Goal: Transaction & Acquisition: Book appointment/travel/reservation

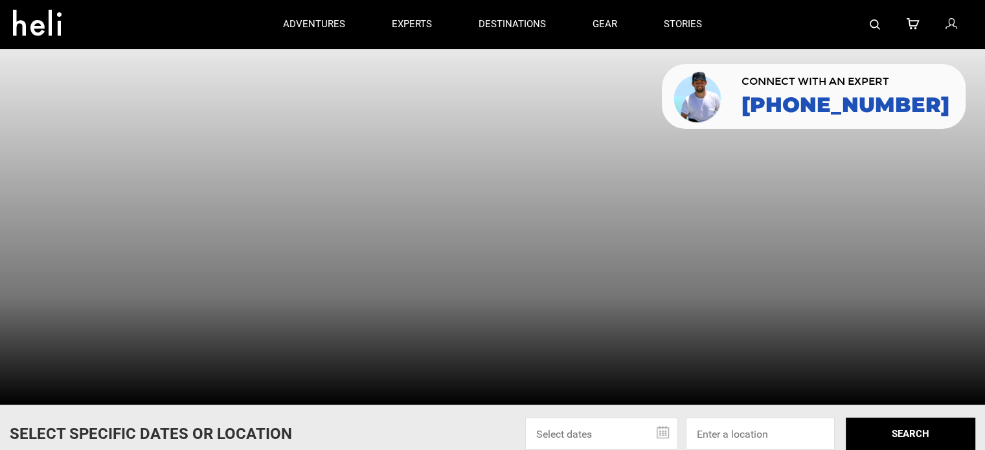
scroll to position [8, 0]
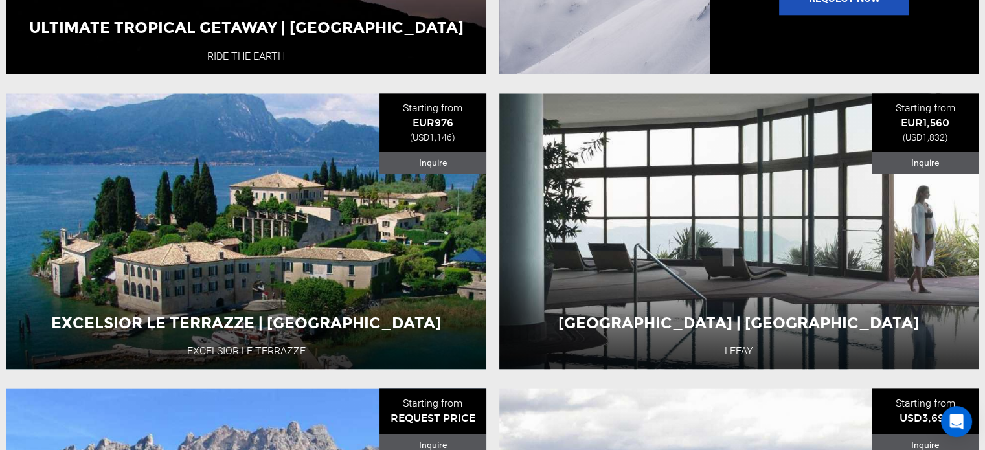
scroll to position [1594, 0]
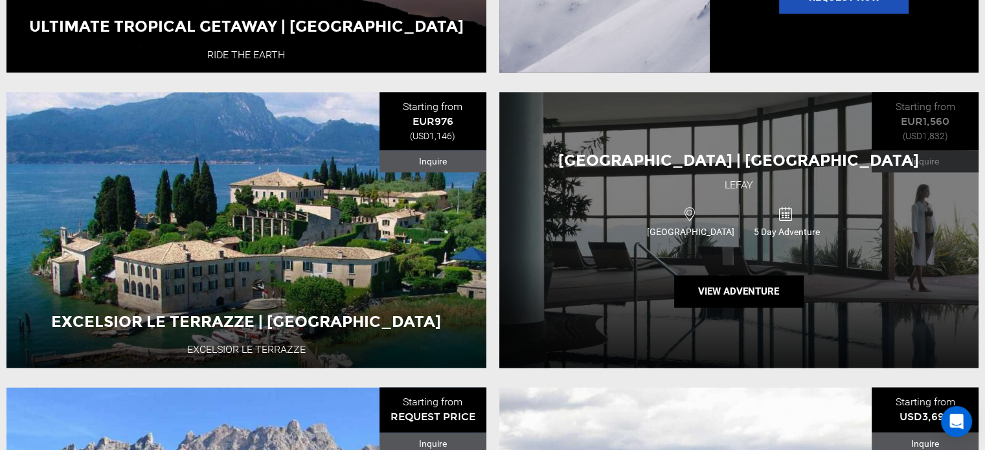
click at [823, 348] on div "Lefay Resort | Lake Garda Lefay Italy 5 Day Adventure View Adventure" at bounding box center [739, 230] width 480 height 276
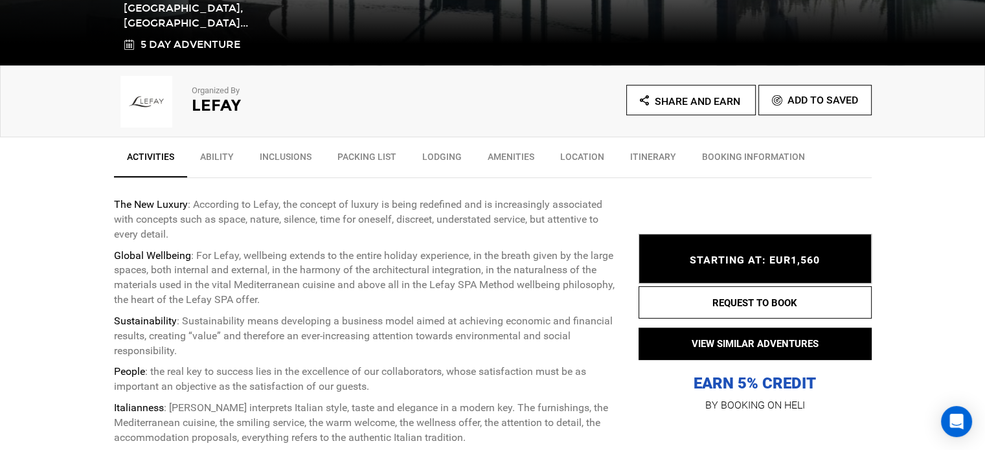
scroll to position [370, 0]
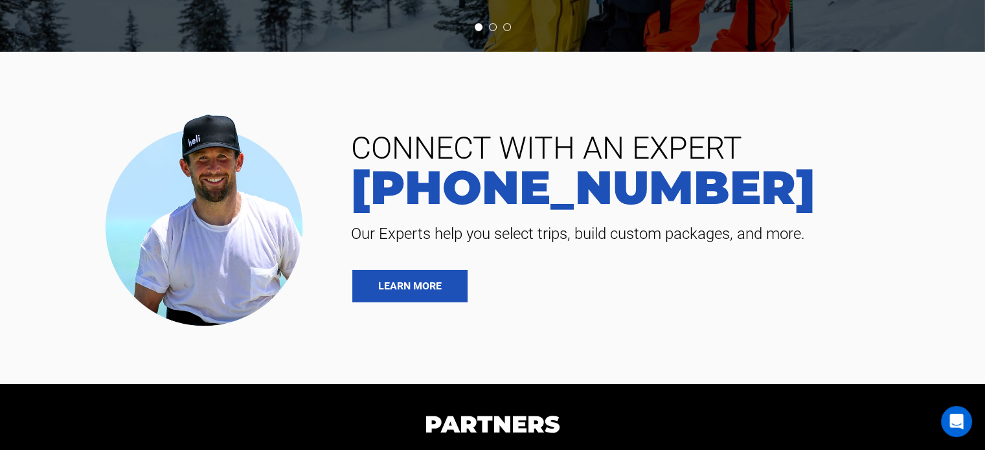
scroll to position [4280, 0]
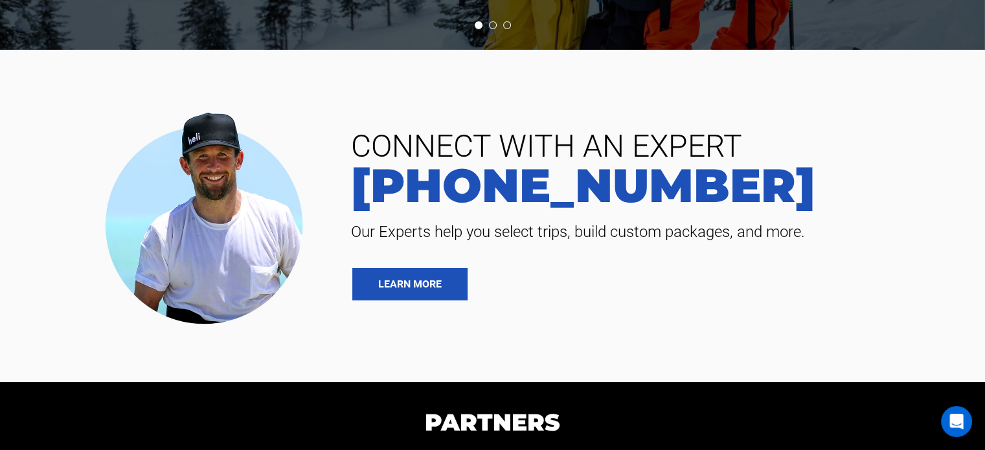
scroll to position [507, 0]
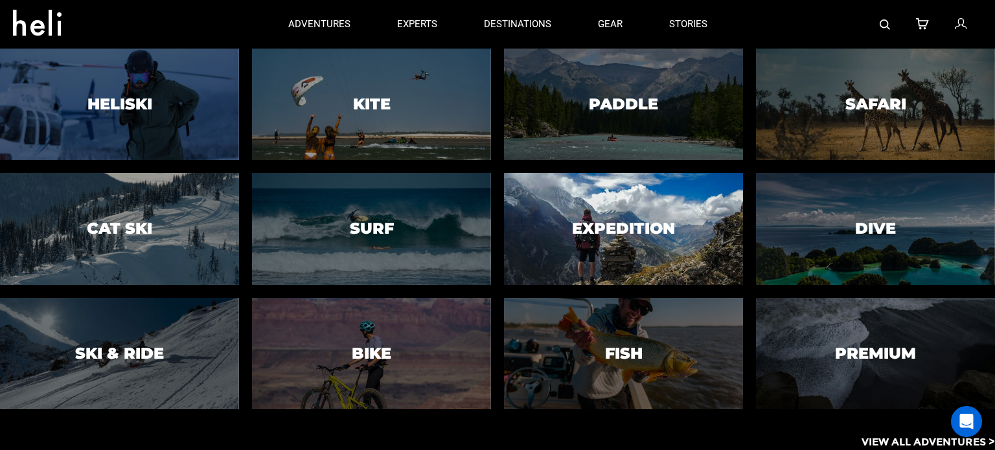
click at [612, 233] on h3 "Expedition" at bounding box center [623, 228] width 103 height 17
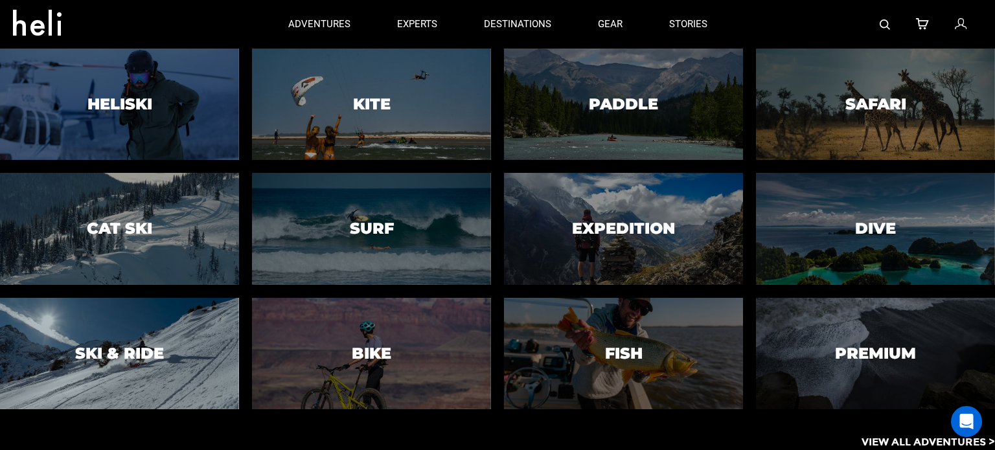
click at [133, 367] on div at bounding box center [119, 354] width 244 height 114
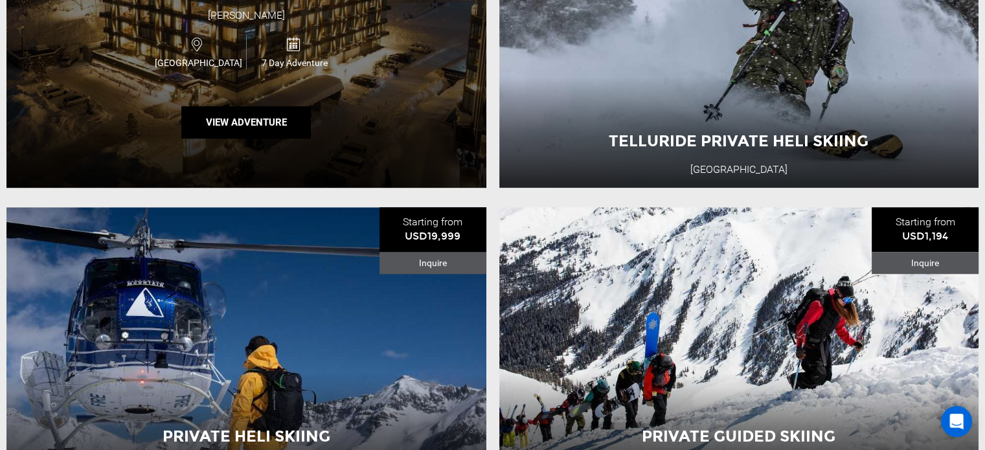
scroll to position [906, 0]
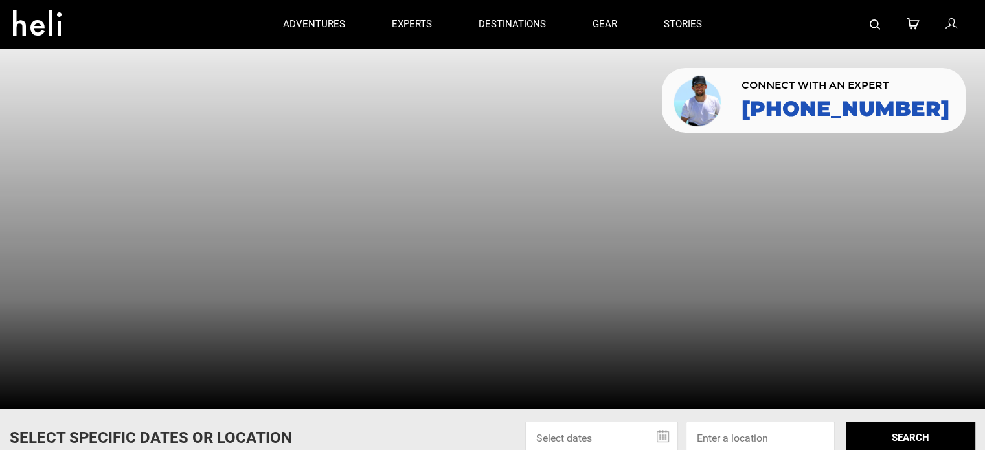
click at [243, 229] on div at bounding box center [492, 229] width 985 height 360
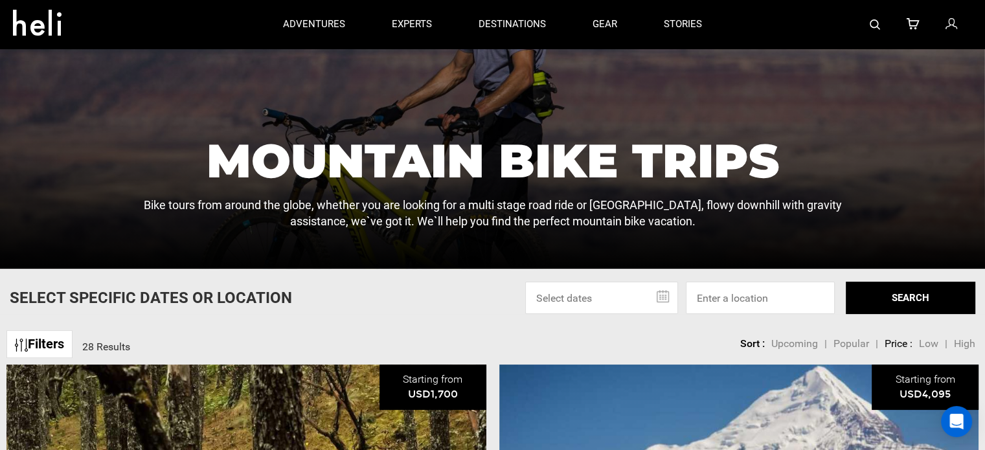
scroll to position [143, 0]
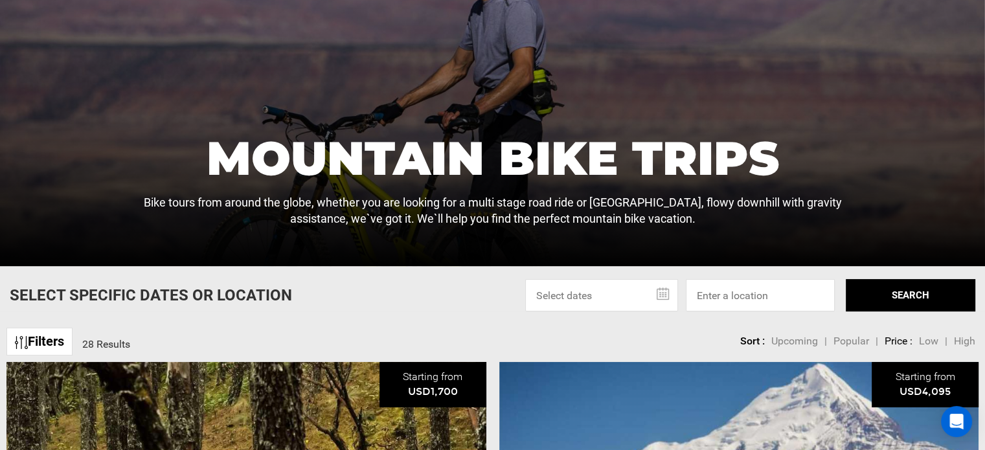
click at [852, 345] on span "Popular" at bounding box center [852, 341] width 36 height 12
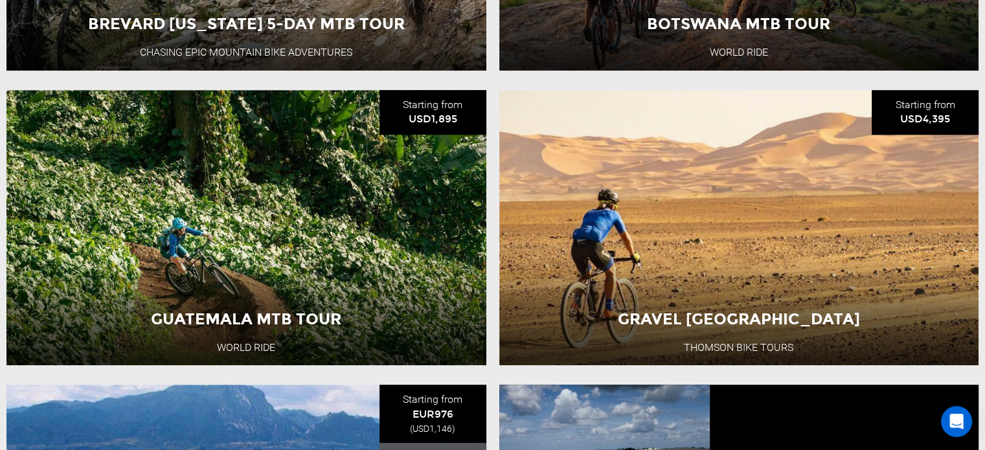
scroll to position [1007, 0]
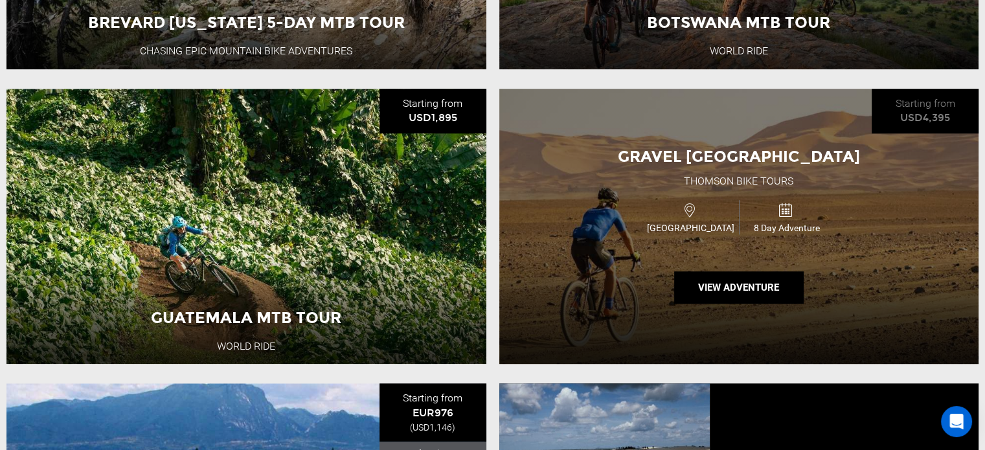
click at [723, 189] on div "Thomson Bike Tours" at bounding box center [738, 181] width 109 height 15
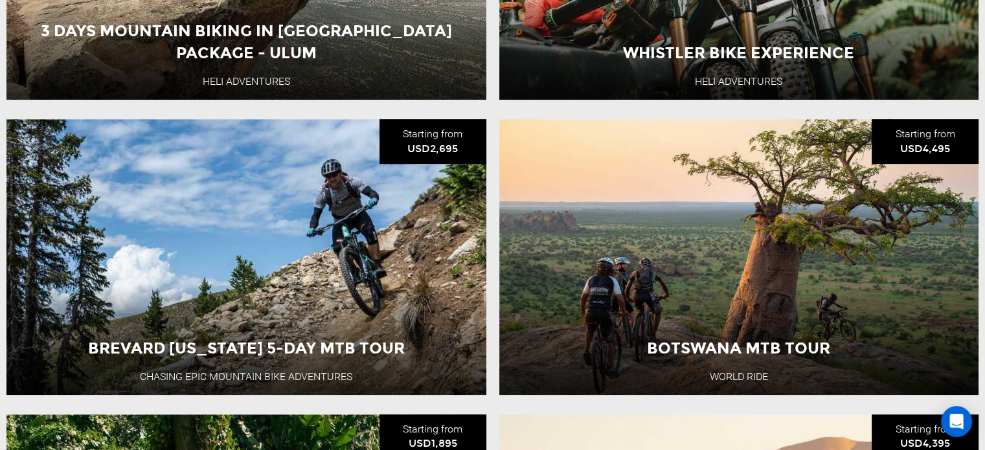
scroll to position [680, 0]
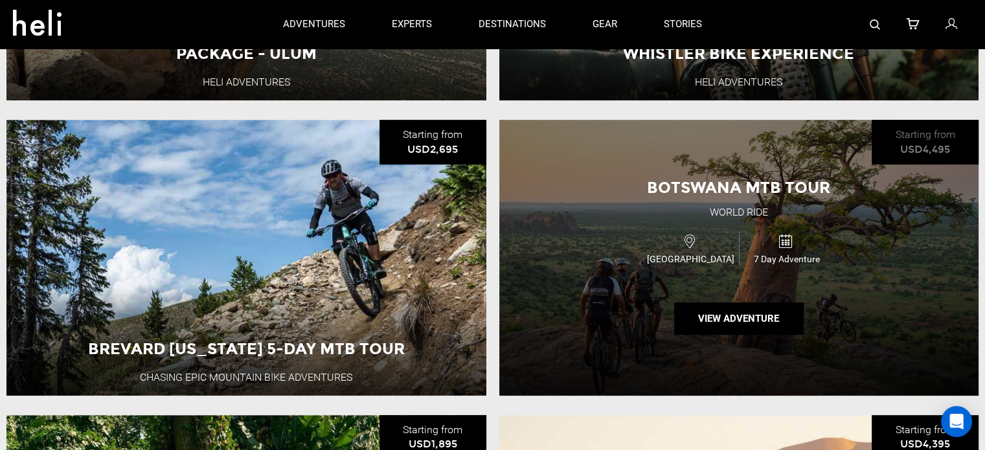
click at [772, 234] on div "Botswana 7 Day Adventure" at bounding box center [739, 248] width 288 height 43
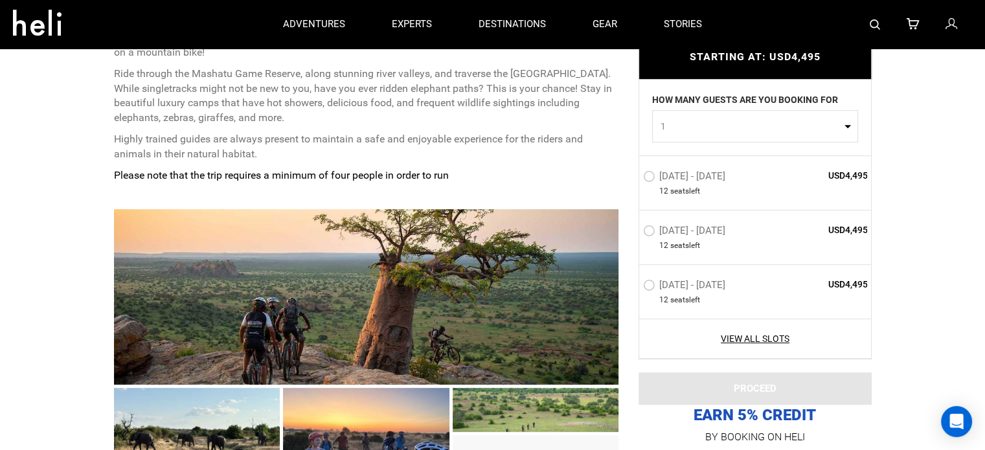
scroll to position [539, 0]
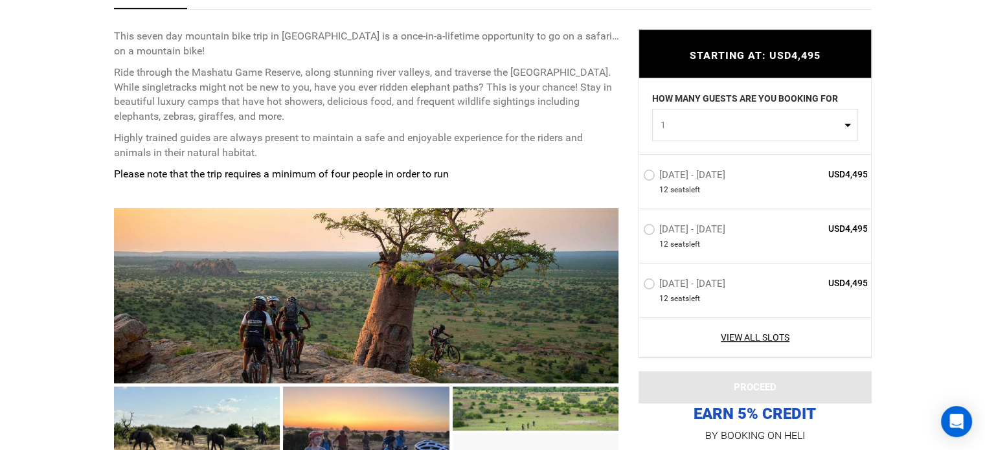
click at [354, 413] on div at bounding box center [366, 432] width 166 height 91
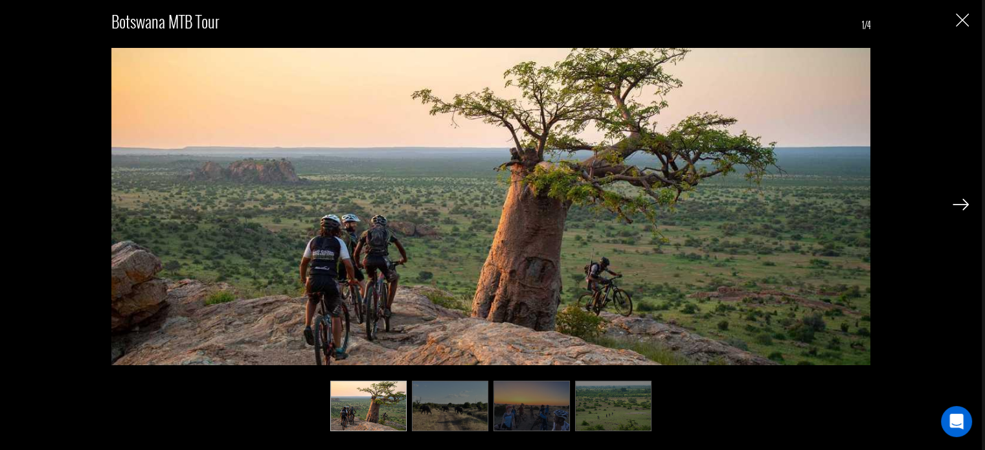
click at [437, 418] on img at bounding box center [450, 406] width 76 height 51
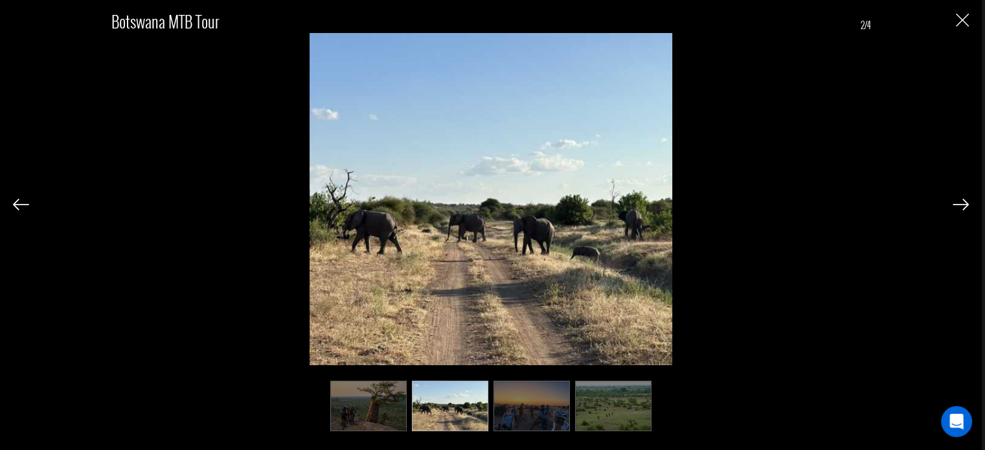
click at [492, 415] on ul at bounding box center [491, 406] width 760 height 51
click at [595, 398] on img at bounding box center [613, 406] width 76 height 51
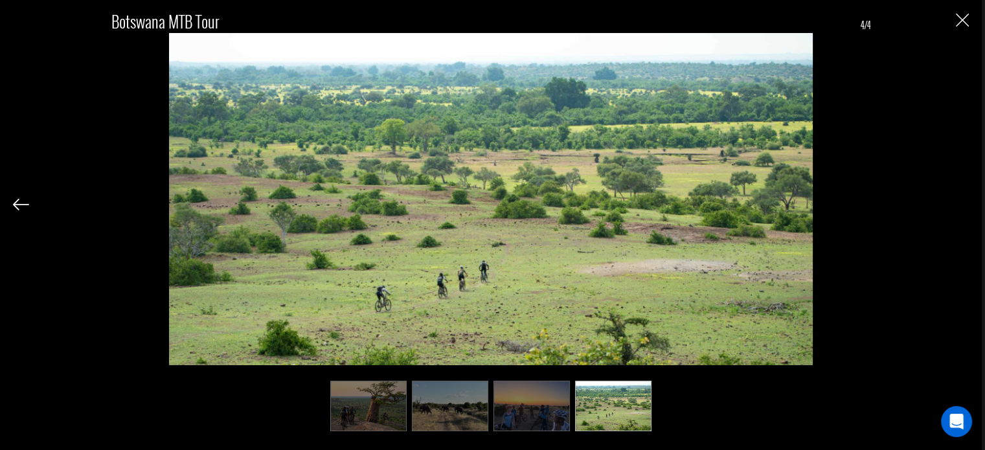
click at [534, 395] on img at bounding box center [532, 406] width 76 height 51
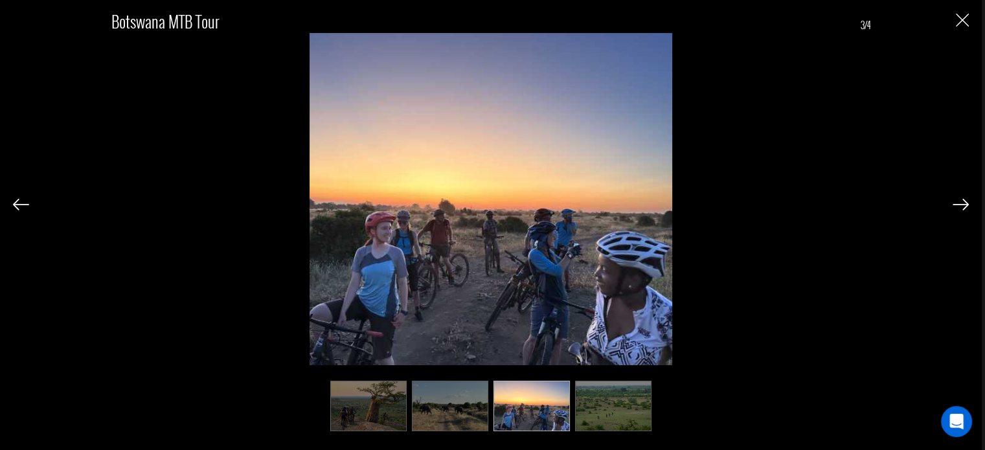
click at [964, 21] on img "Close" at bounding box center [962, 20] width 13 height 13
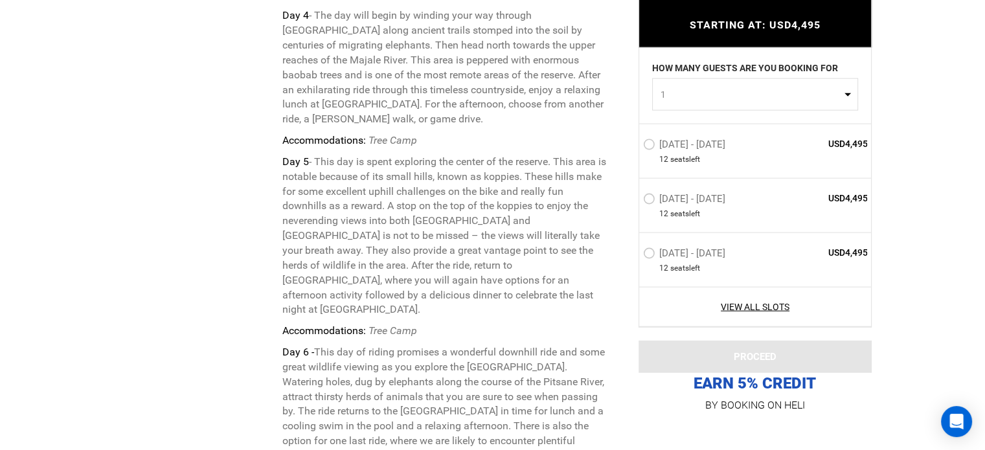
scroll to position [3143, 0]
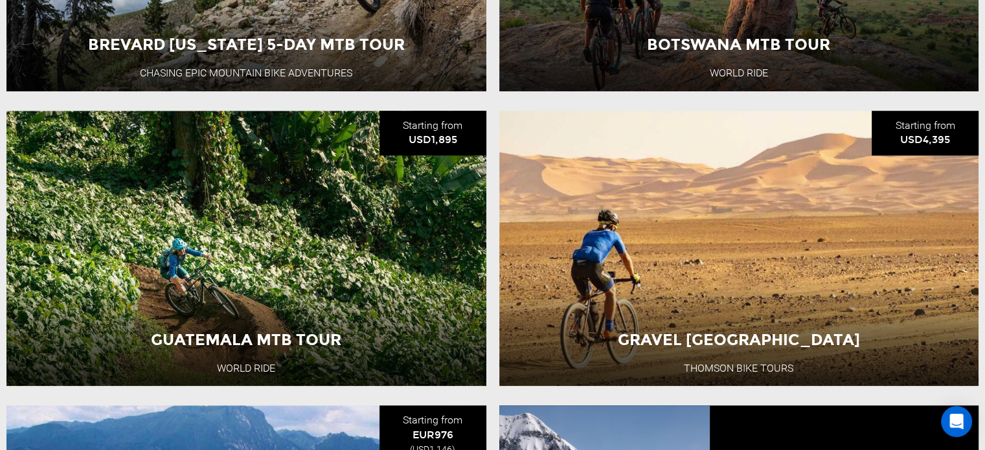
scroll to position [985, 0]
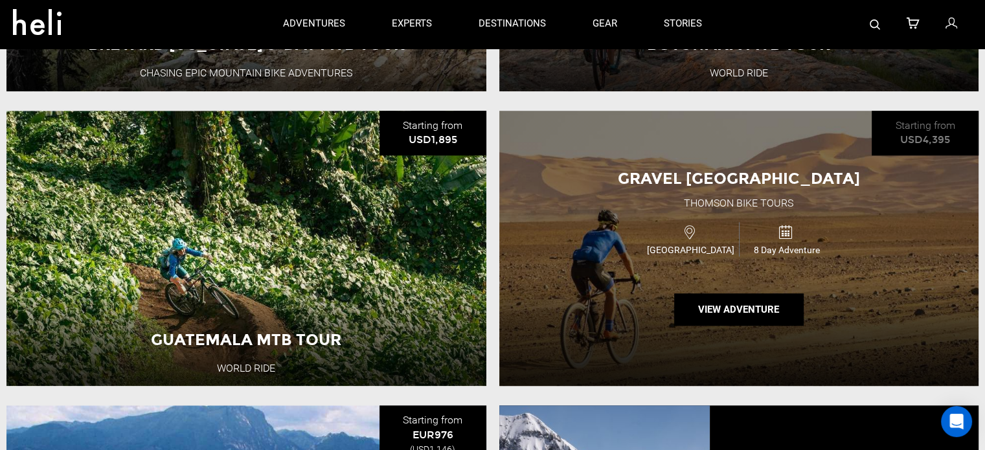
click at [590, 338] on div "Gravel Morocco Thomson Bike Tours Morocco 8 Day Adventure View Adventure" at bounding box center [739, 249] width 480 height 276
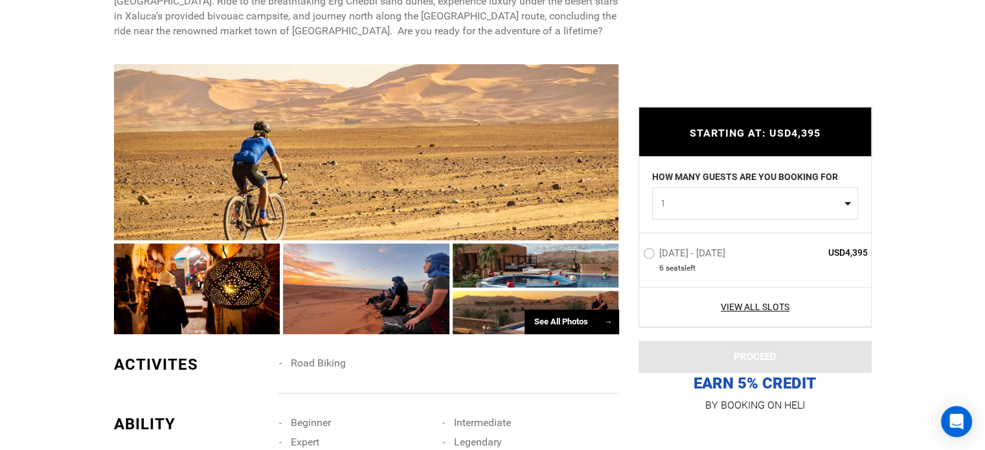
scroll to position [684, 0]
click at [193, 268] on div at bounding box center [197, 289] width 166 height 91
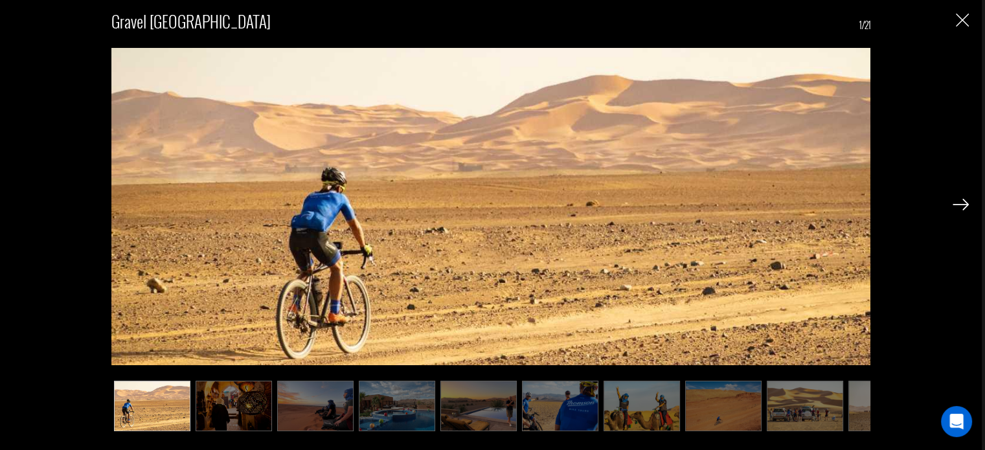
click at [225, 411] on img at bounding box center [234, 406] width 76 height 51
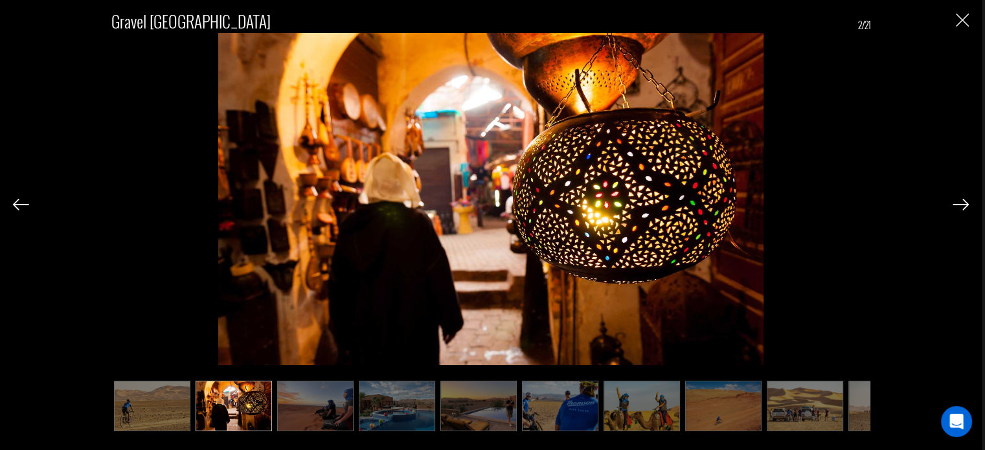
click at [308, 411] on img at bounding box center [315, 406] width 76 height 51
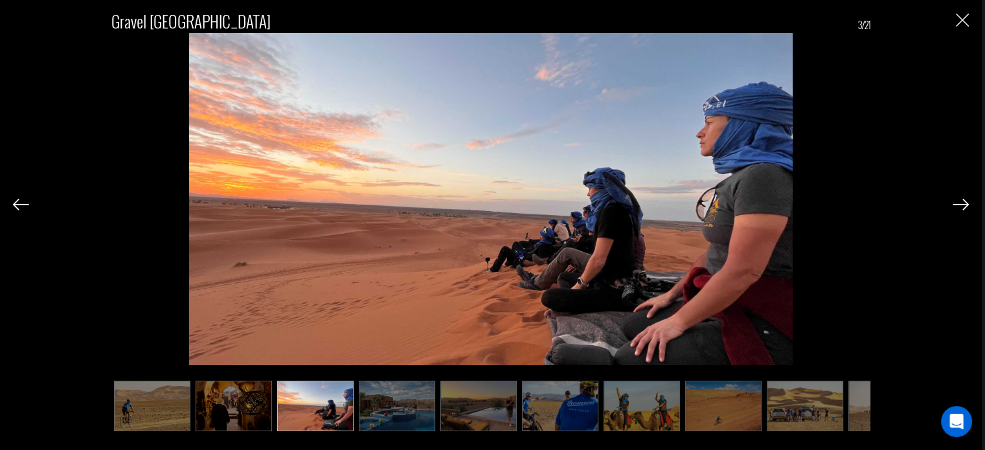
click at [390, 415] on img at bounding box center [397, 406] width 76 height 51
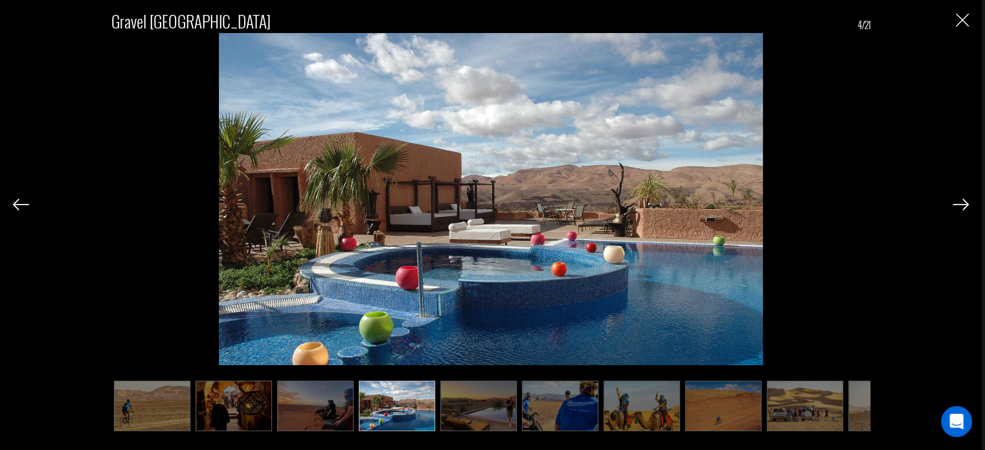
click at [470, 414] on img at bounding box center [479, 406] width 76 height 51
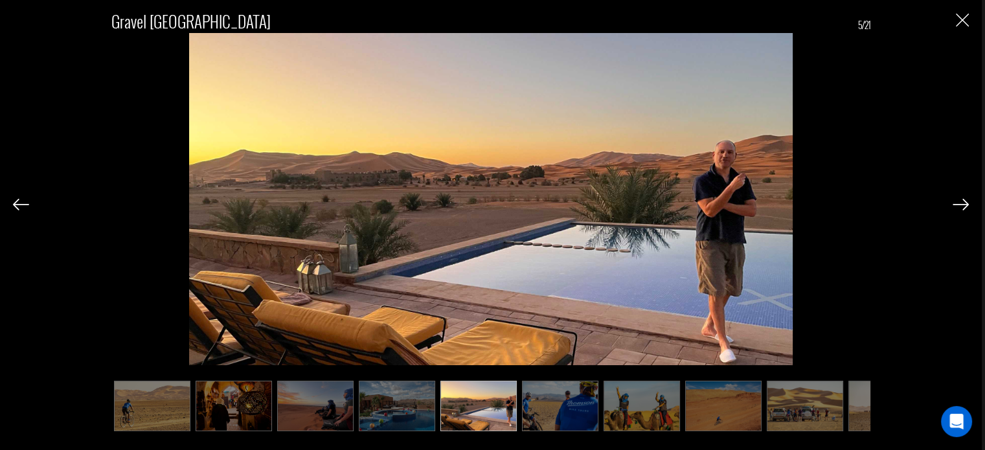
click at [540, 418] on img at bounding box center [560, 406] width 76 height 51
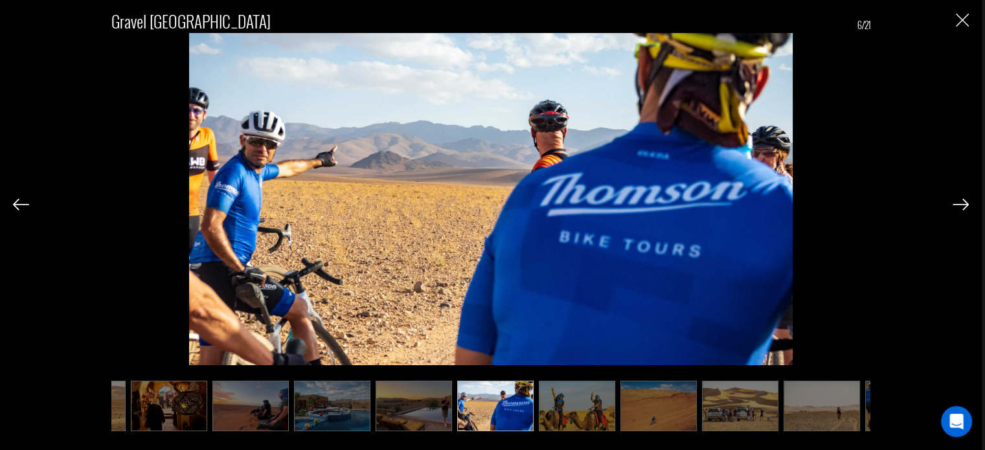
scroll to position [0, 65]
click at [577, 420] on img at bounding box center [577, 406] width 76 height 51
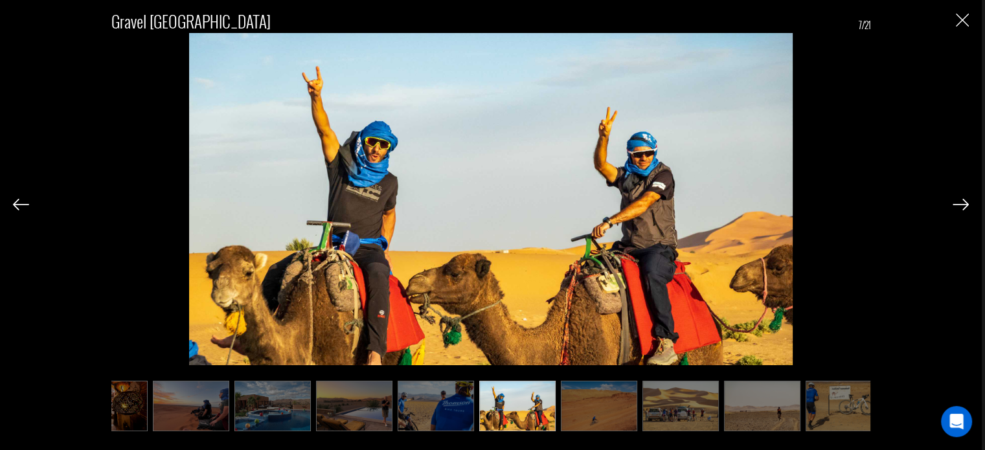
scroll to position [0, 130]
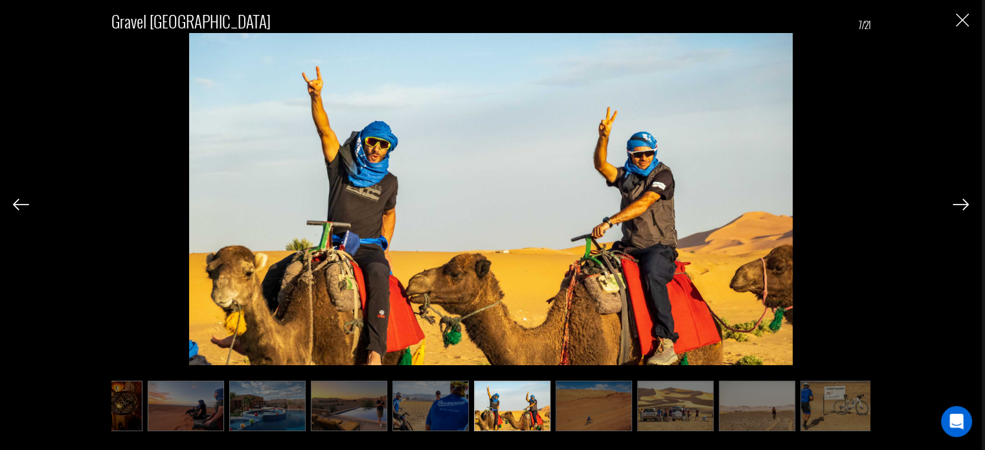
click at [601, 415] on img at bounding box center [594, 406] width 76 height 51
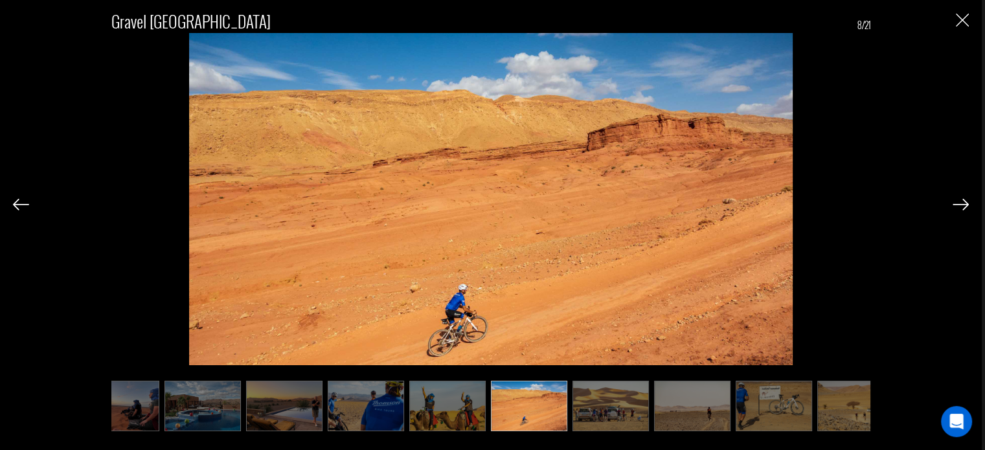
click at [620, 415] on img at bounding box center [611, 406] width 76 height 51
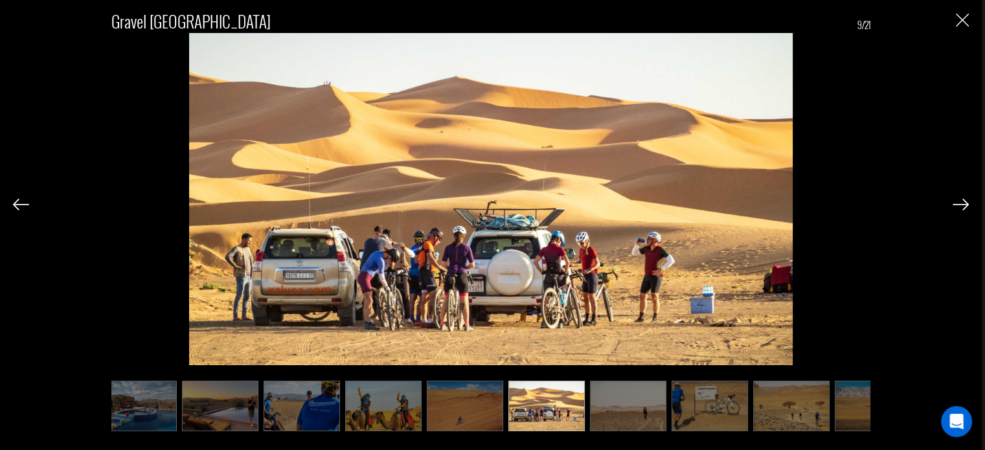
click at [653, 412] on img at bounding box center [628, 406] width 76 height 51
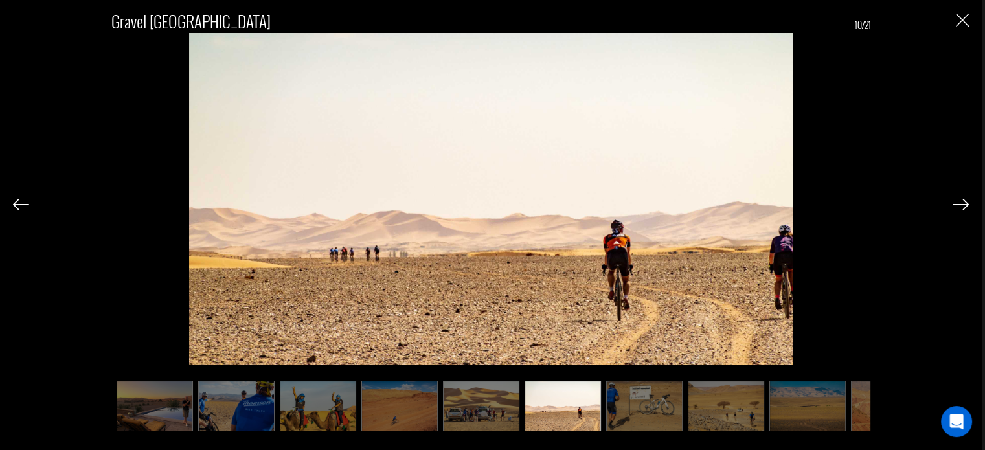
click at [663, 412] on img at bounding box center [644, 406] width 76 height 51
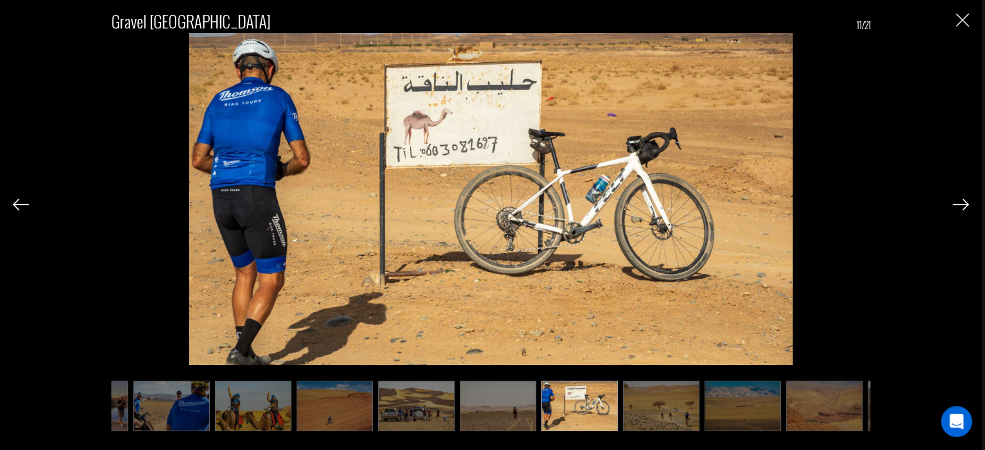
click at [673, 413] on img at bounding box center [661, 406] width 76 height 51
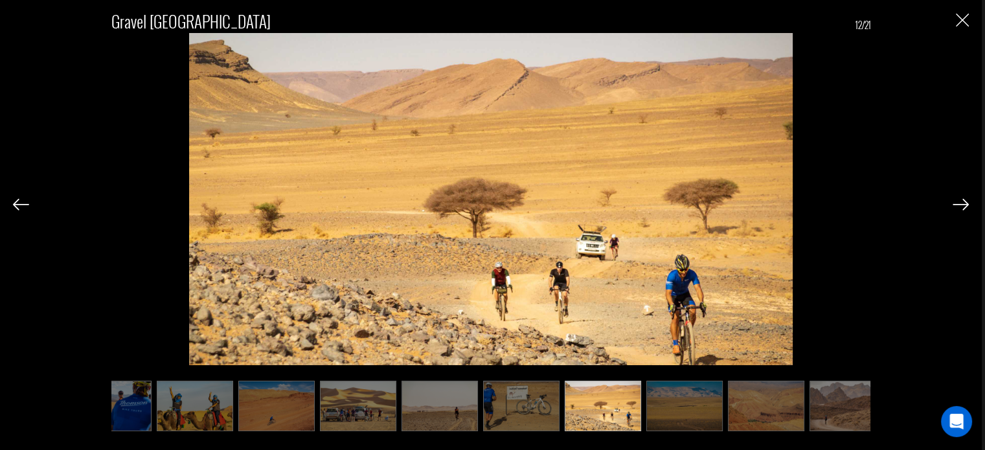
click at [691, 411] on img at bounding box center [685, 406] width 76 height 51
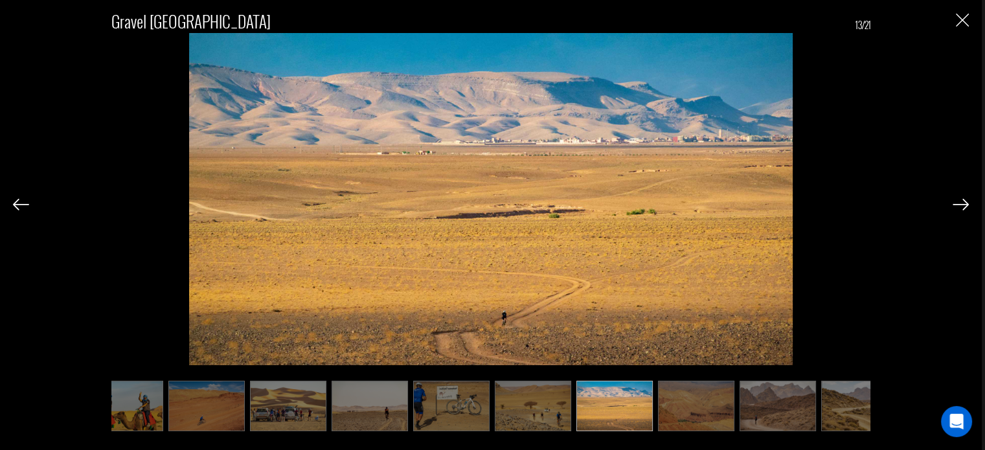
click at [713, 410] on img at bounding box center [696, 406] width 76 height 51
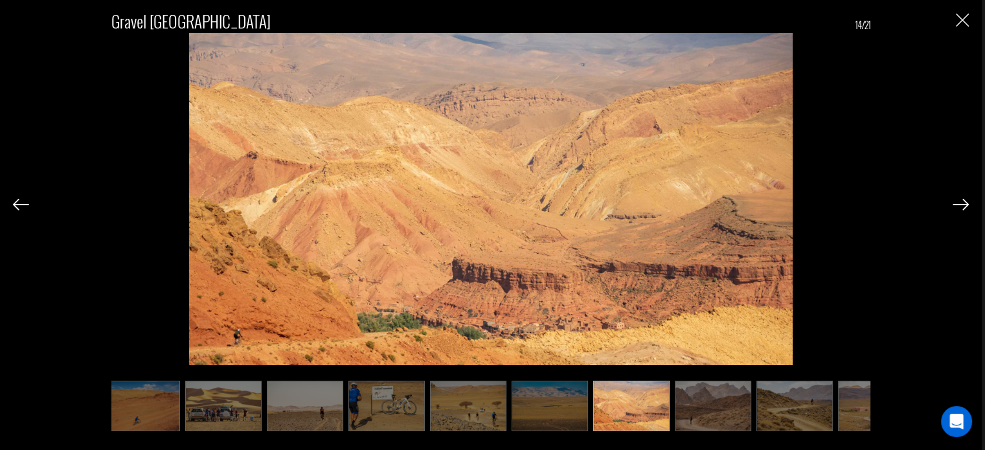
click at [730, 411] on img at bounding box center [713, 406] width 76 height 51
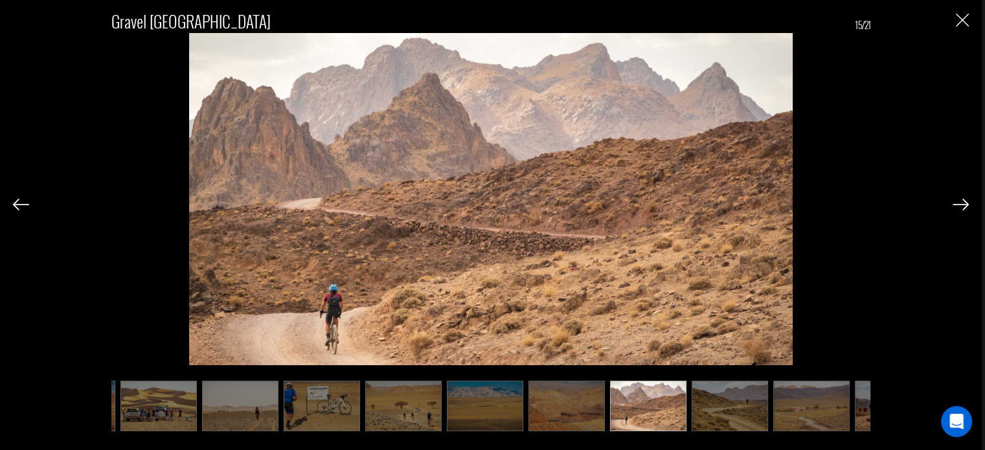
click at [742, 413] on img at bounding box center [730, 406] width 76 height 51
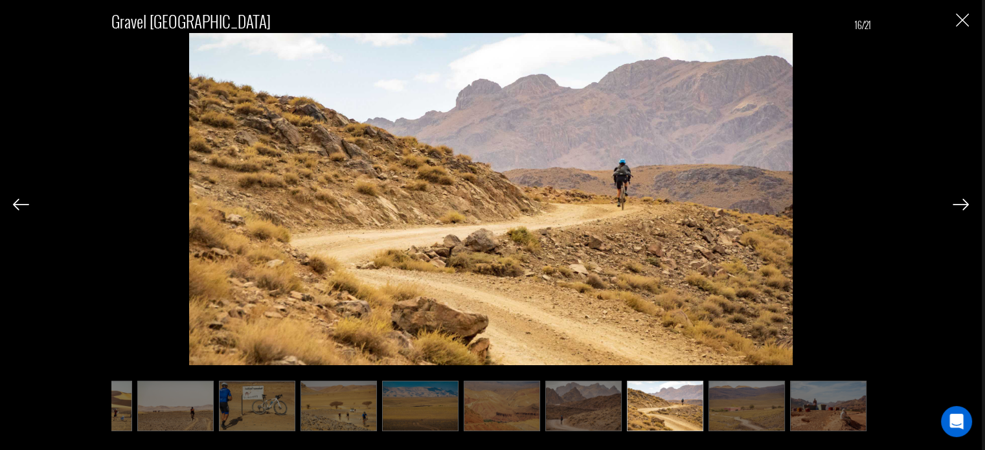
click at [964, 200] on img at bounding box center [961, 205] width 16 height 12
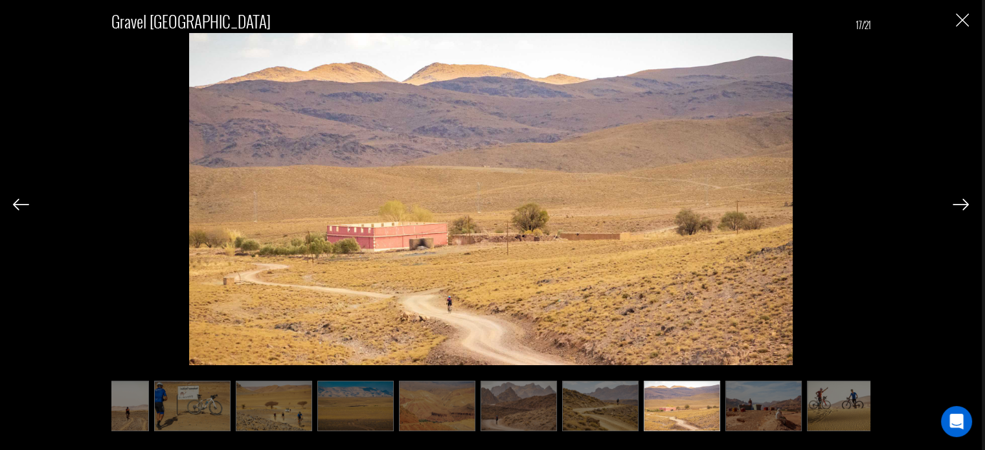
scroll to position [0, 776]
click at [964, 25] on img "Close" at bounding box center [962, 20] width 13 height 13
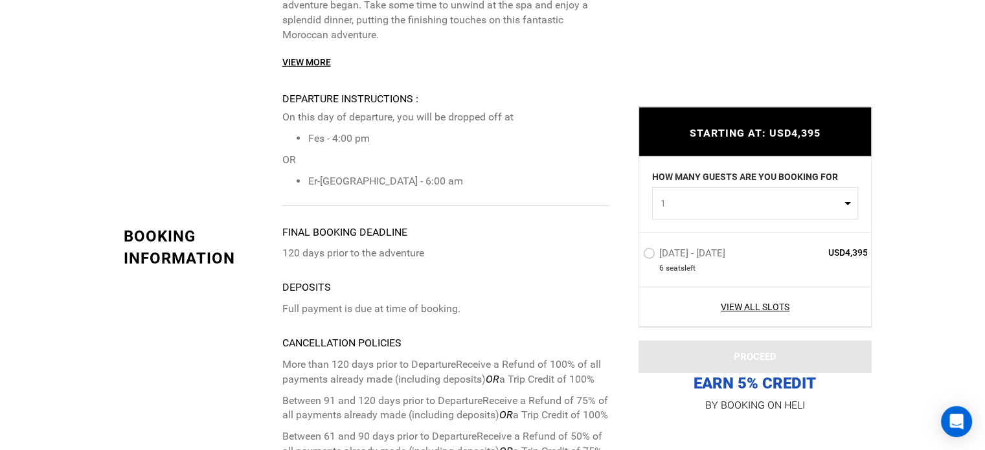
scroll to position [4154, 0]
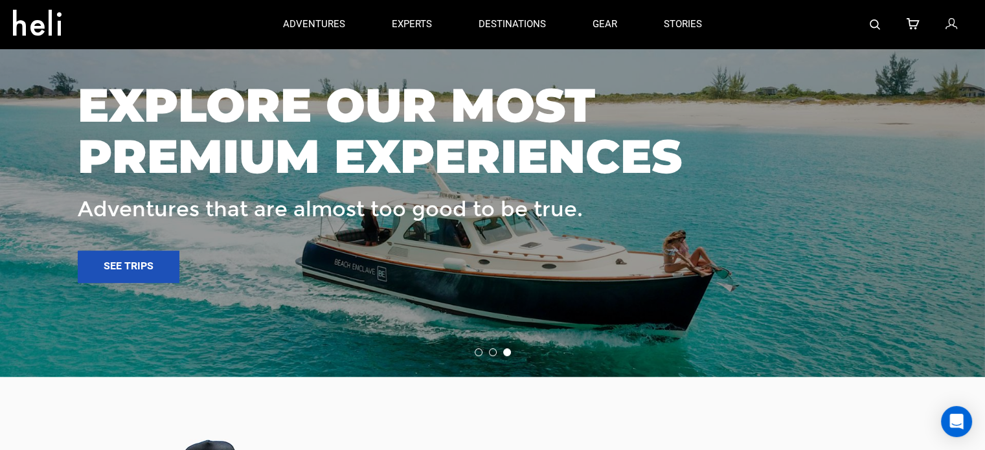
scroll to position [539, 0]
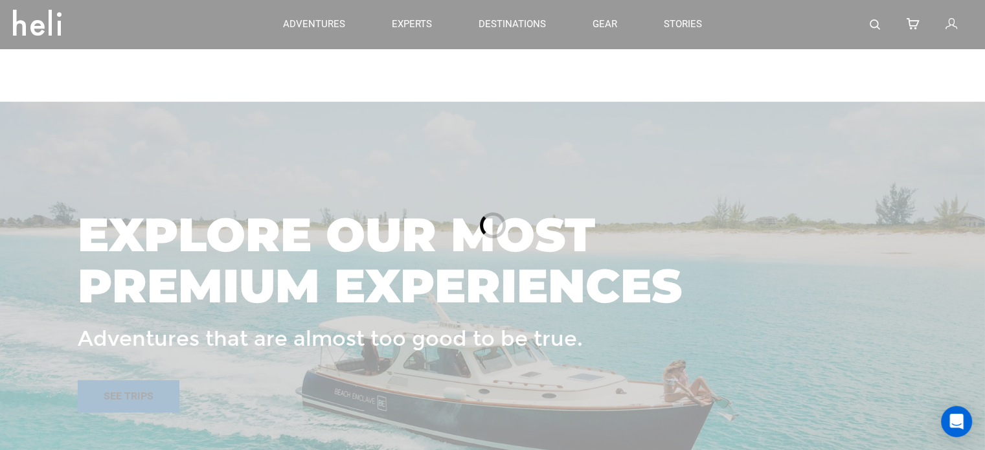
click at [154, 259] on div "adventures experts destinations gear stories search cart sign in search Suggest…" at bounding box center [492, 328] width 985 height 1735
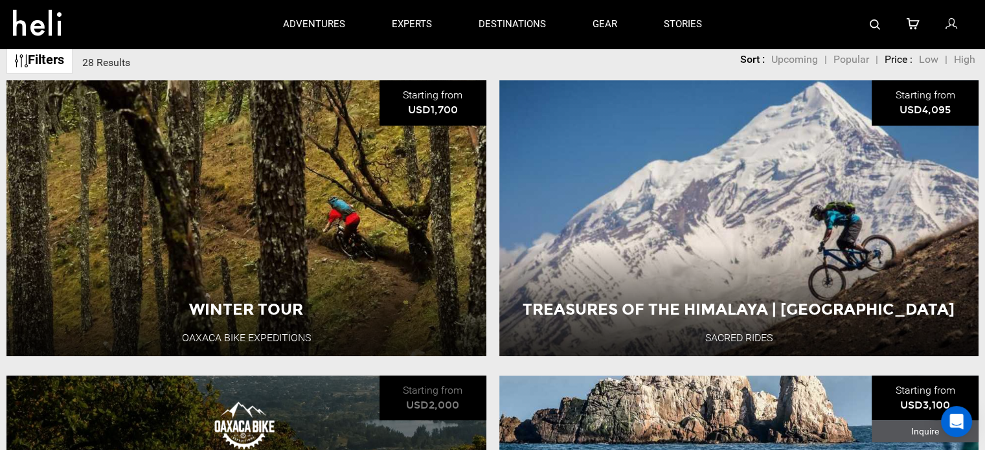
scroll to position [424, 0]
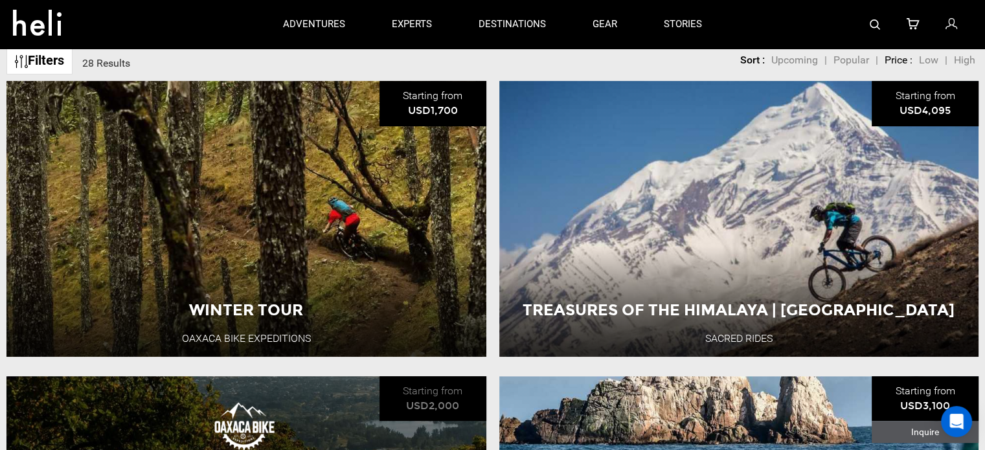
click at [329, 277] on div "Winter Tour Oaxaca Bike Expeditions [GEOGRAPHIC_DATA] 6 Day Adventure View Adve…" at bounding box center [246, 219] width 480 height 276
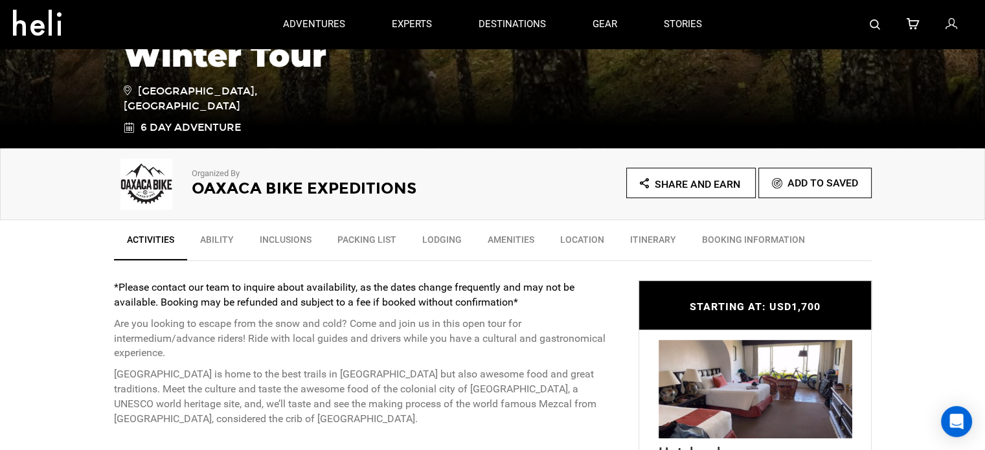
scroll to position [286, 0]
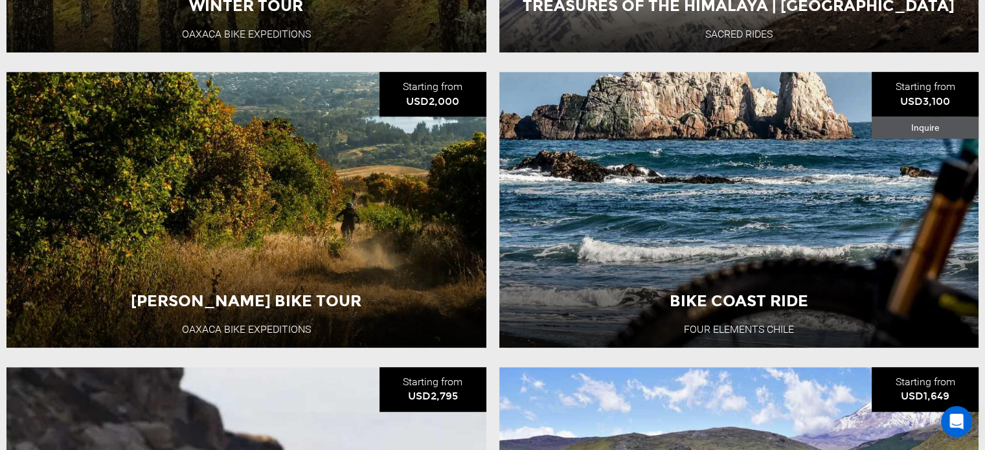
scroll to position [728, 0]
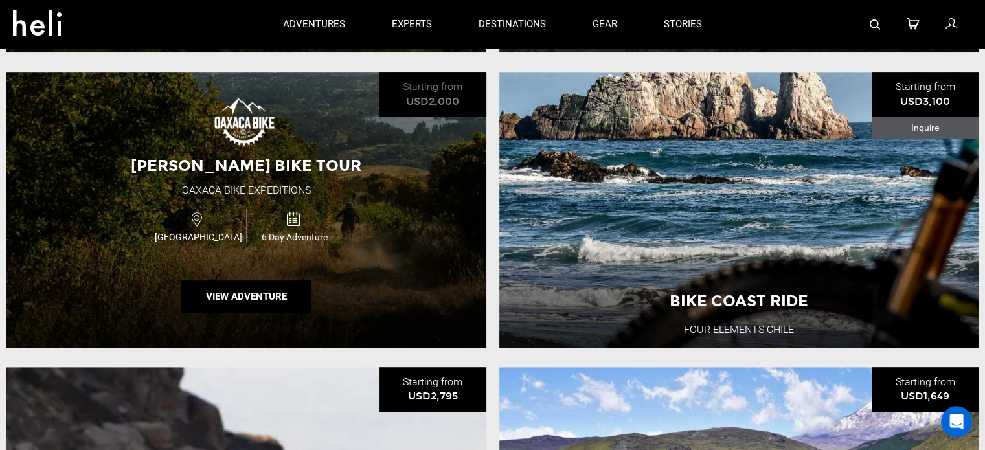
click at [262, 244] on span "6 Day Adventure" at bounding box center [294, 237] width 95 height 13
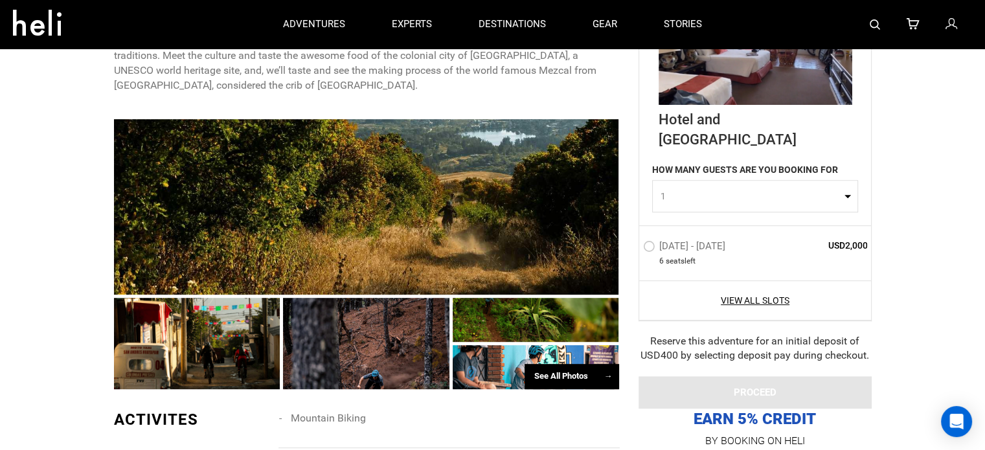
scroll to position [621, 0]
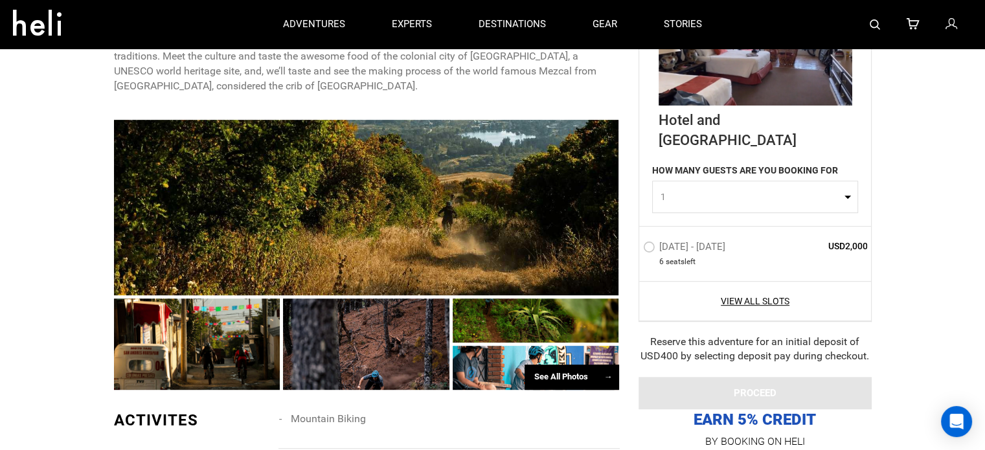
click at [189, 303] on div at bounding box center [197, 344] width 166 height 91
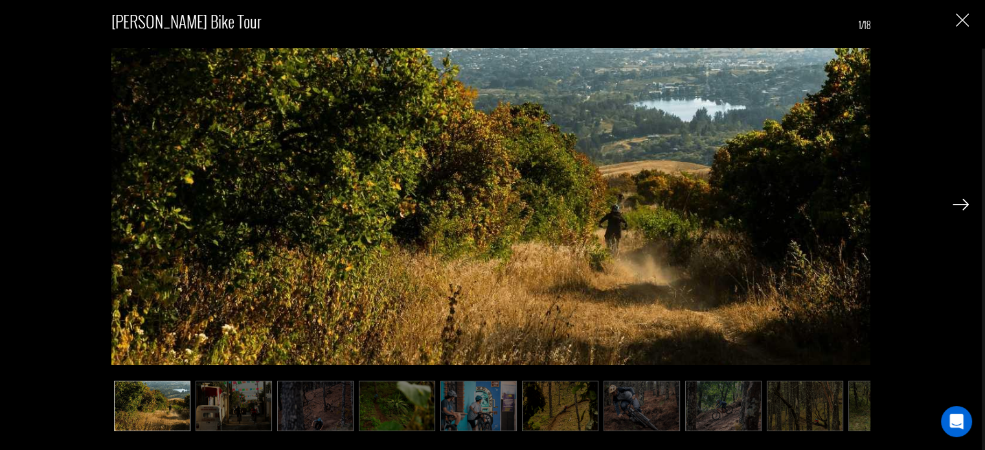
click at [231, 398] on img at bounding box center [234, 406] width 76 height 51
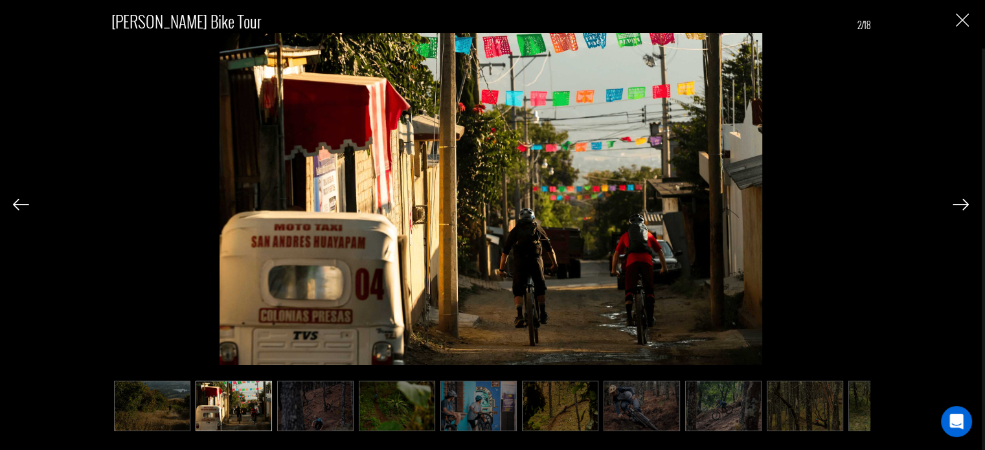
click at [309, 419] on img at bounding box center [315, 406] width 76 height 51
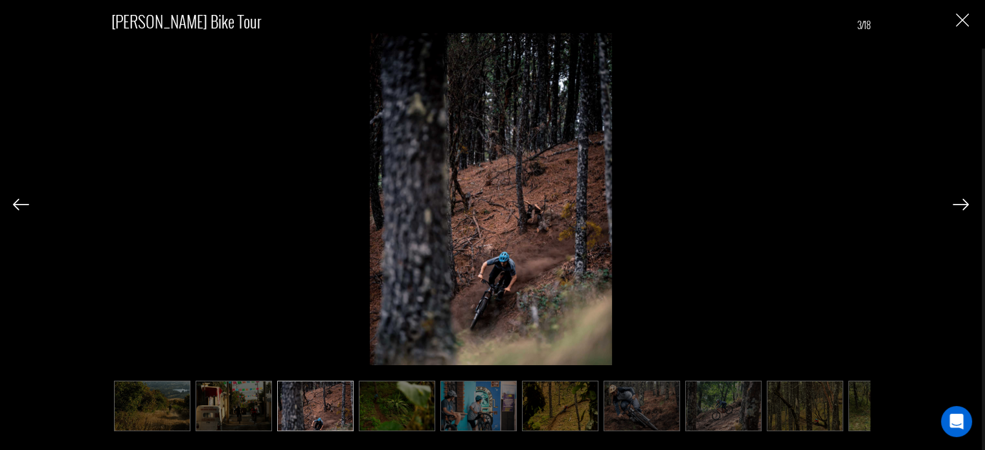
click at [360, 420] on img at bounding box center [397, 406] width 76 height 51
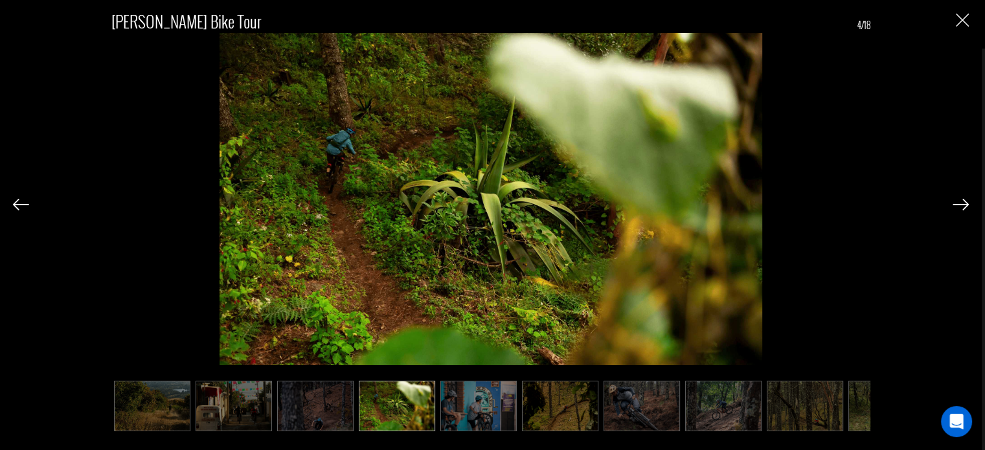
click at [415, 417] on img at bounding box center [397, 406] width 76 height 51
click at [480, 424] on img at bounding box center [479, 406] width 76 height 51
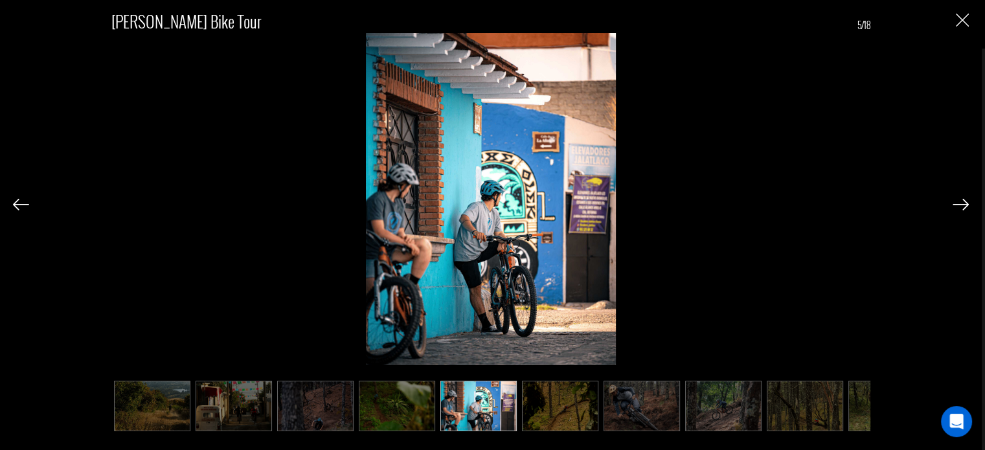
click at [533, 417] on img at bounding box center [560, 406] width 76 height 51
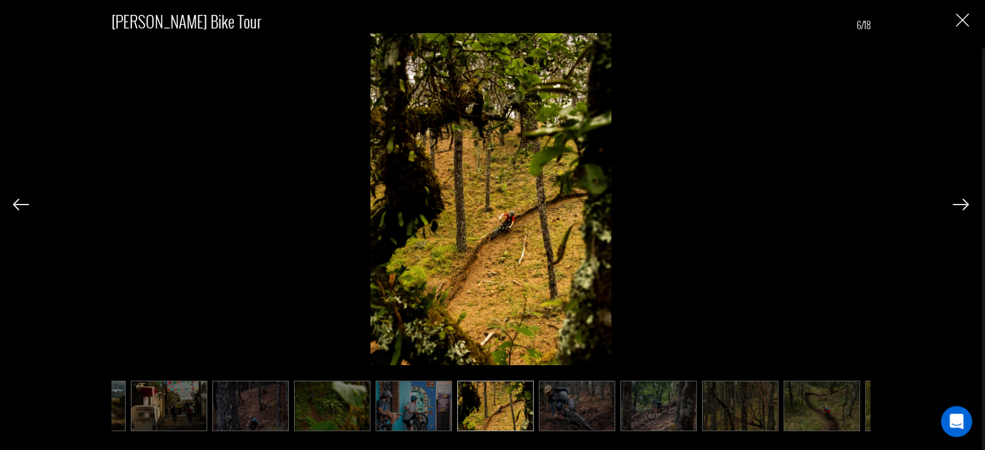
click at [572, 417] on img at bounding box center [577, 406] width 76 height 51
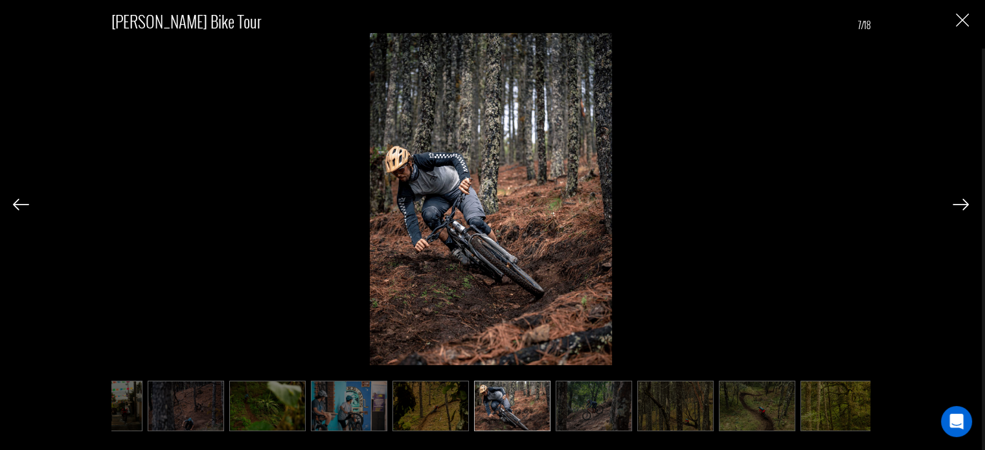
click at [567, 407] on img at bounding box center [594, 406] width 76 height 51
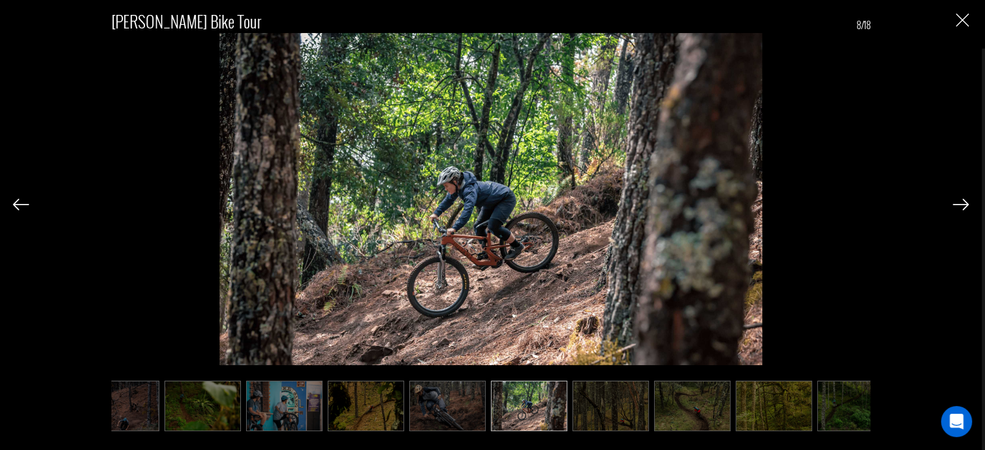
click at [635, 418] on img at bounding box center [611, 406] width 76 height 51
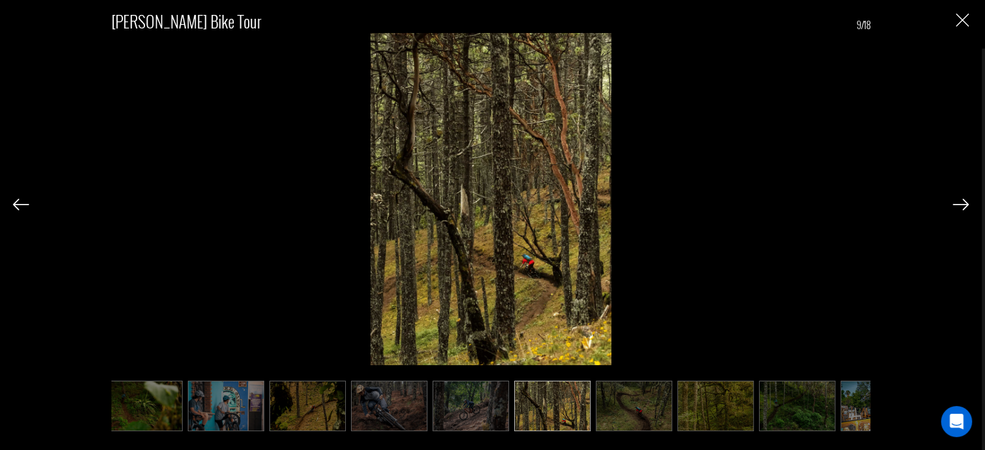
click at [649, 418] on img at bounding box center [634, 406] width 76 height 51
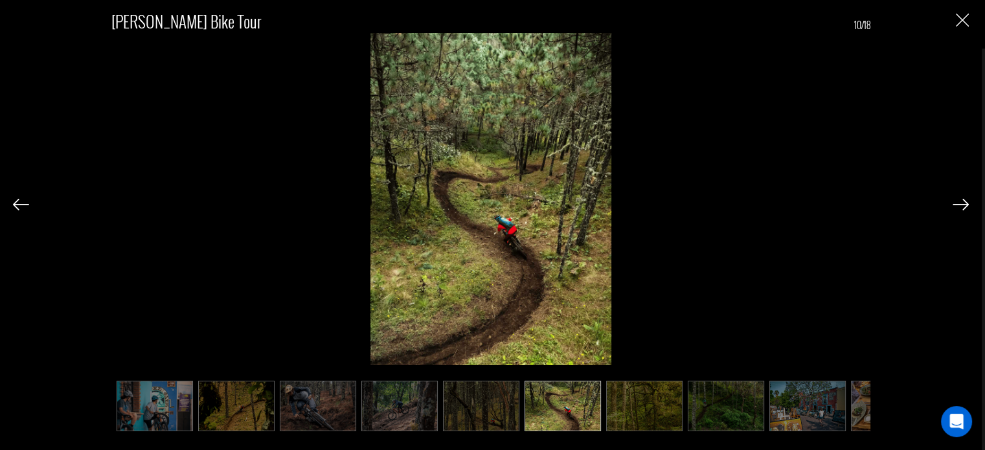
click at [670, 418] on img at bounding box center [644, 406] width 76 height 51
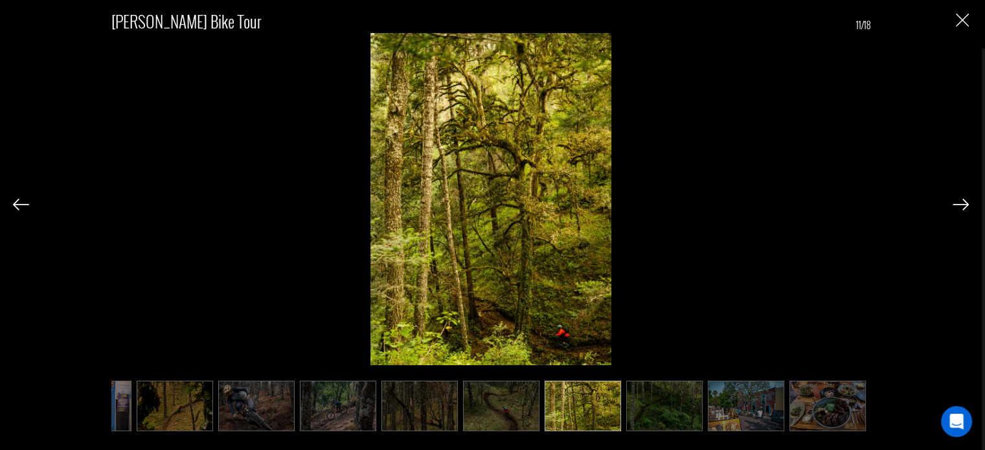
click at [698, 420] on img at bounding box center [664, 406] width 76 height 51
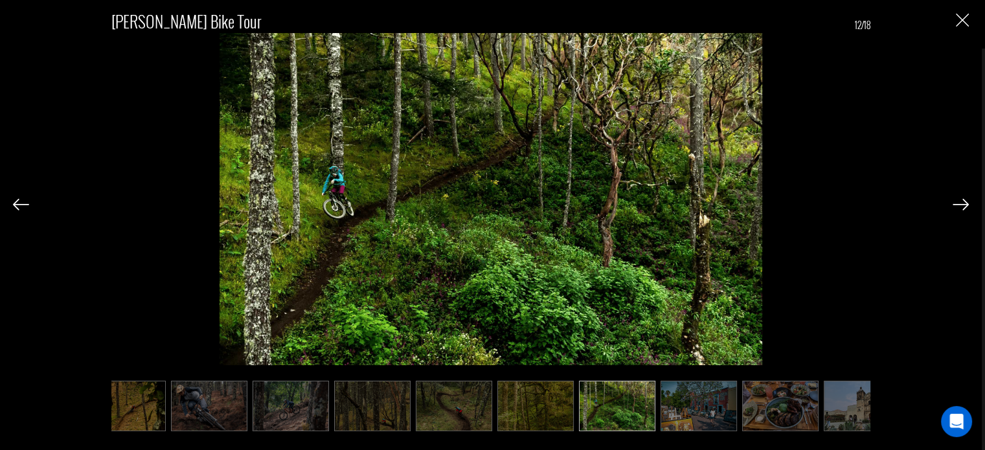
click at [713, 422] on img at bounding box center [699, 406] width 76 height 51
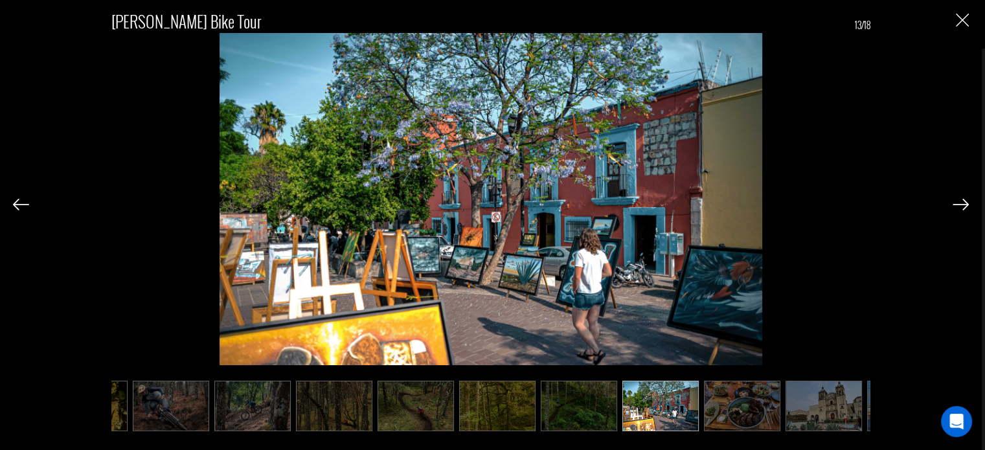
click at [739, 417] on img at bounding box center [742, 406] width 76 height 51
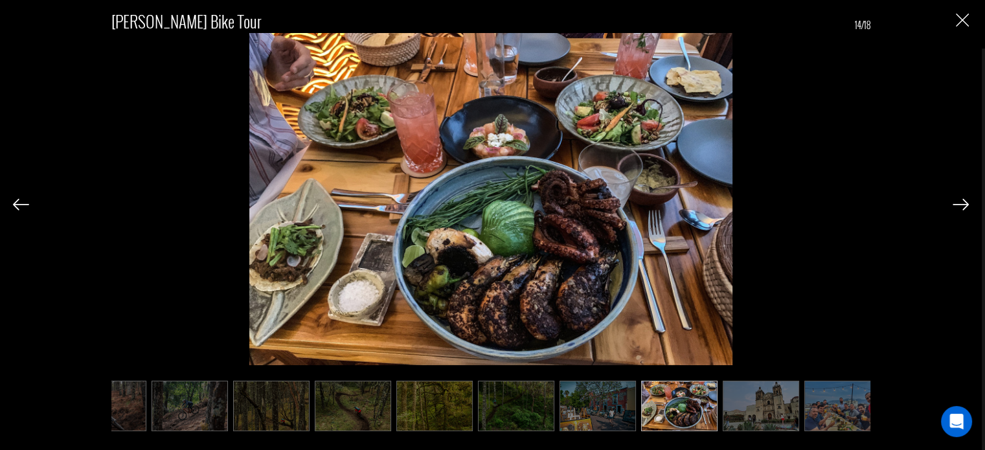
click at [965, 25] on img "Close" at bounding box center [962, 20] width 13 height 13
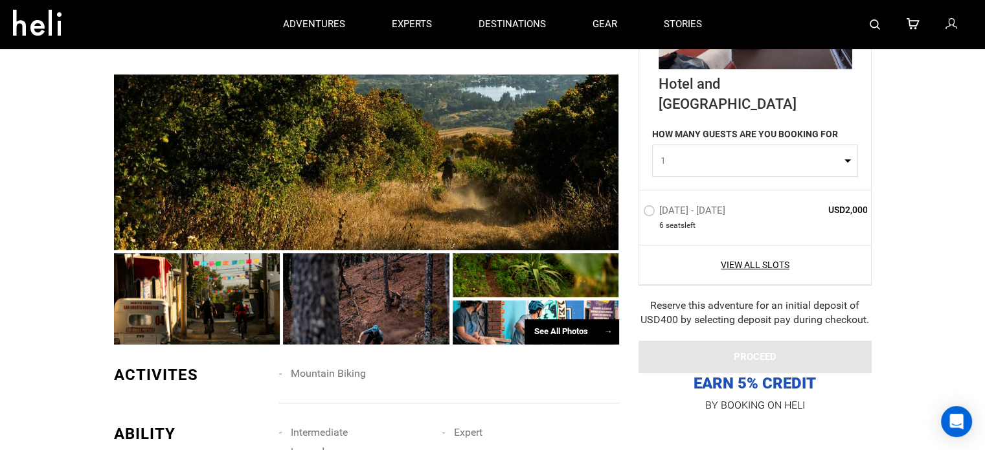
scroll to position [665, 0]
click at [542, 320] on div "See All Photos →" at bounding box center [572, 332] width 95 height 25
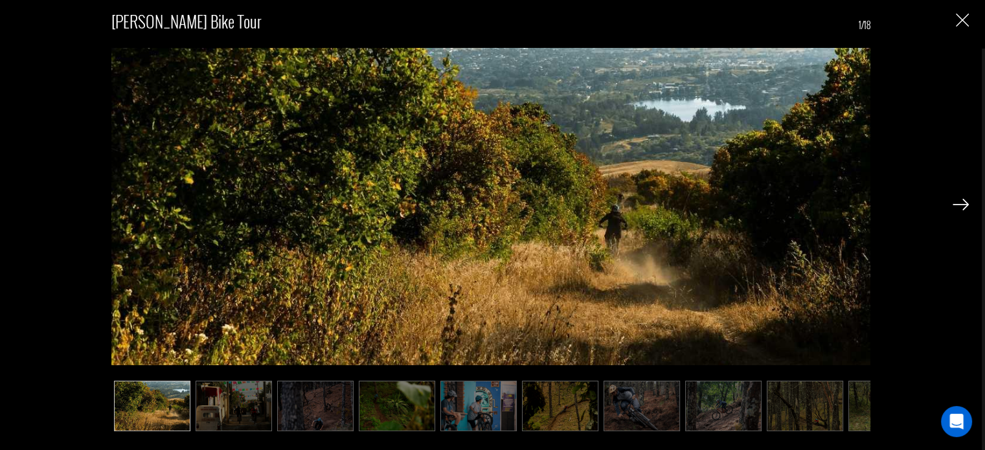
click at [604, 390] on img at bounding box center [642, 406] width 76 height 51
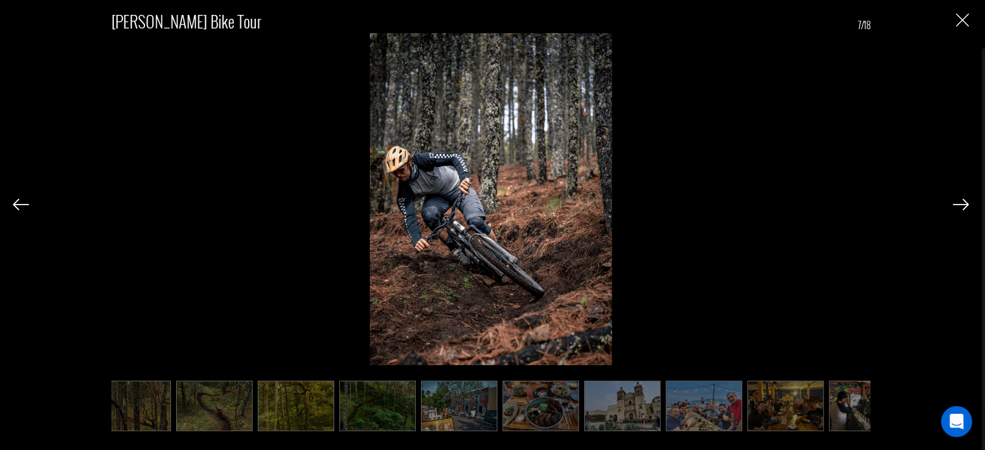
scroll to position [0, 709]
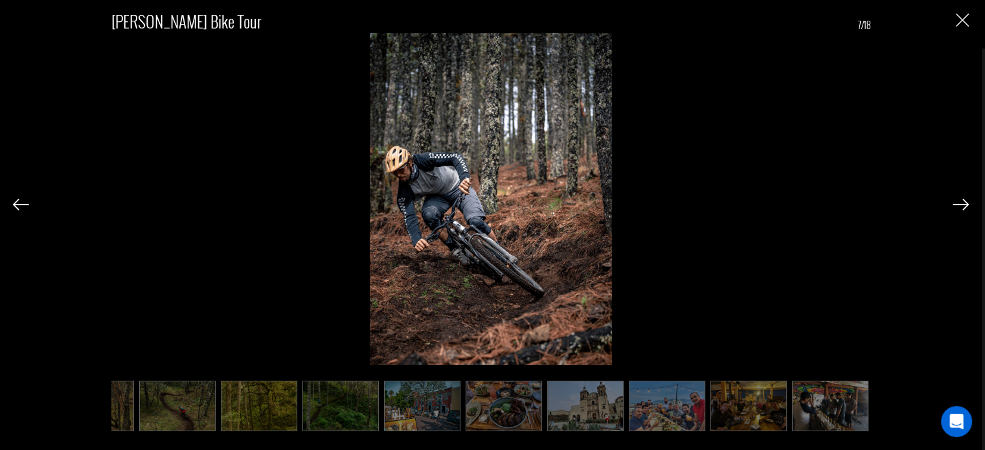
click at [233, 402] on img at bounding box center [259, 406] width 76 height 51
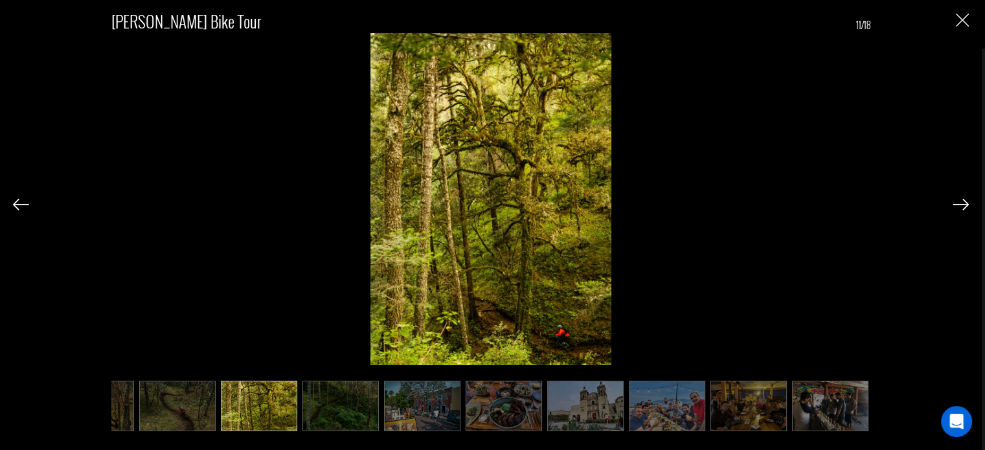
click at [336, 407] on img at bounding box center [341, 406] width 76 height 51
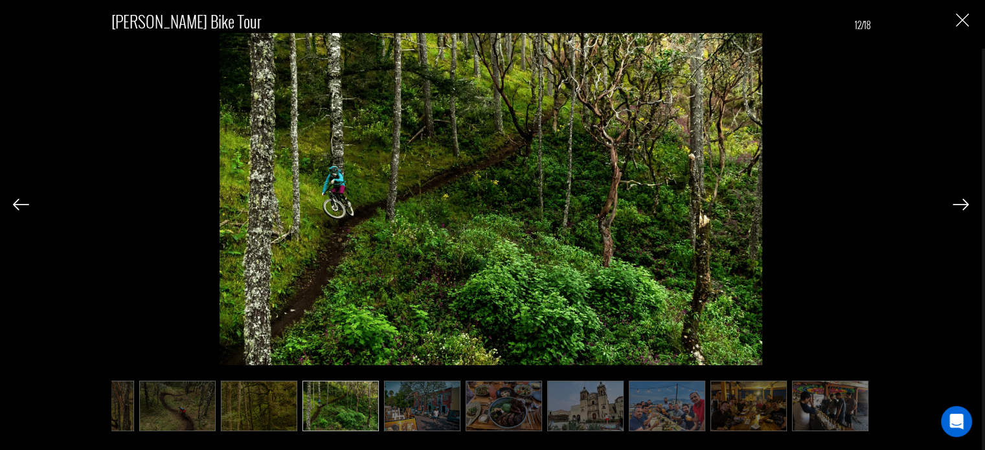
click at [394, 415] on img at bounding box center [422, 406] width 76 height 51
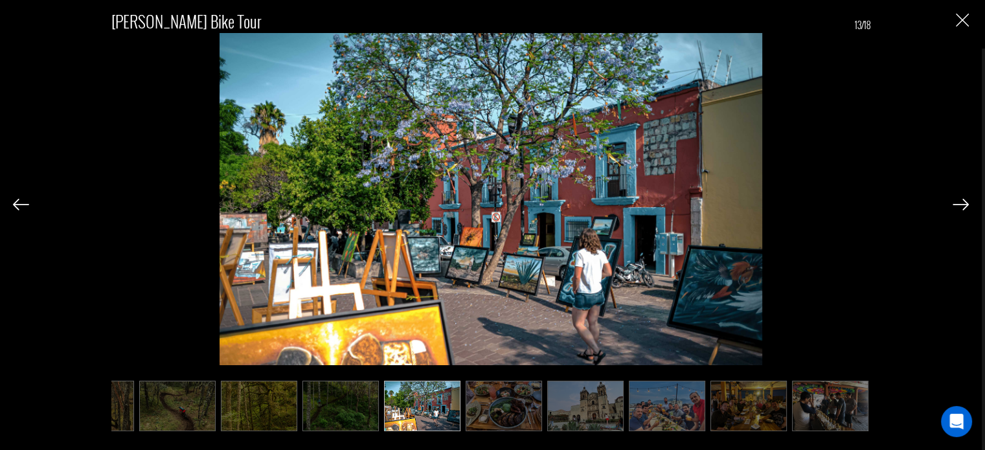
click at [492, 415] on img at bounding box center [504, 406] width 76 height 51
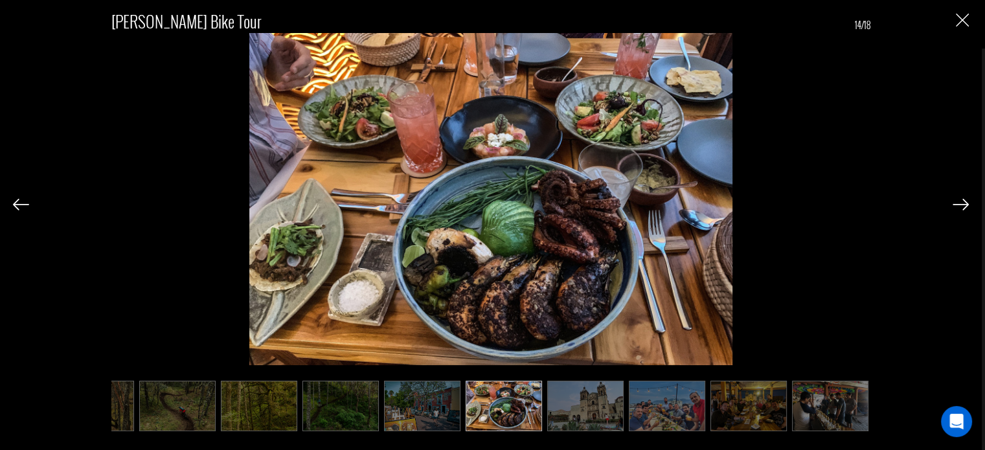
click at [556, 409] on img at bounding box center [585, 406] width 76 height 51
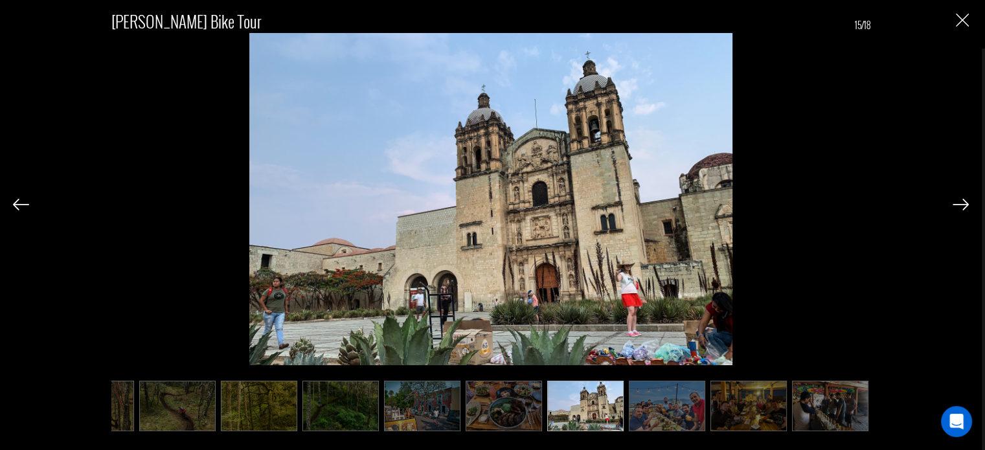
click at [959, 6] on div "Geoff Gulevich Bike Tour 15/18" at bounding box center [491, 214] width 956 height 428
click at [959, 13] on button "Close" at bounding box center [962, 20] width 13 height 14
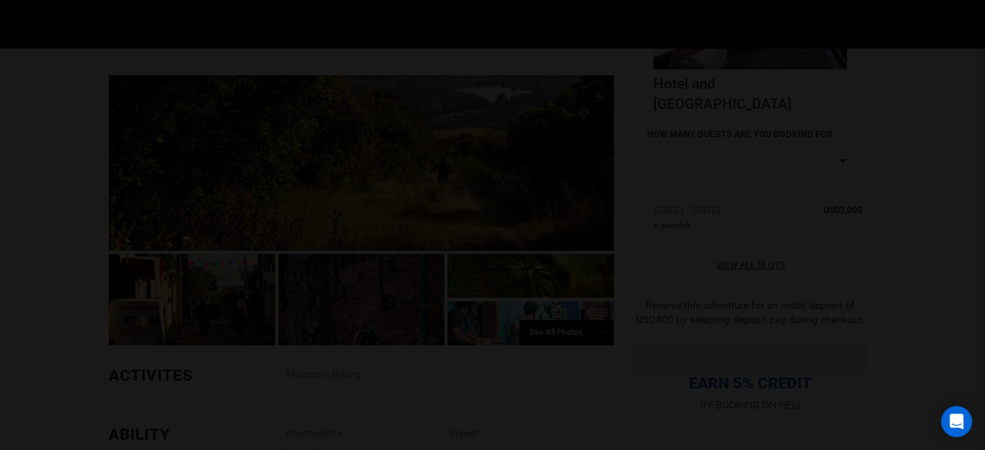
scroll to position [0, 0]
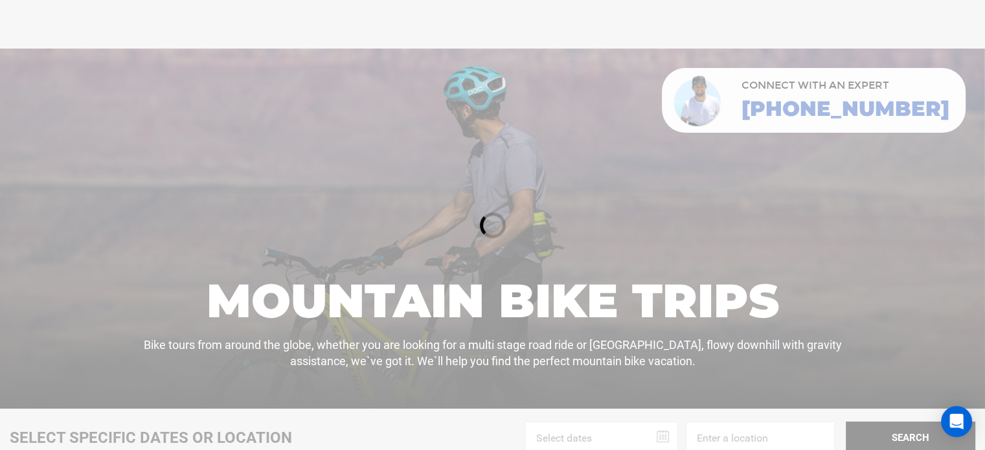
scroll to position [332, 0]
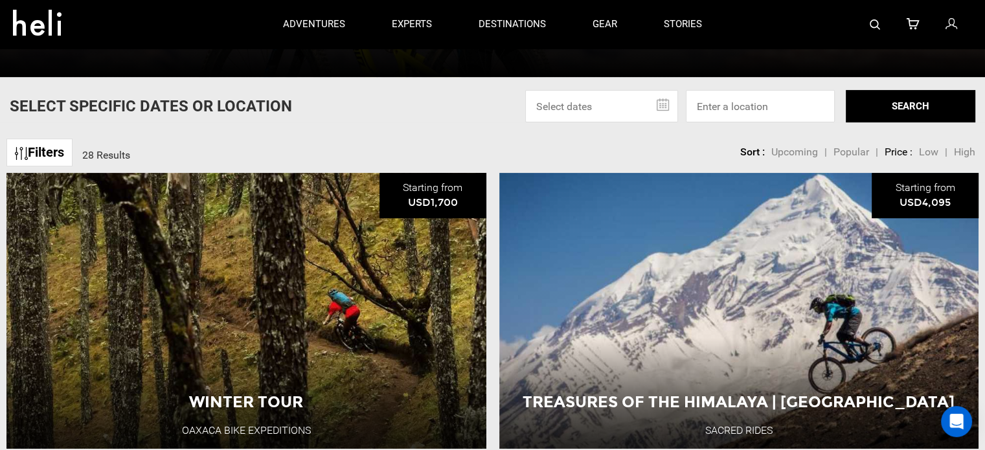
drag, startPoint x: 115, startPoint y: 292, endPoint x: 612, endPoint y: 103, distance: 531.7
click at [612, 103] on input "text" at bounding box center [601, 106] width 153 height 32
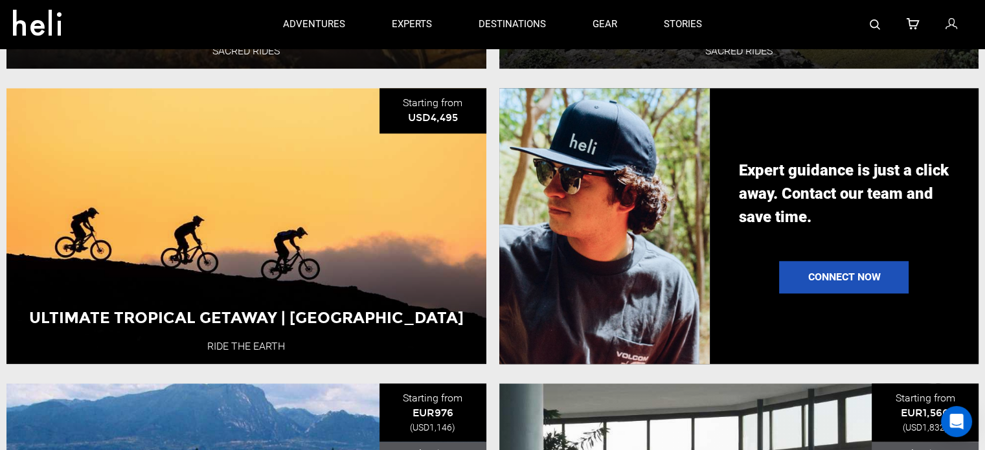
scroll to position [1300, 0]
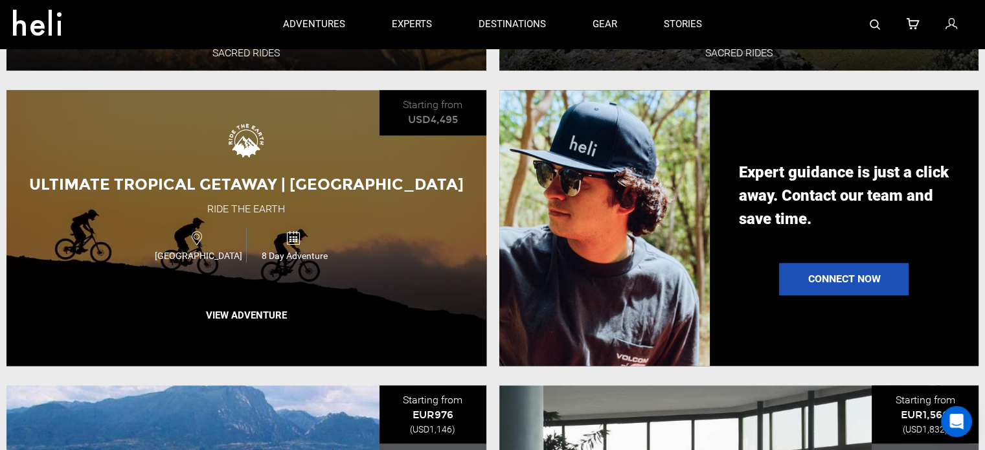
click at [357, 194] on span "Ultimate Tropical Getaway | [GEOGRAPHIC_DATA]" at bounding box center [246, 184] width 435 height 19
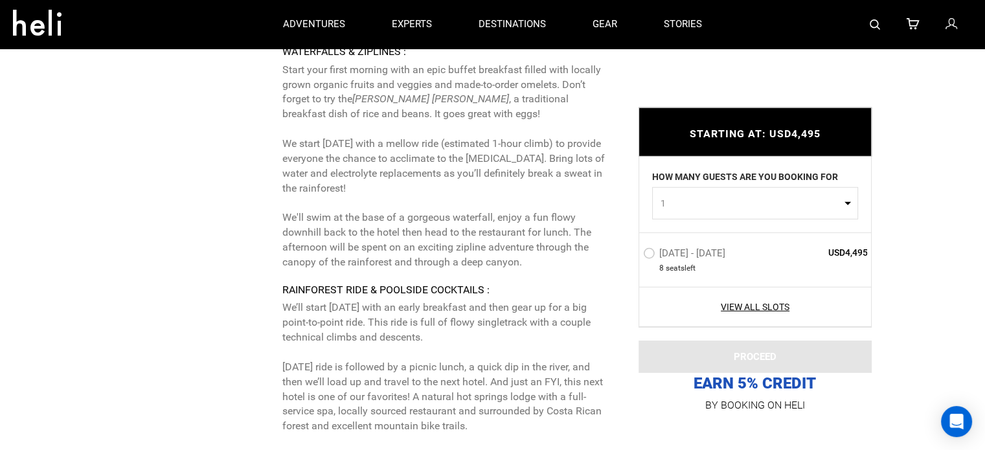
scroll to position [3866, 0]
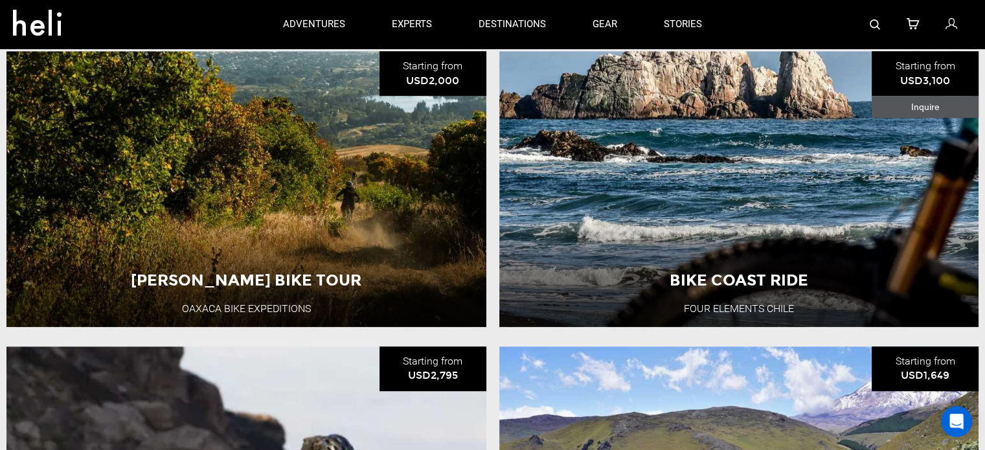
scroll to position [748, 0]
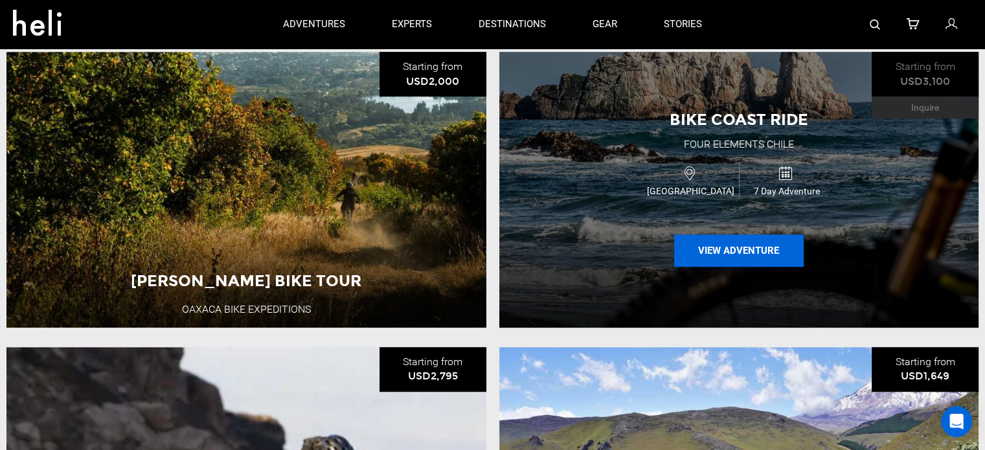
click at [761, 261] on button "View Adventure" at bounding box center [739, 251] width 130 height 32
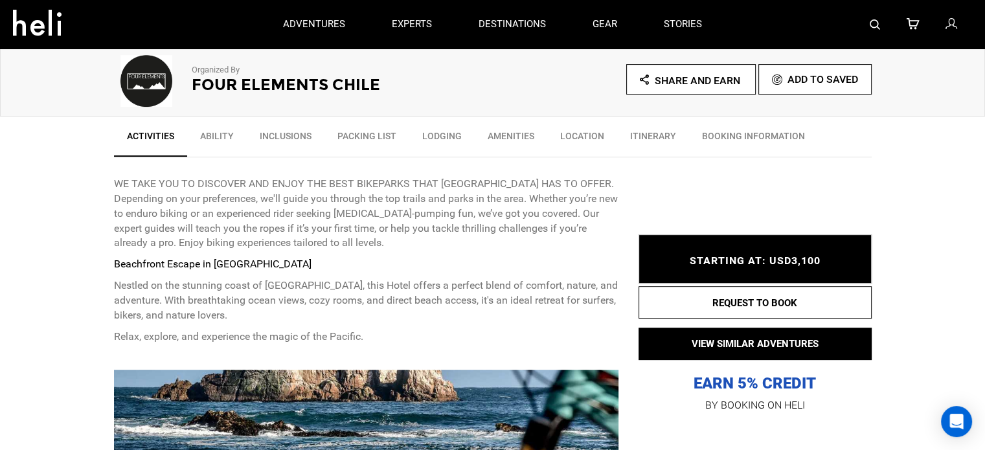
scroll to position [390, 0]
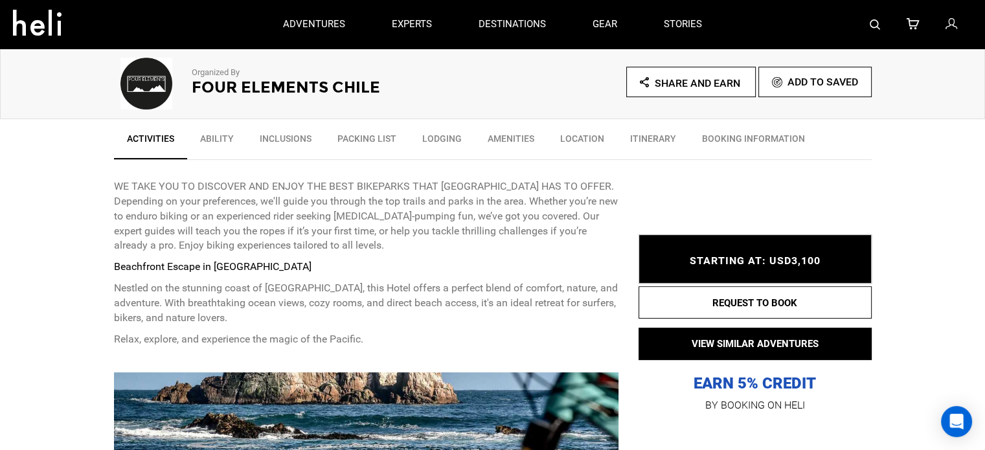
click at [229, 132] on link "Ability" at bounding box center [217, 142] width 60 height 32
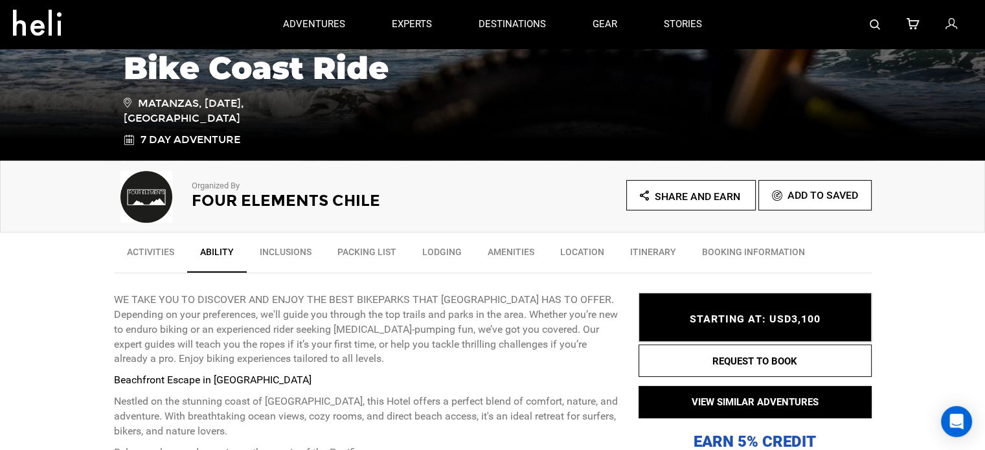
scroll to position [0, 0]
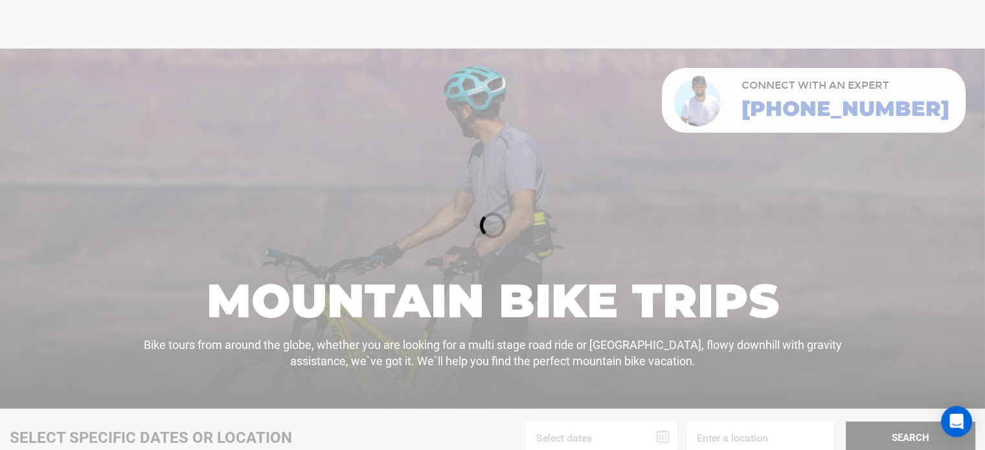
scroll to position [539, 0]
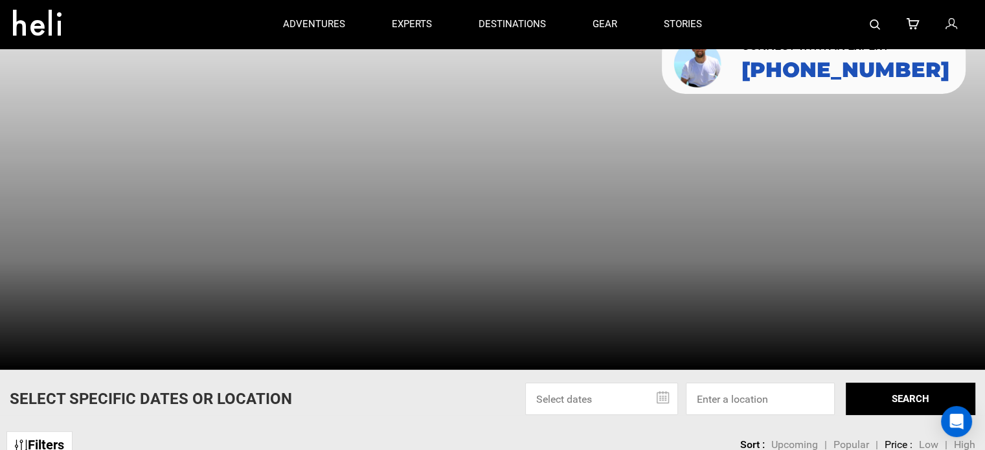
scroll to position [21, 0]
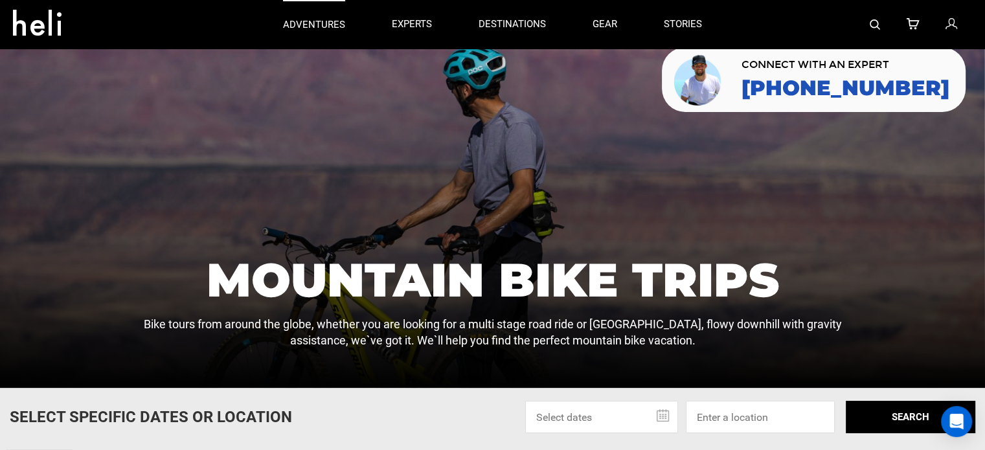
click at [317, 27] on p "adventures" at bounding box center [314, 25] width 62 height 14
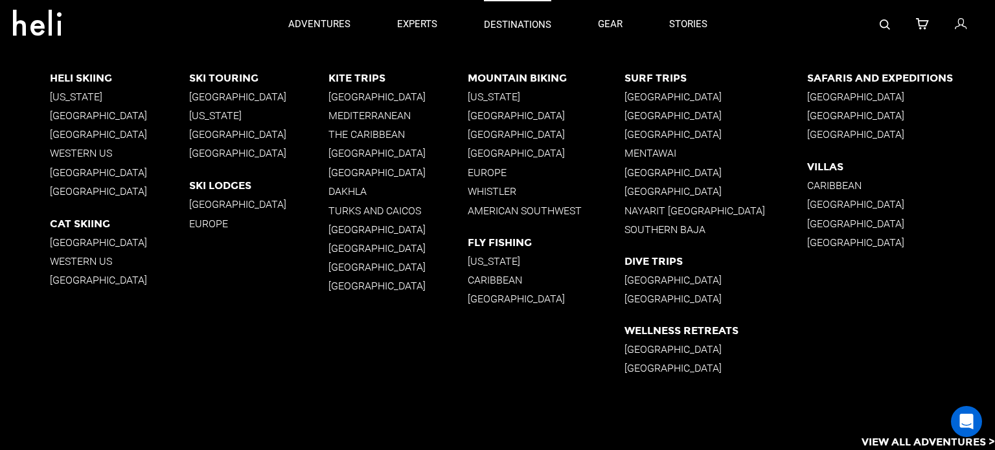
click at [496, 27] on p "destinations" at bounding box center [517, 25] width 67 height 14
click at [501, 120] on p "[GEOGRAPHIC_DATA]" at bounding box center [546, 115] width 156 height 12
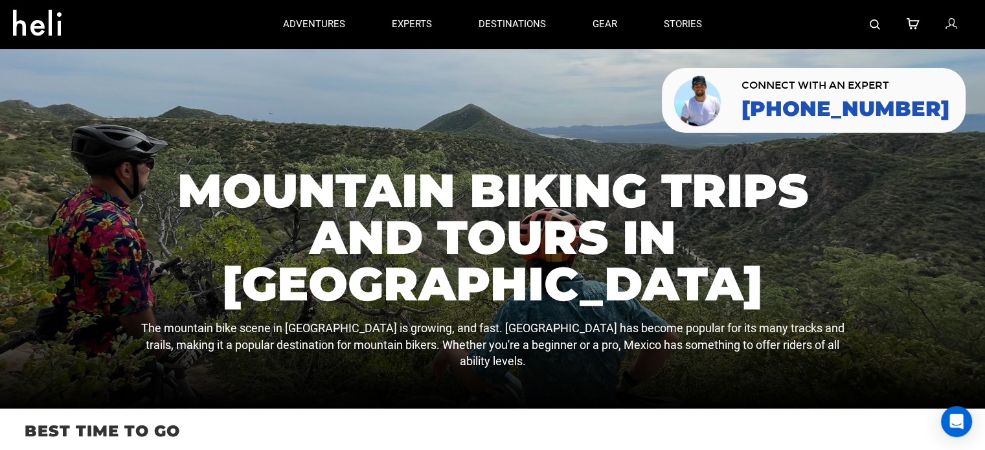
drag, startPoint x: 501, startPoint y: 120, endPoint x: 365, endPoint y: 201, distance: 157.8
click at [365, 201] on div at bounding box center [492, 229] width 985 height 360
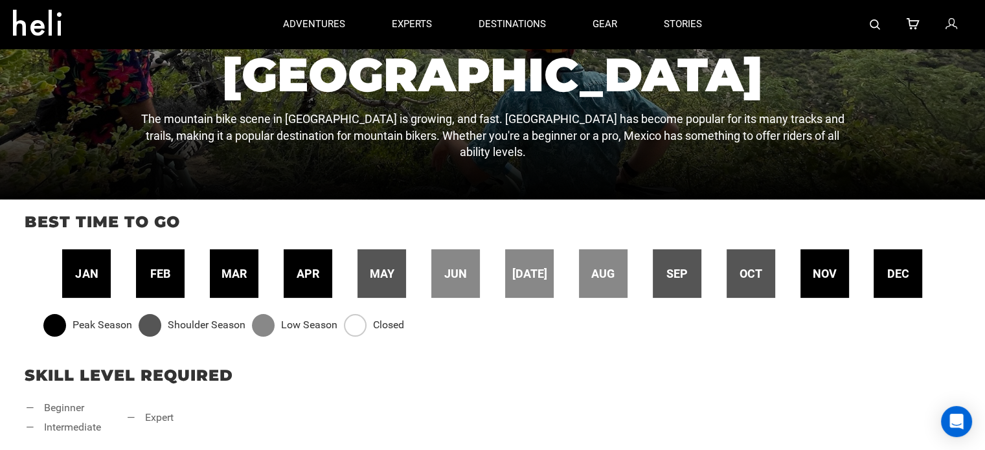
scroll to position [236, 0]
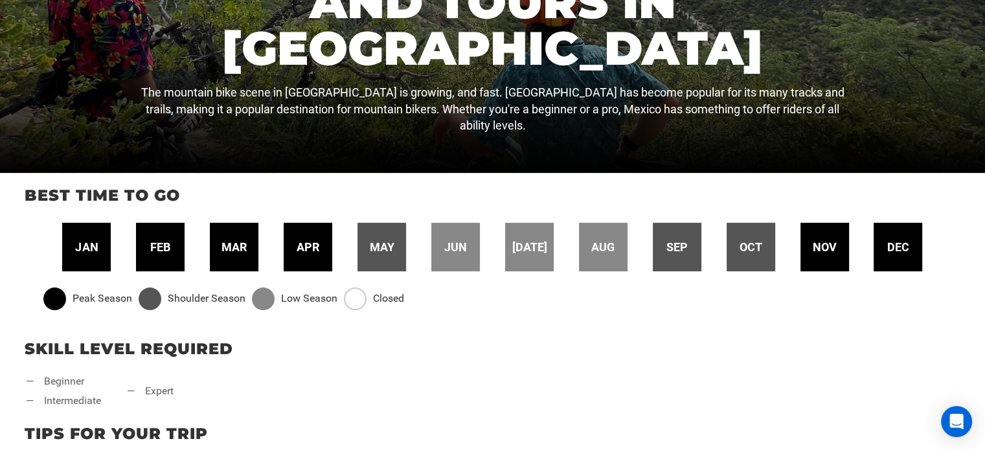
click at [596, 223] on div "aug" at bounding box center [603, 247] width 49 height 49
click at [799, 235] on div "jan feb mar apr may jun [DATE] aug sep oct nov dec" at bounding box center [492, 247] width 911 height 49
click at [824, 248] on span "nov" at bounding box center [825, 247] width 24 height 17
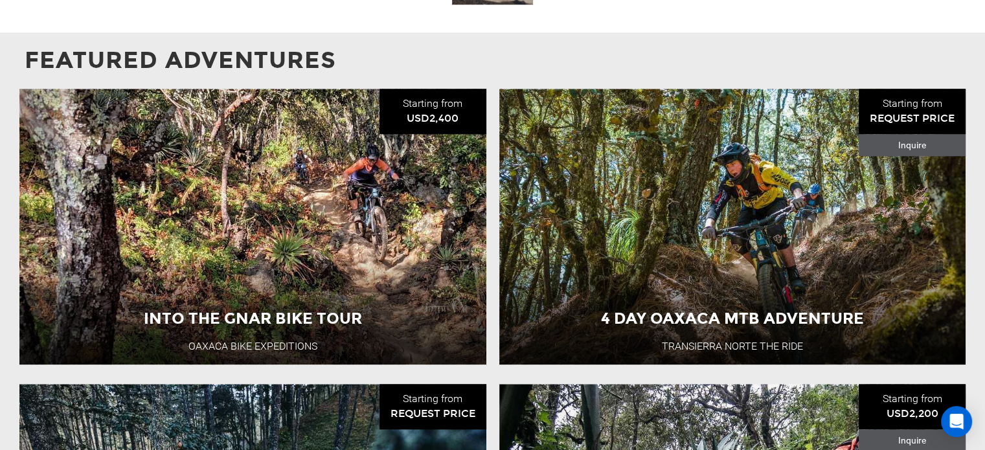
scroll to position [1242, 0]
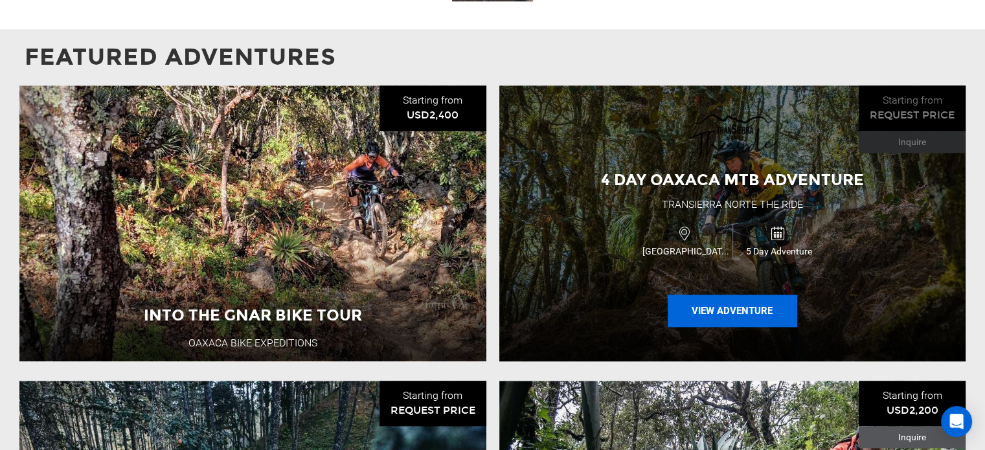
click at [749, 295] on button "View Adventure" at bounding box center [733, 311] width 130 height 32
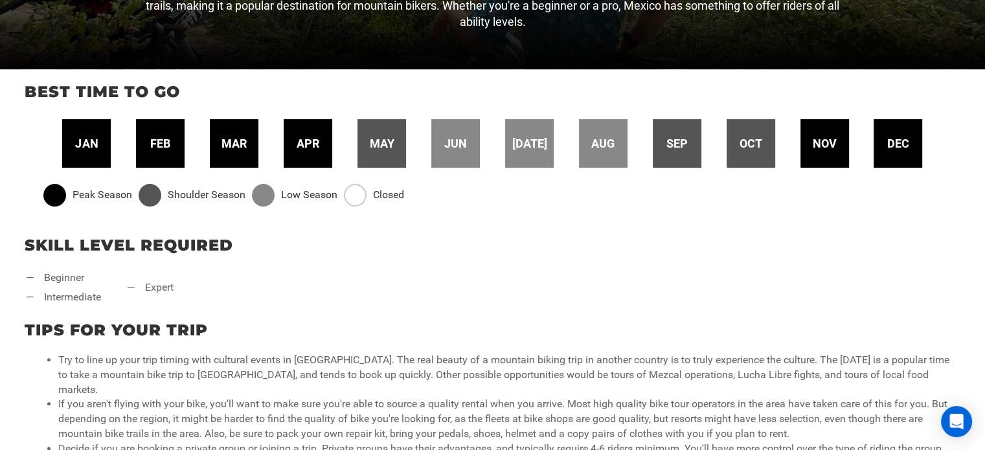
scroll to position [399, 0]
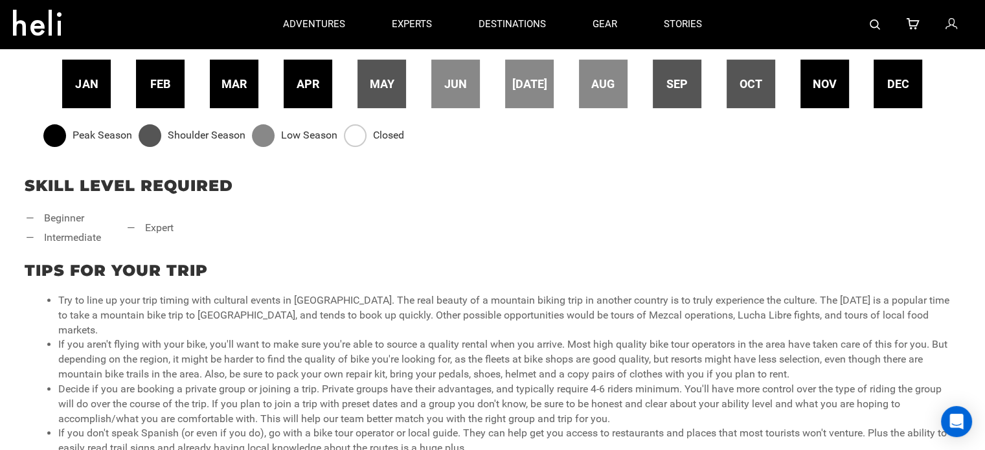
click at [825, 95] on div "nov" at bounding box center [825, 84] width 49 height 49
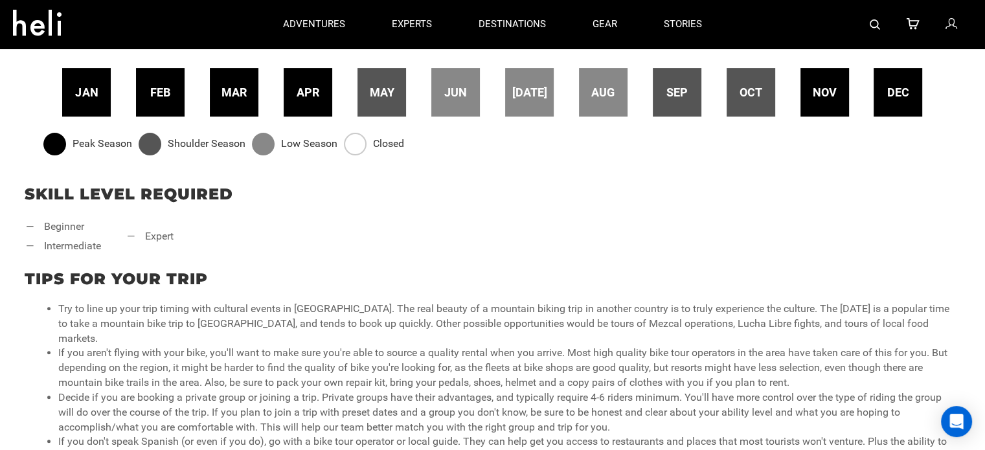
scroll to position [380, 0]
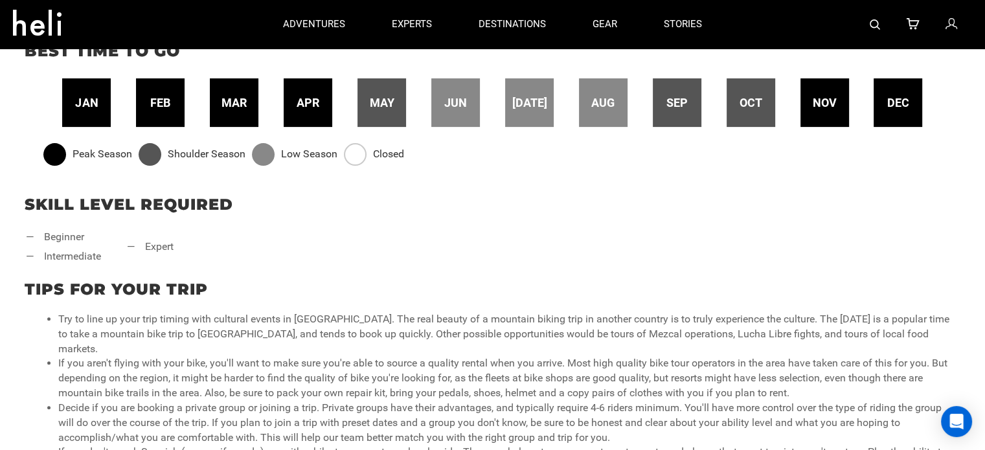
click at [752, 116] on div "oct" at bounding box center [751, 102] width 49 height 49
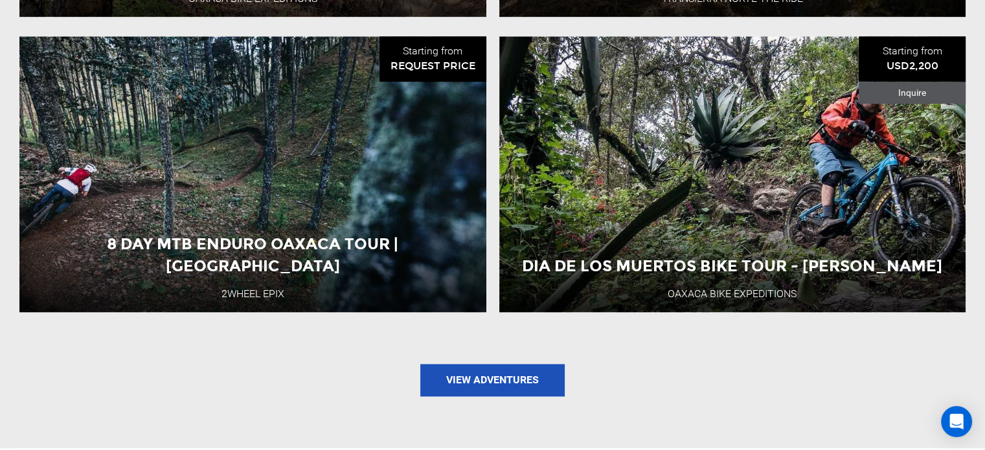
scroll to position [1587, 0]
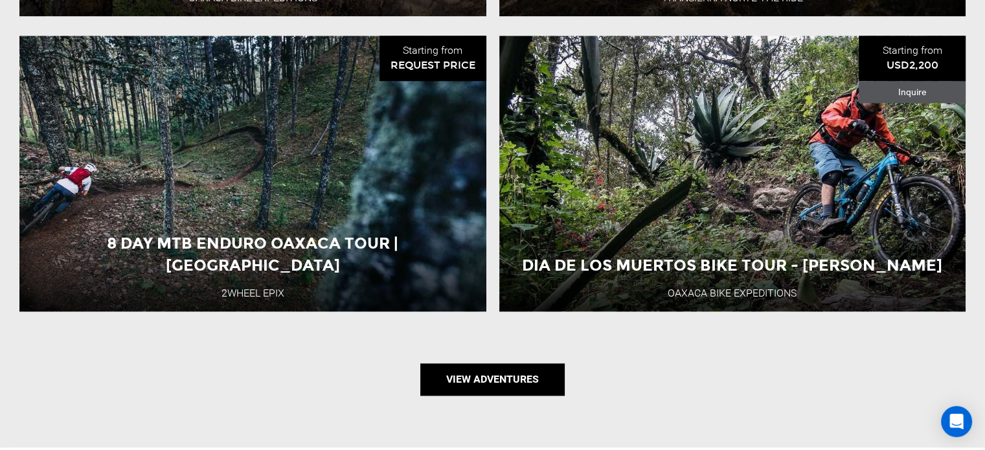
click at [481, 363] on link "View Adventures" at bounding box center [492, 379] width 144 height 32
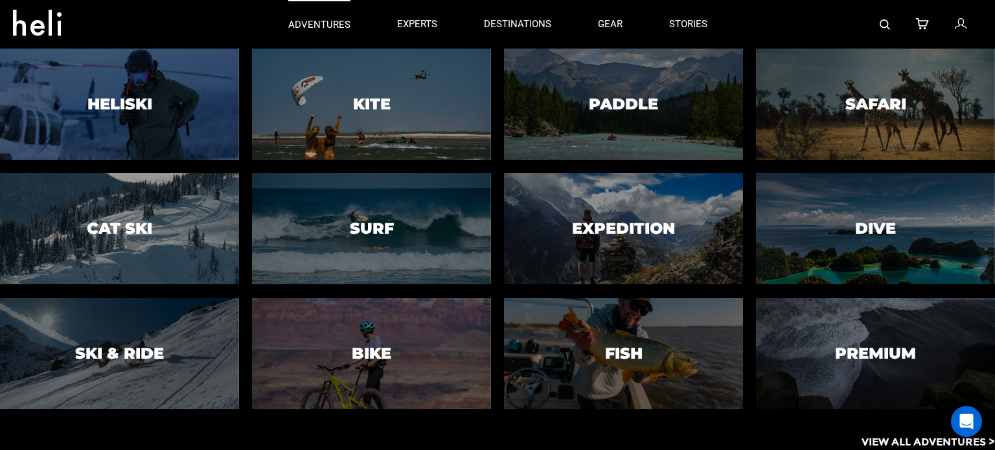
click at [319, 28] on p "adventures" at bounding box center [319, 25] width 62 height 14
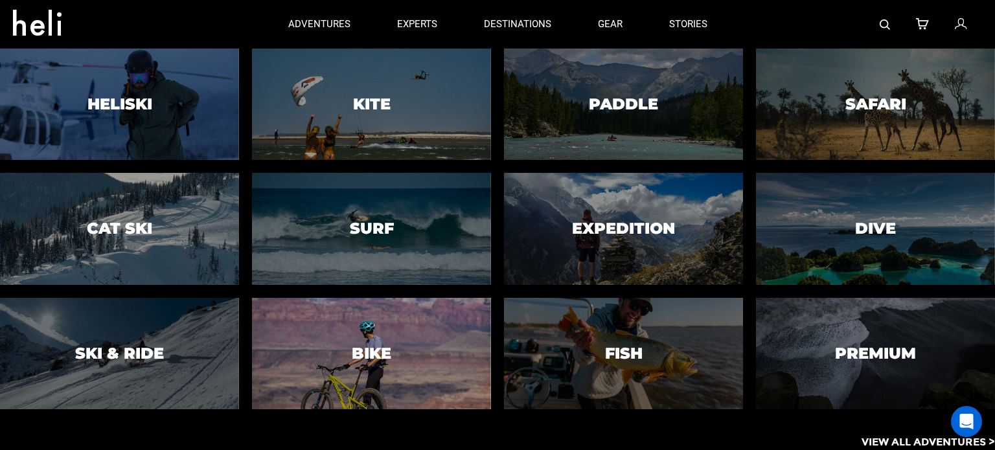
click at [415, 361] on div at bounding box center [371, 354] width 244 height 114
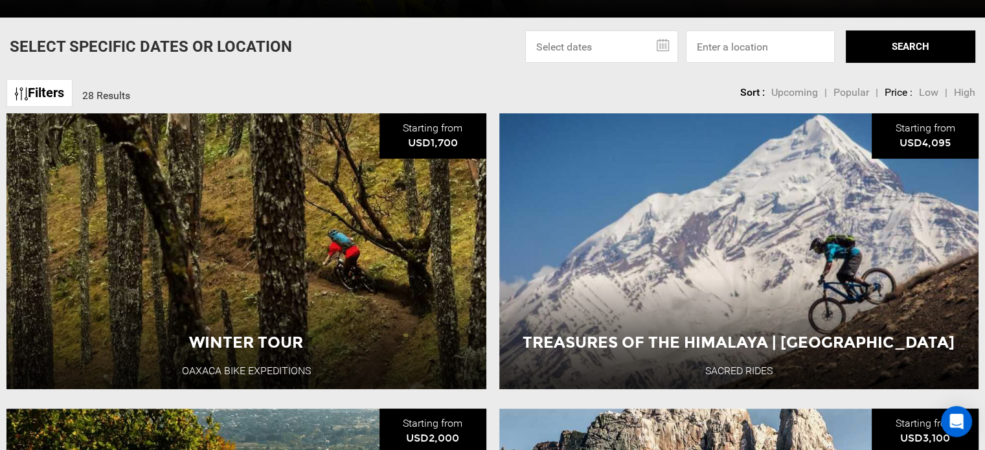
scroll to position [391, 0]
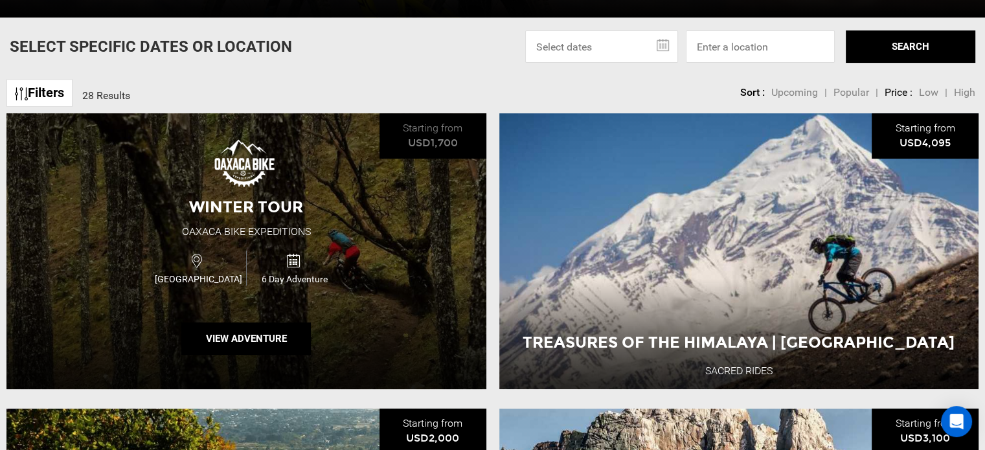
click at [330, 324] on div "Winter Tour Oaxaca Bike Expeditions [GEOGRAPHIC_DATA] 6 Day Adventure View Adve…" at bounding box center [246, 251] width 480 height 276
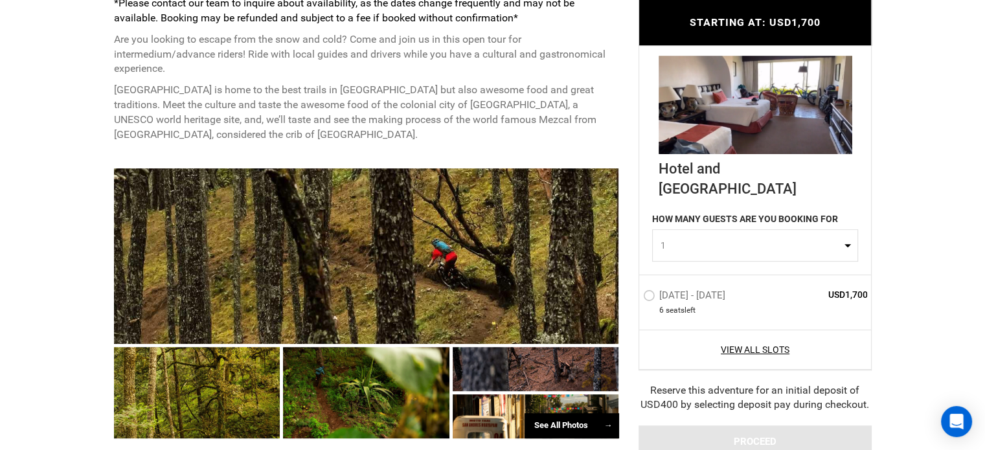
scroll to position [584, 0]
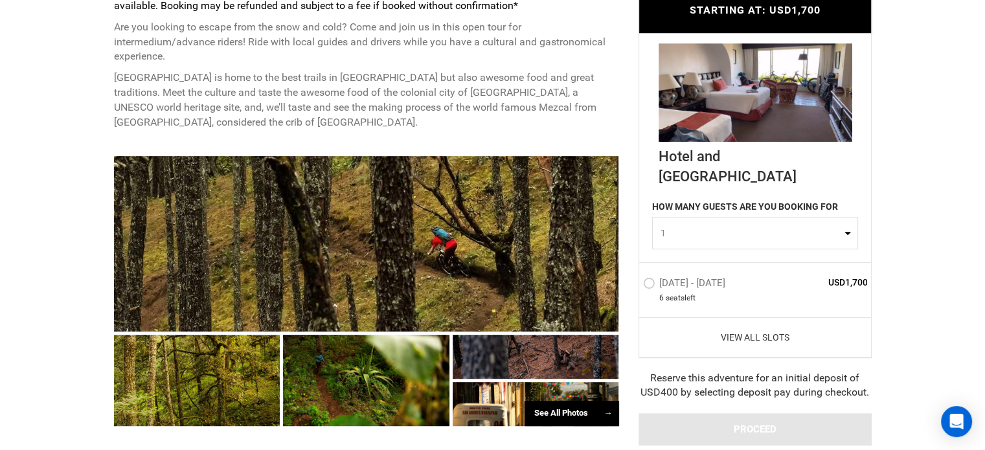
click at [739, 330] on link "View All Slots" at bounding box center [755, 336] width 225 height 13
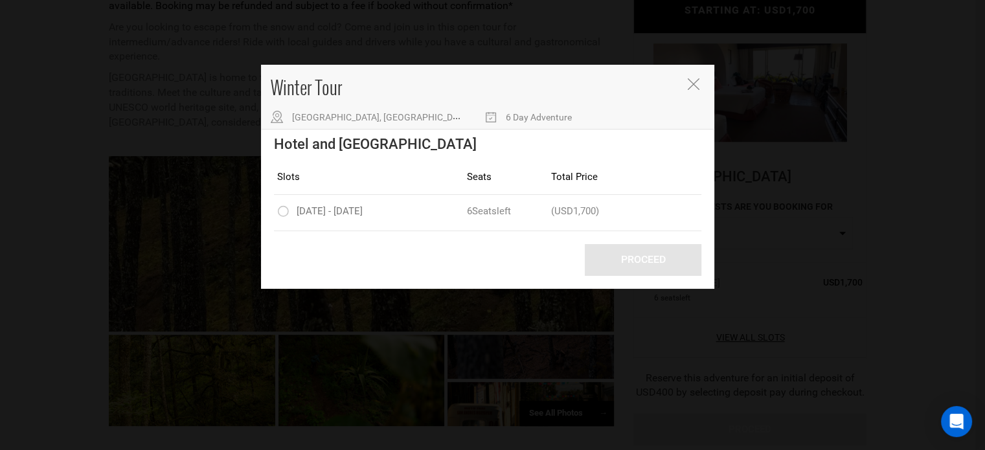
click at [692, 89] on icon "Close" at bounding box center [693, 84] width 12 height 12
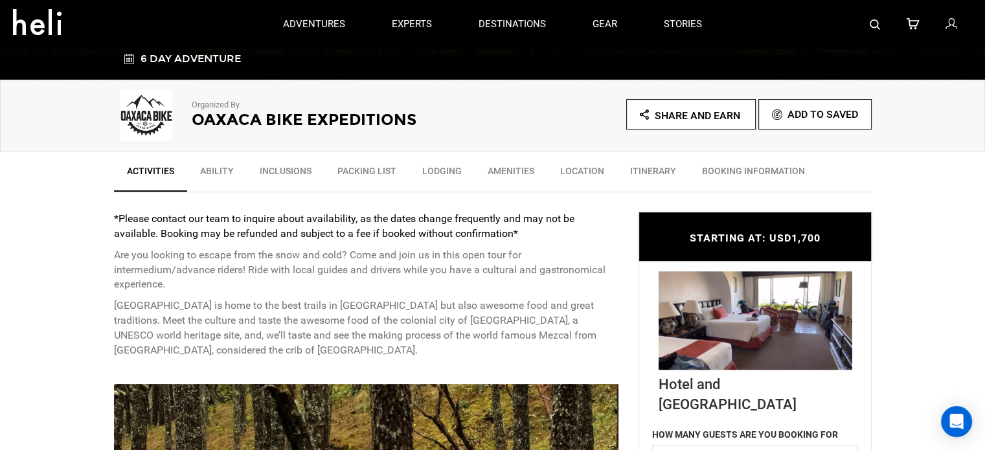
scroll to position [356, 0]
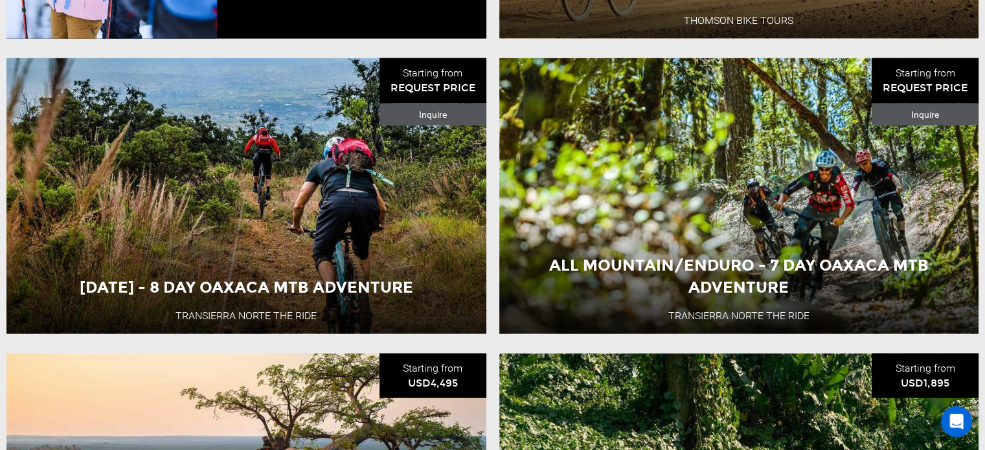
scroll to position [2809, 0]
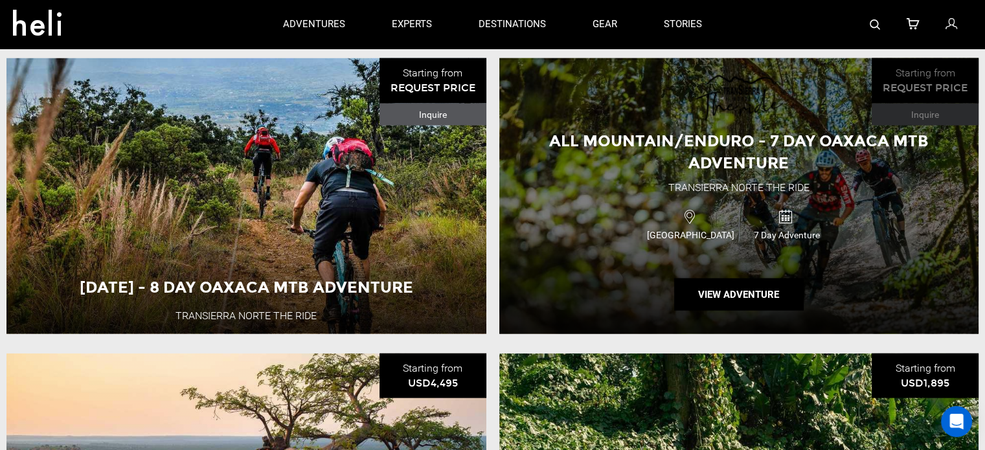
click at [707, 226] on div "Mexico 7 Day Adventure" at bounding box center [739, 223] width 288 height 43
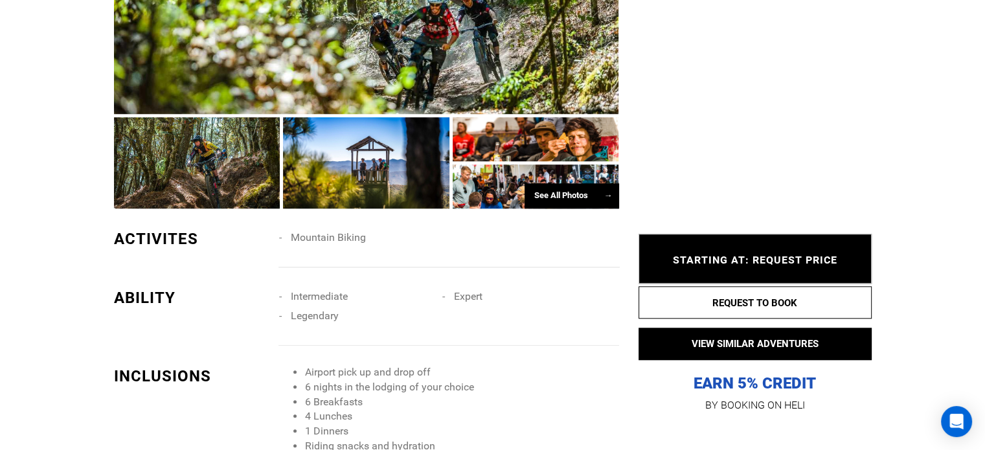
scroll to position [1111, 0]
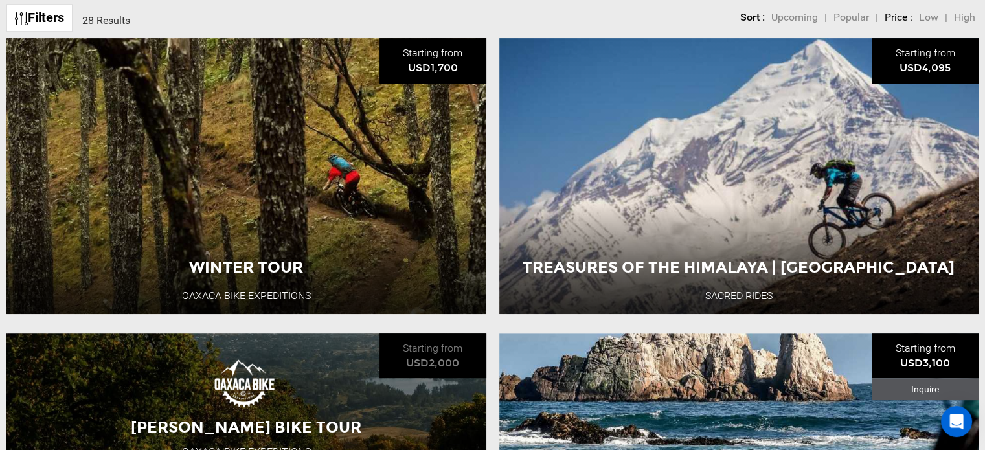
scroll to position [472, 0]
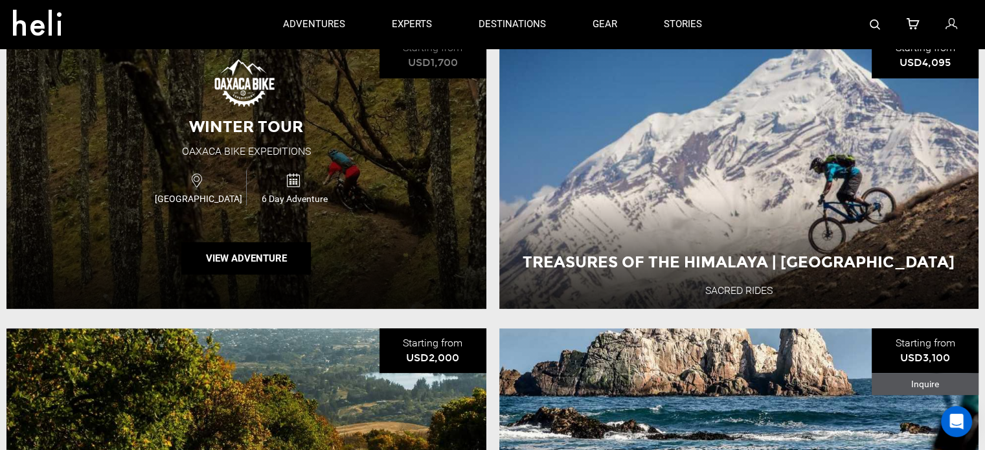
click at [361, 232] on div "Winter Tour Oaxaca Bike Expeditions [GEOGRAPHIC_DATA] 6 Day Adventure View Adve…" at bounding box center [246, 171] width 480 height 276
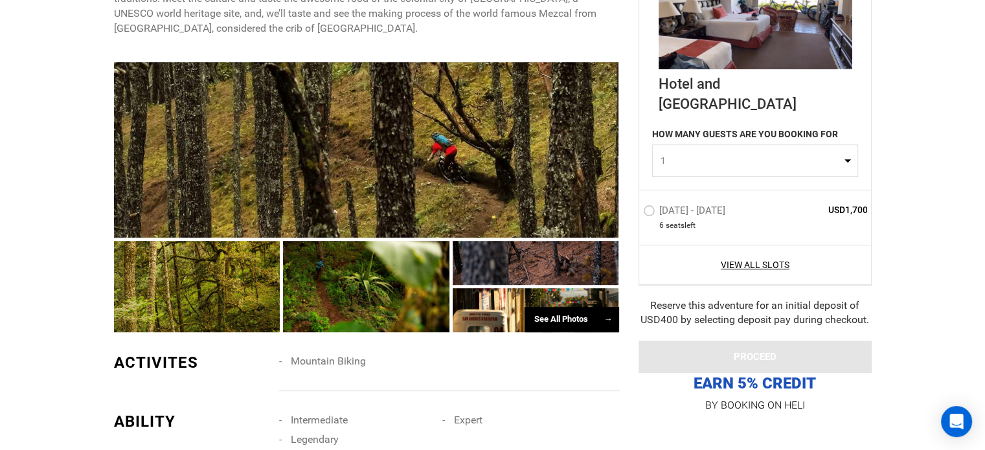
scroll to position [679, 0]
click at [573, 306] on div "See All Photos →" at bounding box center [572, 318] width 95 height 25
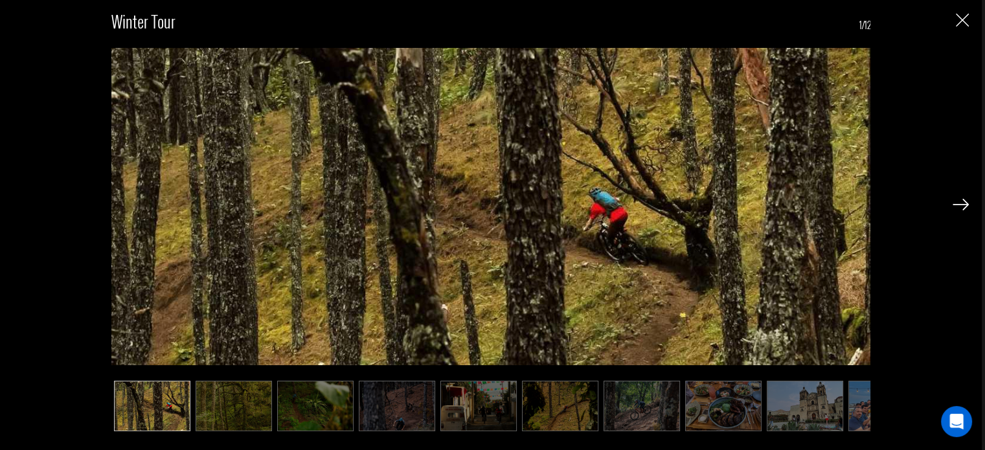
click at [154, 413] on img at bounding box center [152, 406] width 76 height 51
click at [236, 396] on img at bounding box center [234, 406] width 76 height 51
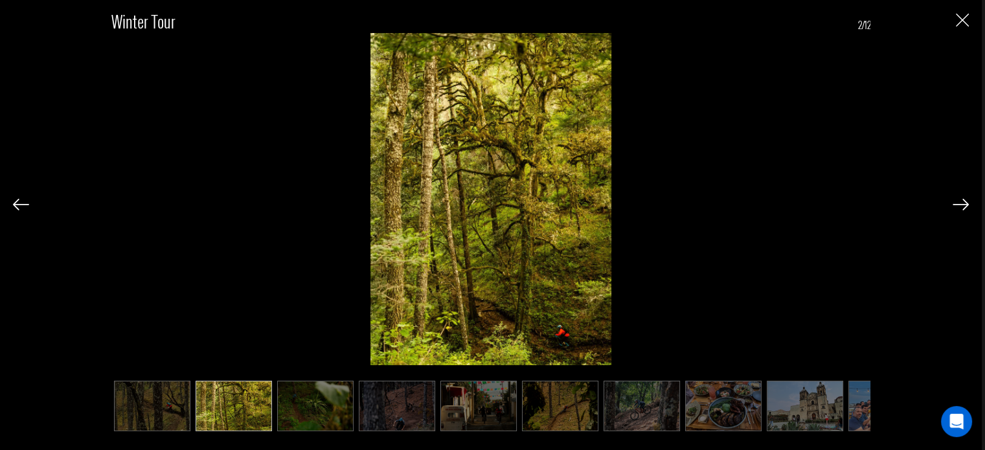
click at [292, 396] on img at bounding box center [315, 406] width 76 height 51
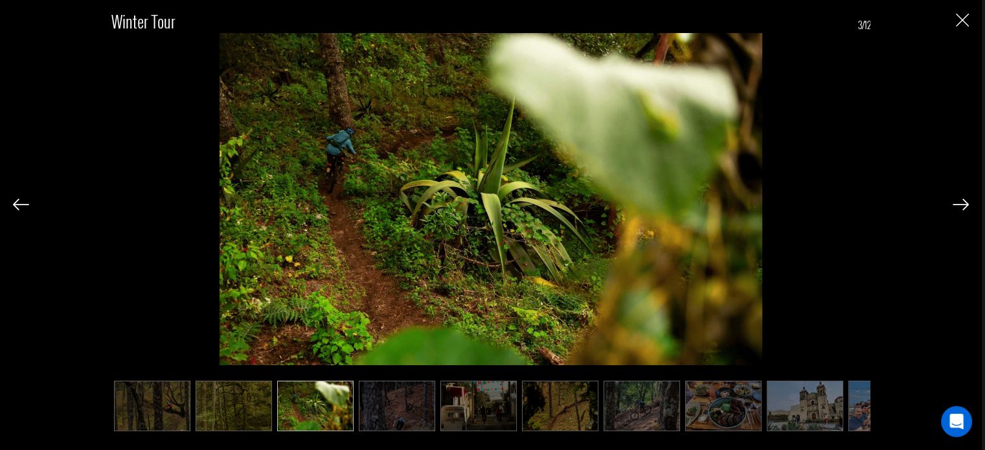
click at [390, 395] on img at bounding box center [397, 406] width 76 height 51
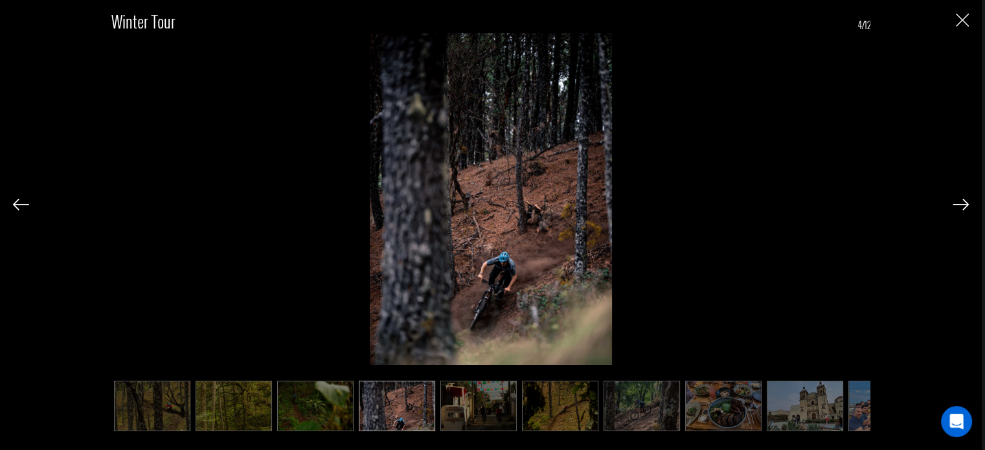
click at [481, 402] on img at bounding box center [479, 406] width 76 height 51
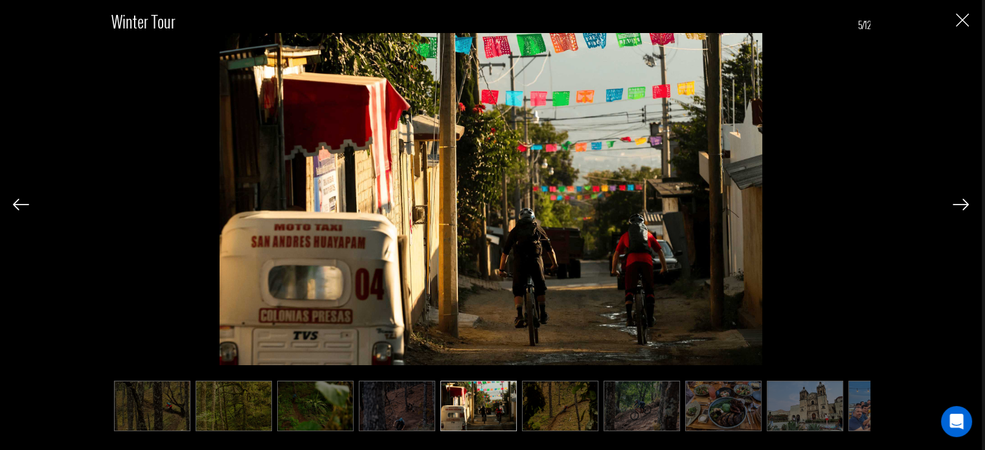
click at [547, 400] on img at bounding box center [560, 406] width 76 height 51
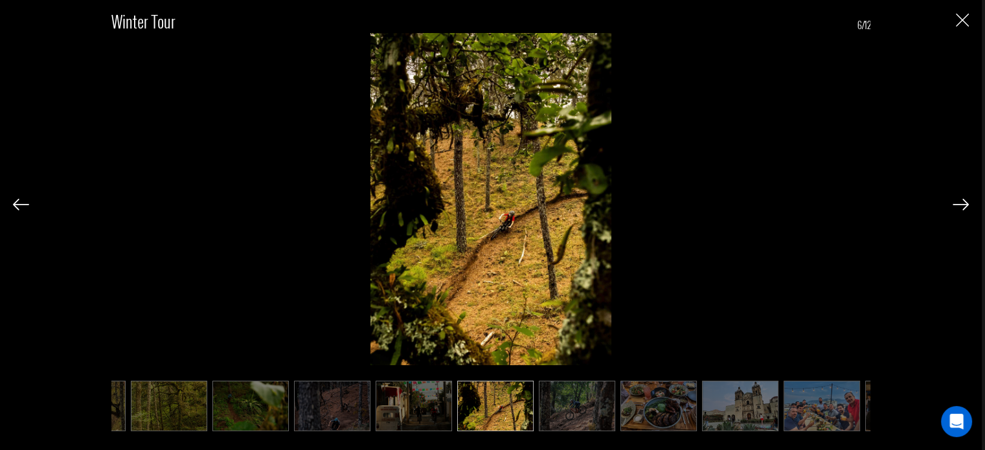
click at [588, 401] on img at bounding box center [577, 406] width 76 height 51
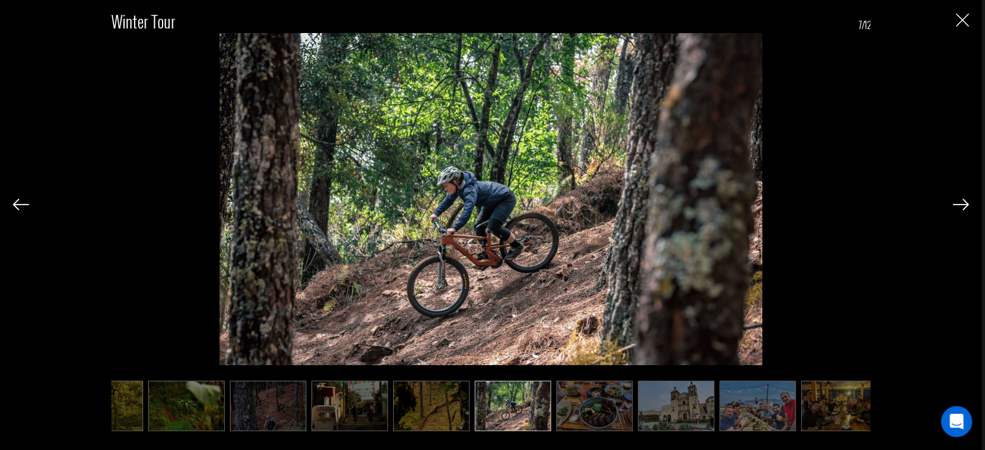
scroll to position [0, 130]
click at [600, 403] on img at bounding box center [594, 406] width 76 height 51
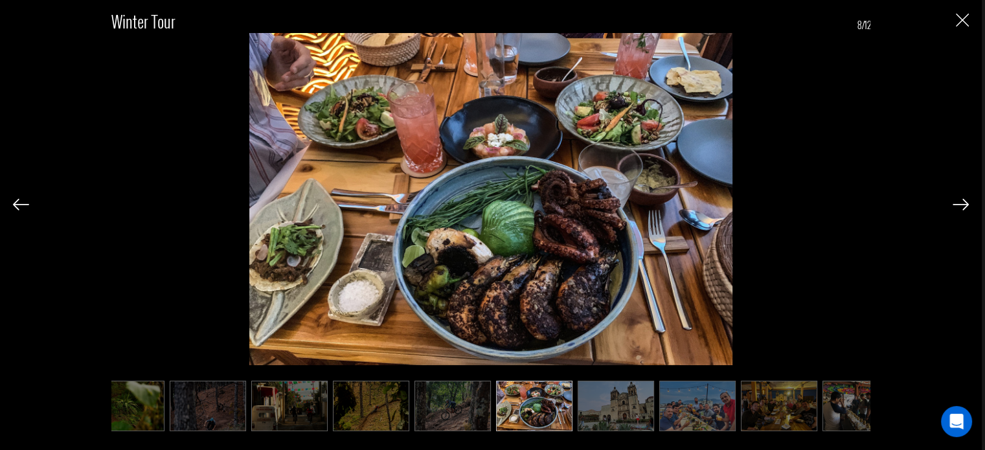
scroll to position [0, 194]
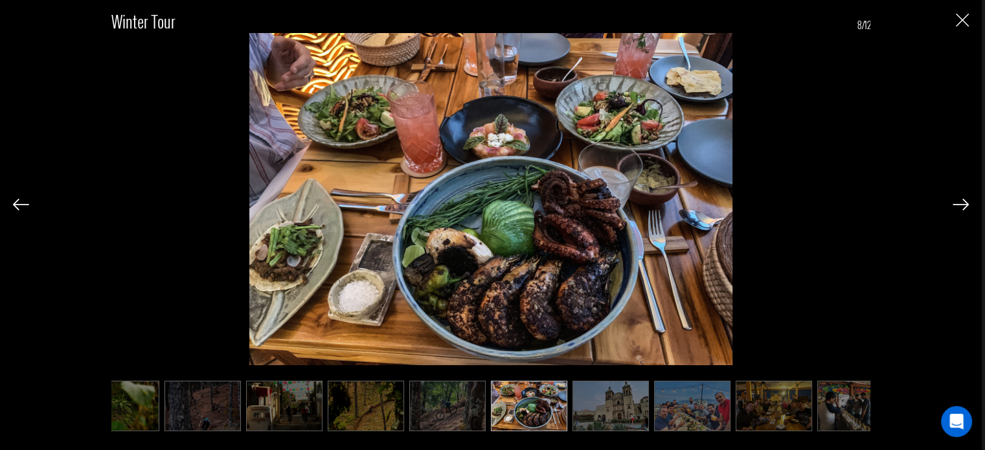
click at [621, 402] on img at bounding box center [611, 406] width 76 height 51
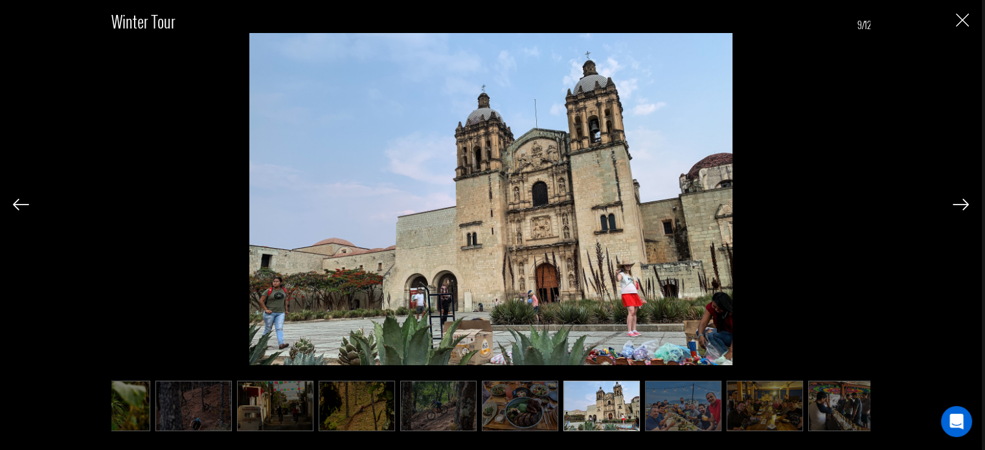
scroll to position [0, 220]
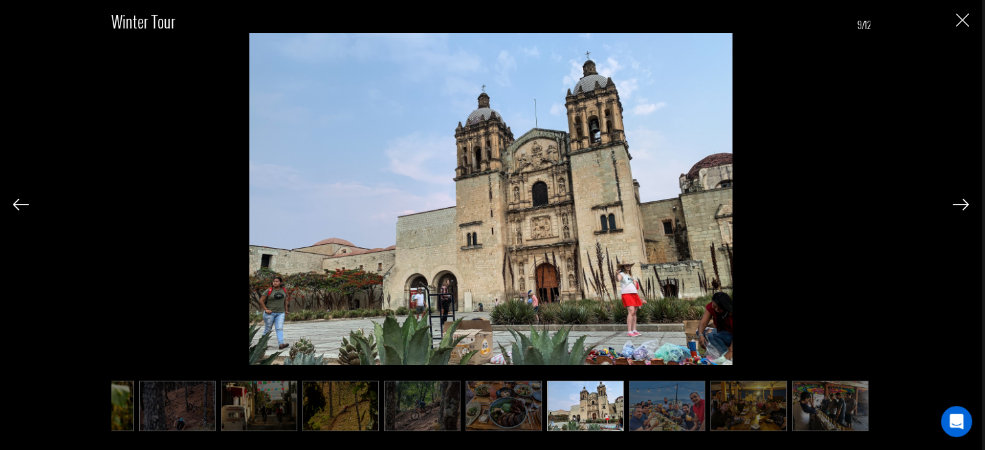
click at [652, 407] on img at bounding box center [667, 406] width 76 height 51
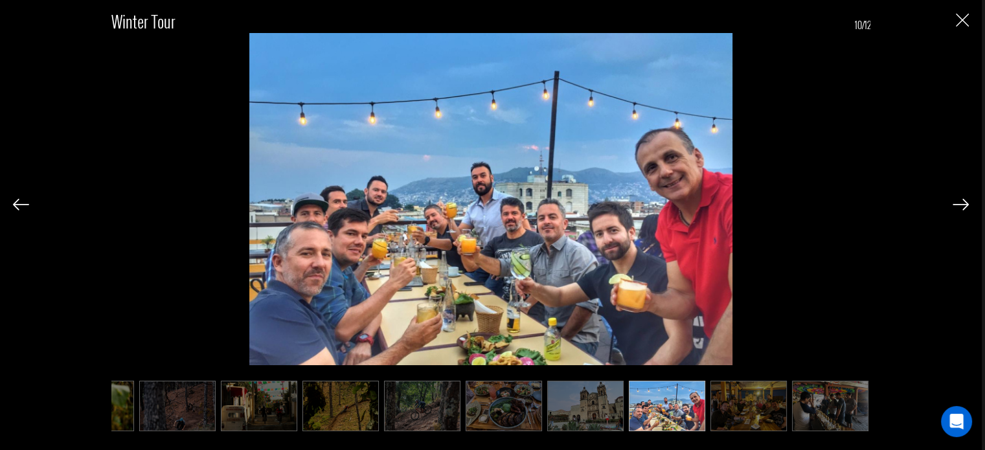
click at [733, 419] on img at bounding box center [749, 406] width 76 height 51
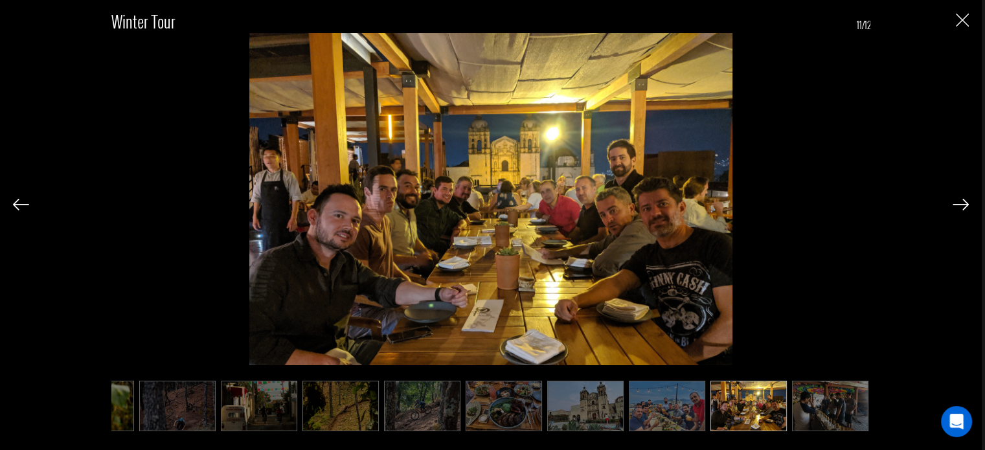
click at [814, 409] on img at bounding box center [830, 406] width 76 height 51
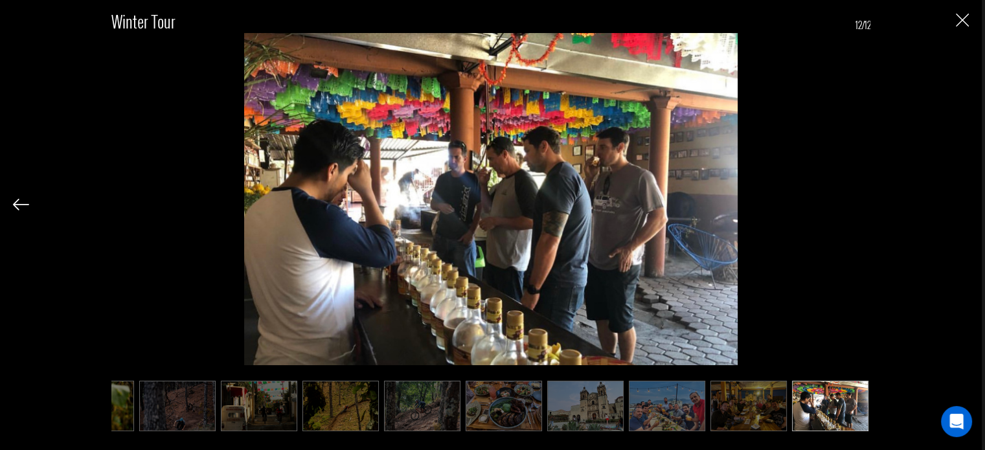
click at [961, 24] on img "Close" at bounding box center [962, 20] width 13 height 13
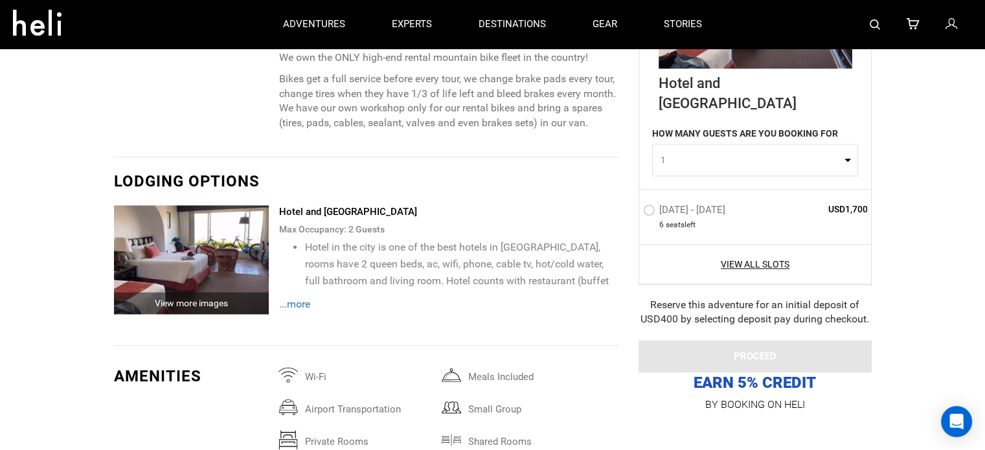
scroll to position [1547, 0]
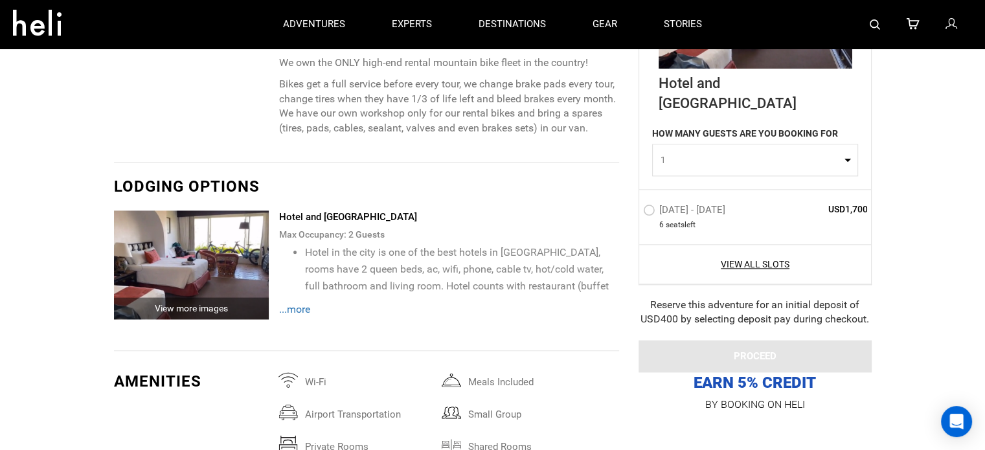
click at [298, 313] on span "...more" at bounding box center [294, 309] width 31 height 12
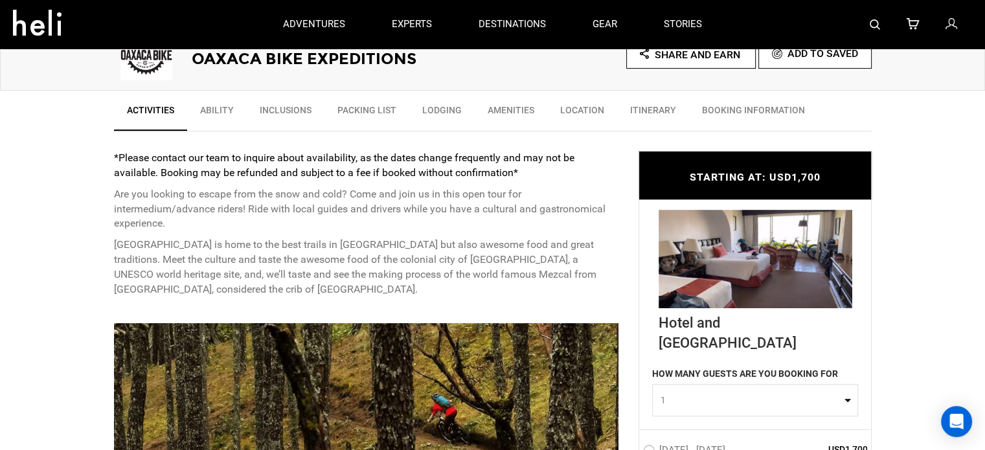
scroll to position [417, 0]
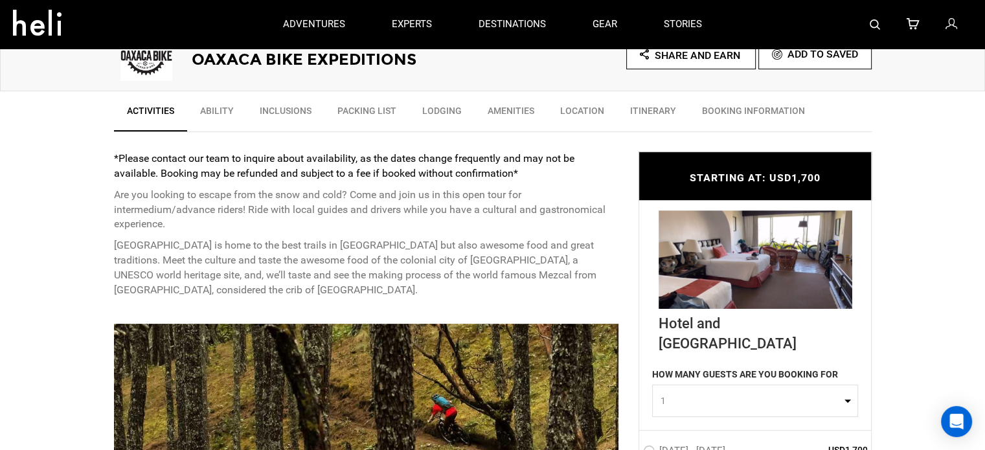
click at [207, 108] on link "Ability" at bounding box center [217, 114] width 60 height 32
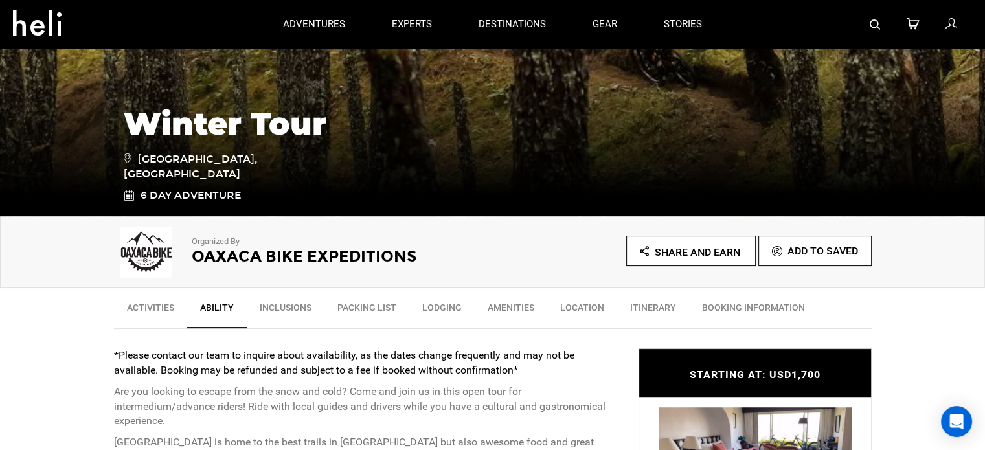
scroll to position [219, 0]
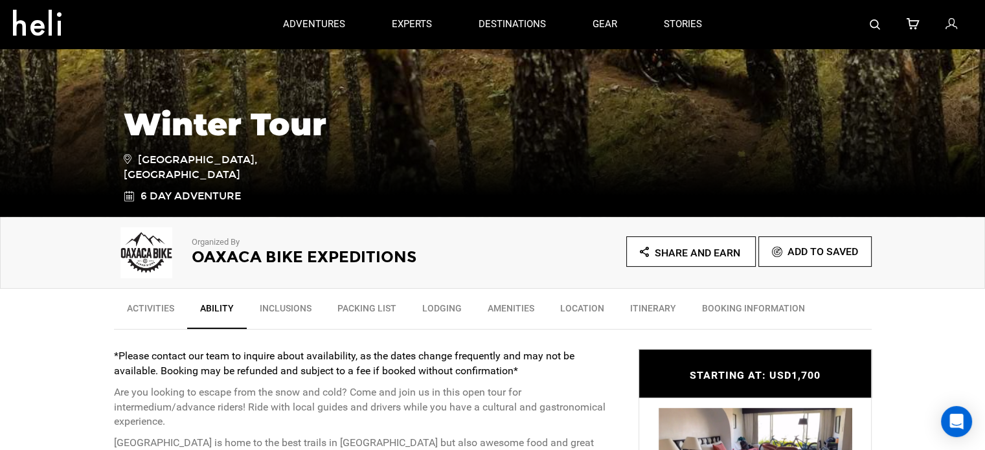
click at [641, 305] on link "Itinerary" at bounding box center [653, 311] width 72 height 32
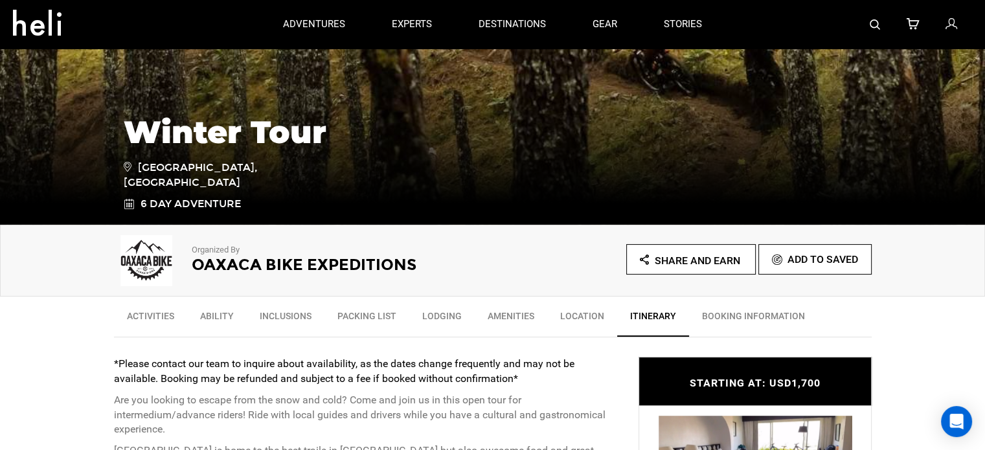
scroll to position [210, 0]
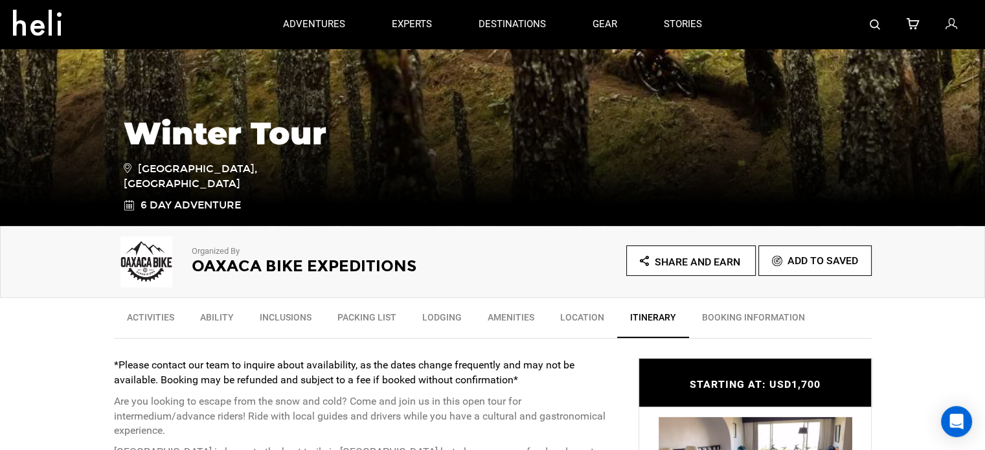
click at [136, 314] on link "Activities" at bounding box center [150, 320] width 73 height 32
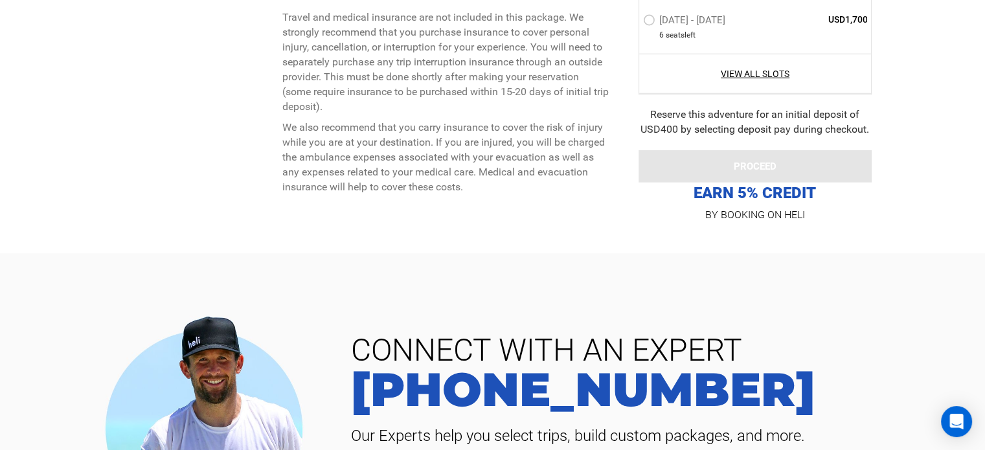
scroll to position [3444, 0]
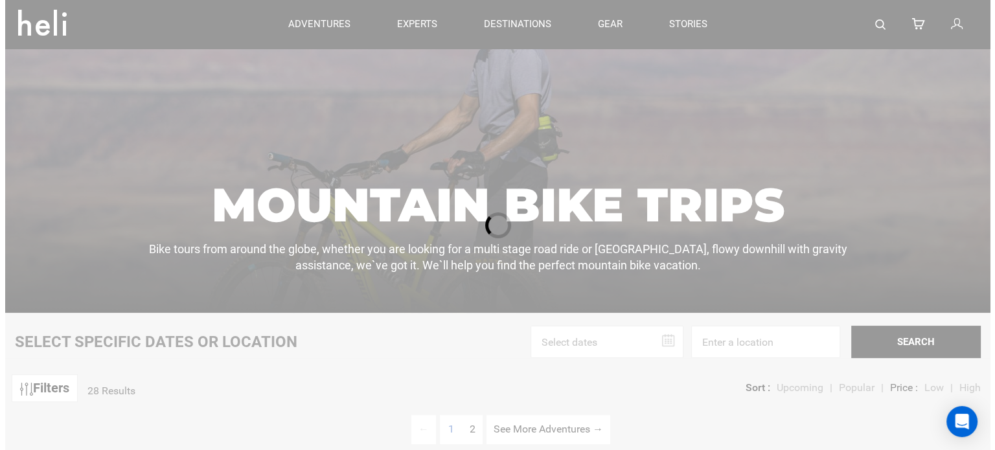
scroll to position [101, 0]
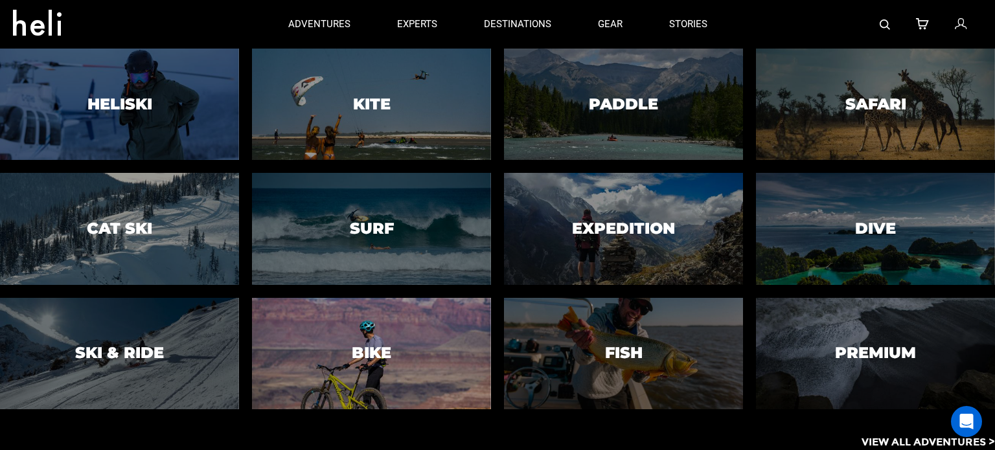
click at [379, 341] on div at bounding box center [371, 354] width 244 height 114
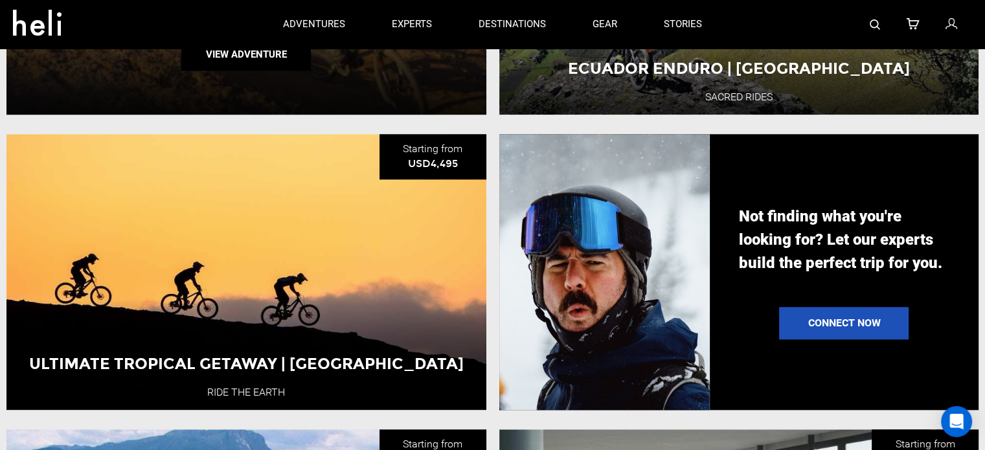
scroll to position [1255, 0]
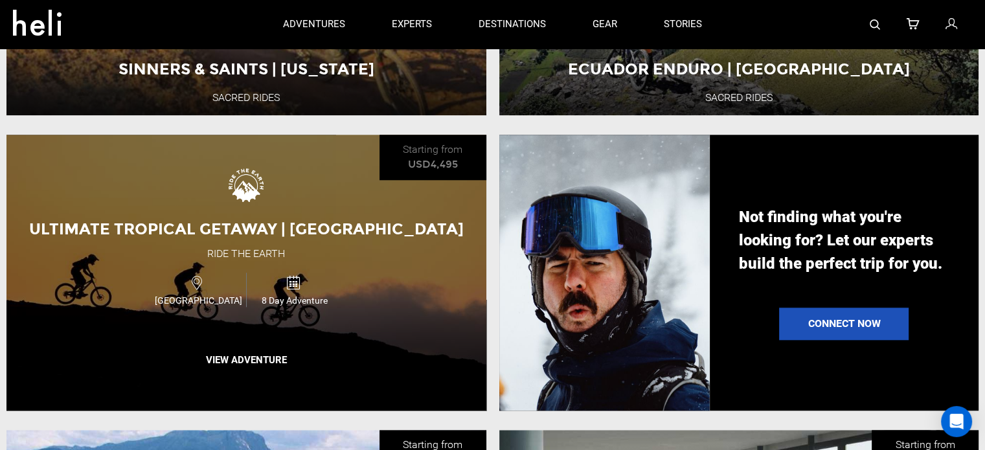
click at [371, 328] on div "Ultimate Tropical Getaway | [GEOGRAPHIC_DATA] Ride the Earth [GEOGRAPHIC_DATA] …" at bounding box center [246, 273] width 480 height 276
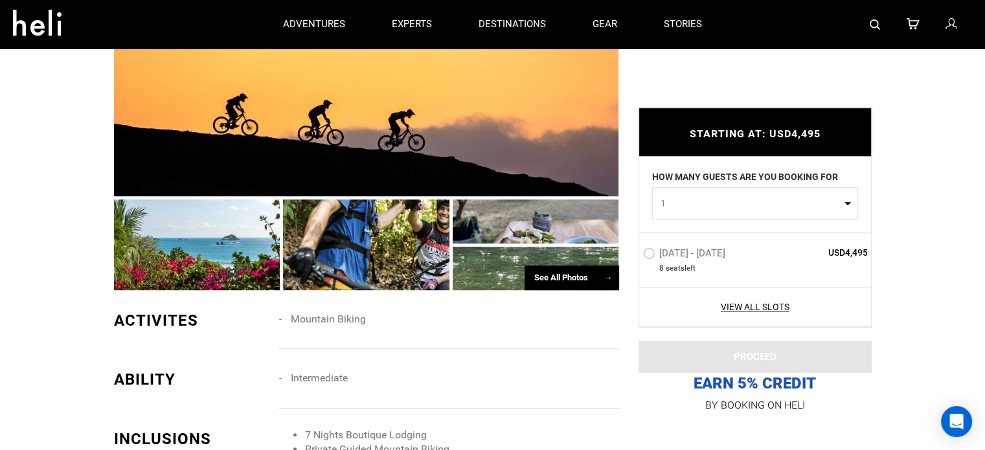
scroll to position [843, 0]
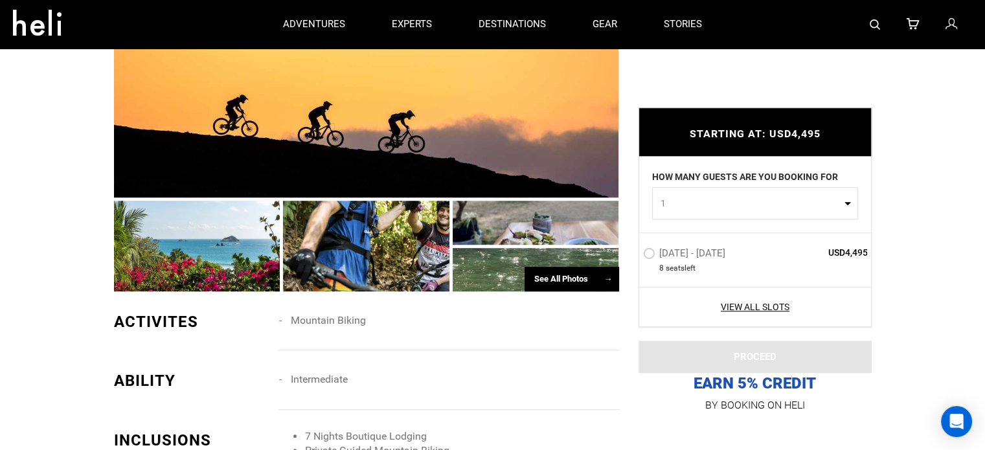
click at [399, 222] on div at bounding box center [366, 246] width 166 height 91
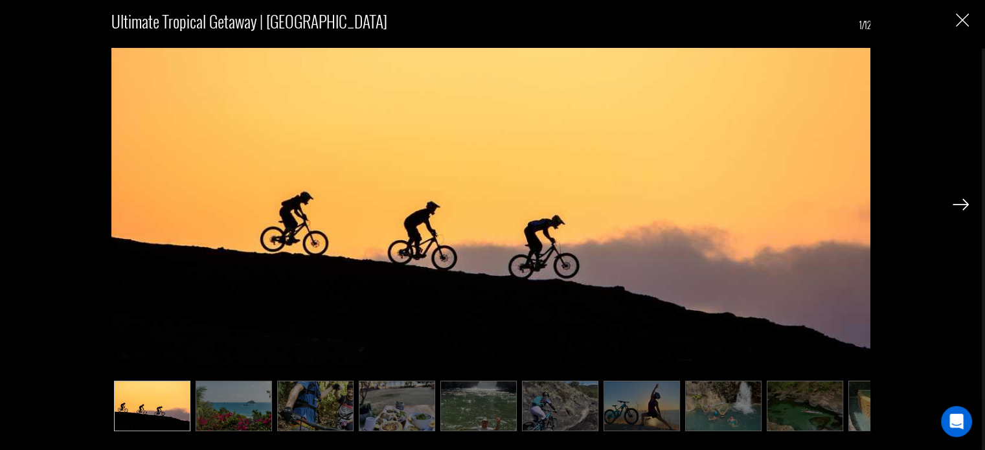
click at [244, 402] on img at bounding box center [234, 406] width 76 height 51
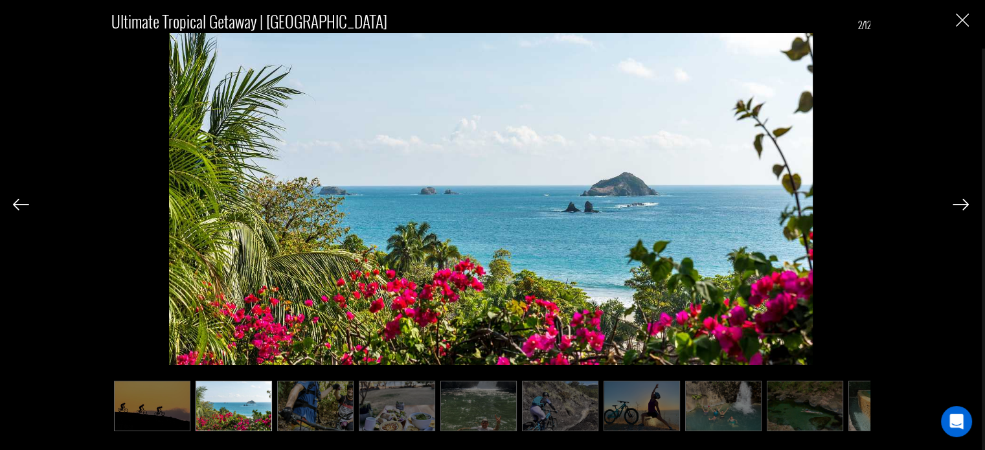
click at [300, 403] on img at bounding box center [315, 406] width 76 height 51
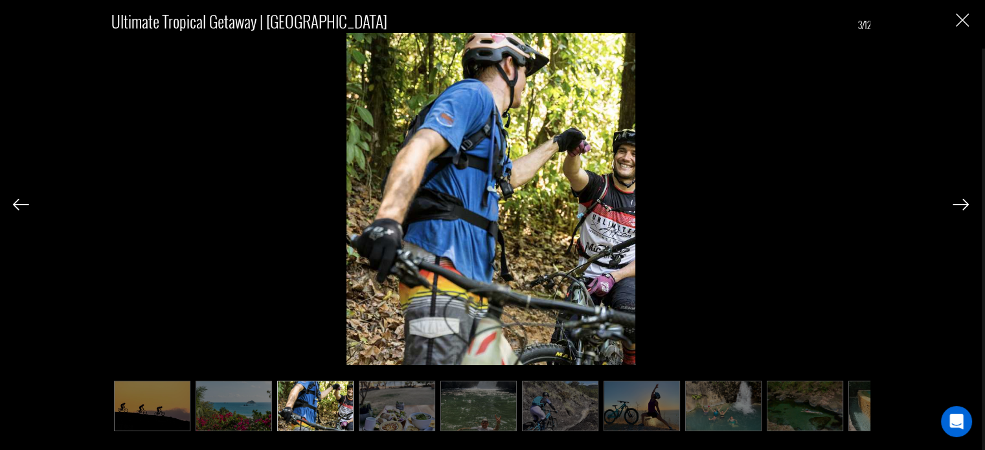
click at [371, 411] on img at bounding box center [397, 406] width 76 height 51
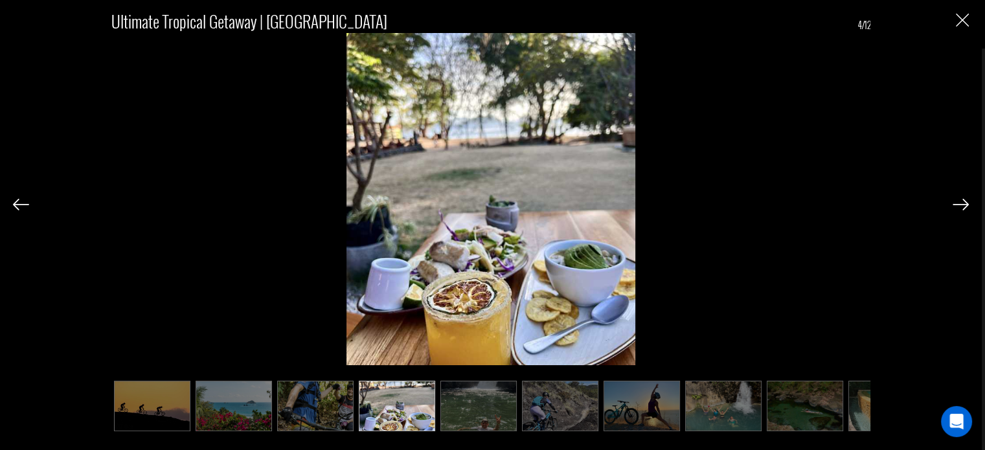
click at [438, 421] on ul at bounding box center [491, 406] width 760 height 51
click at [477, 420] on img at bounding box center [479, 406] width 76 height 51
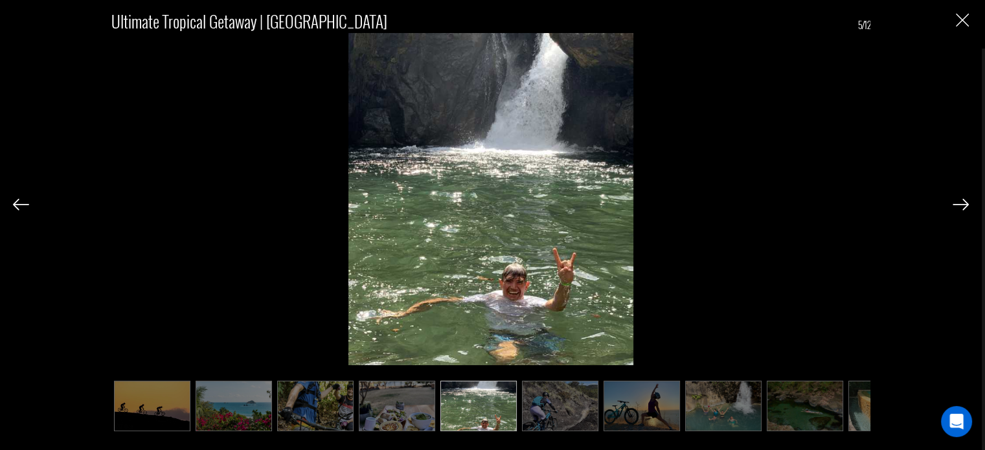
click at [537, 418] on img at bounding box center [560, 406] width 76 height 51
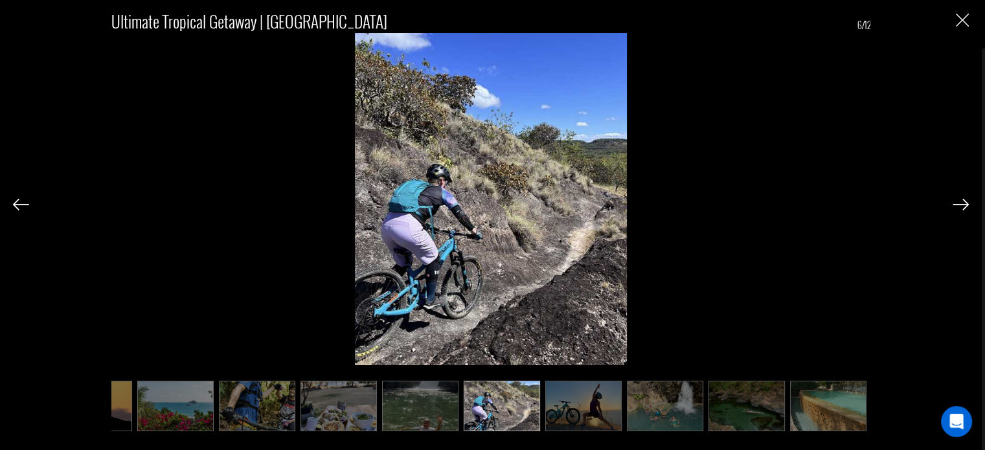
scroll to position [0, 65]
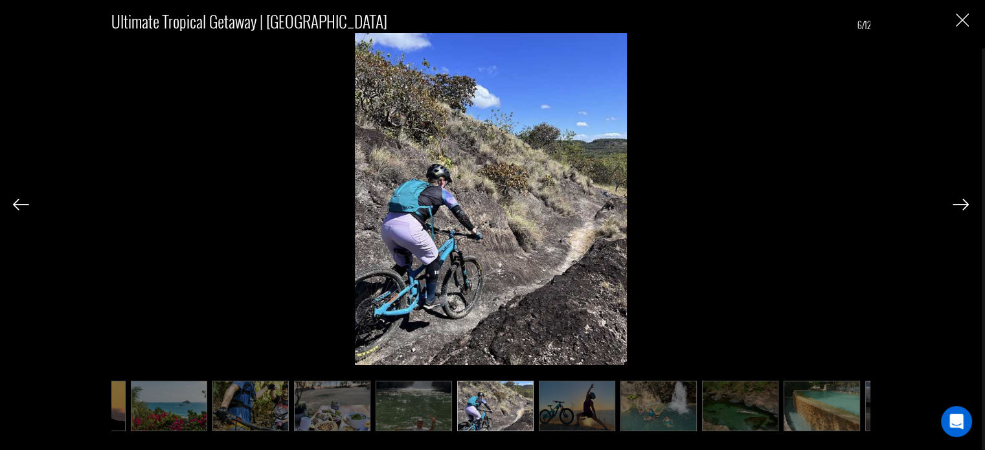
click at [567, 418] on img at bounding box center [577, 406] width 76 height 51
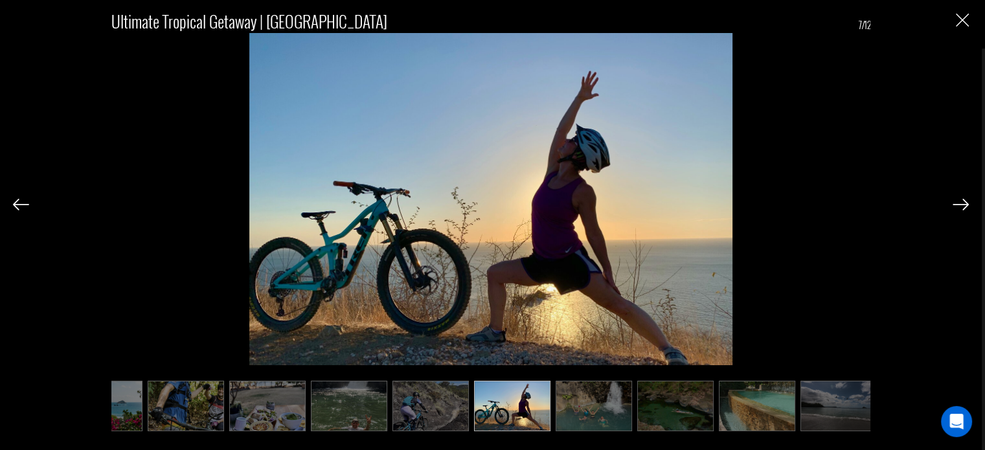
click at [578, 419] on img at bounding box center [594, 406] width 76 height 51
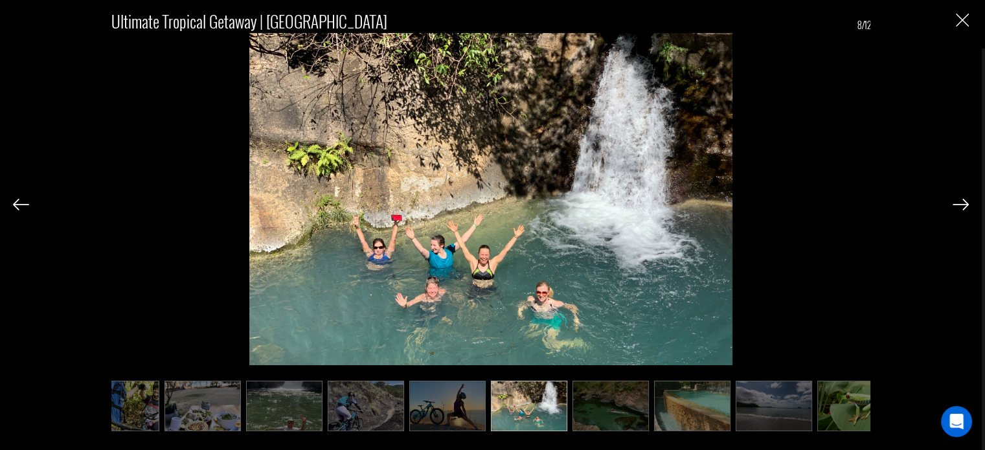
click at [614, 414] on img at bounding box center [611, 406] width 76 height 51
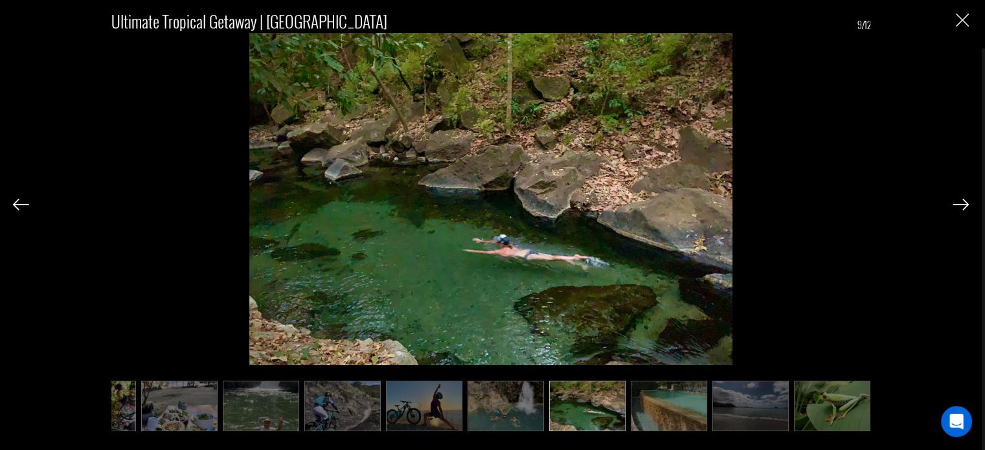
scroll to position [0, 220]
click at [630, 415] on img at bounding box center [667, 406] width 76 height 51
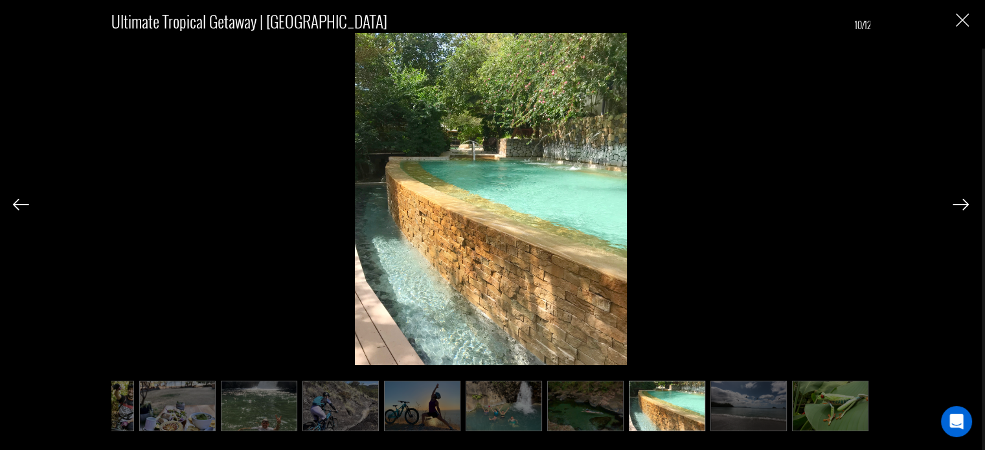
click at [661, 416] on img at bounding box center [667, 406] width 76 height 51
click at [728, 424] on img at bounding box center [749, 406] width 76 height 51
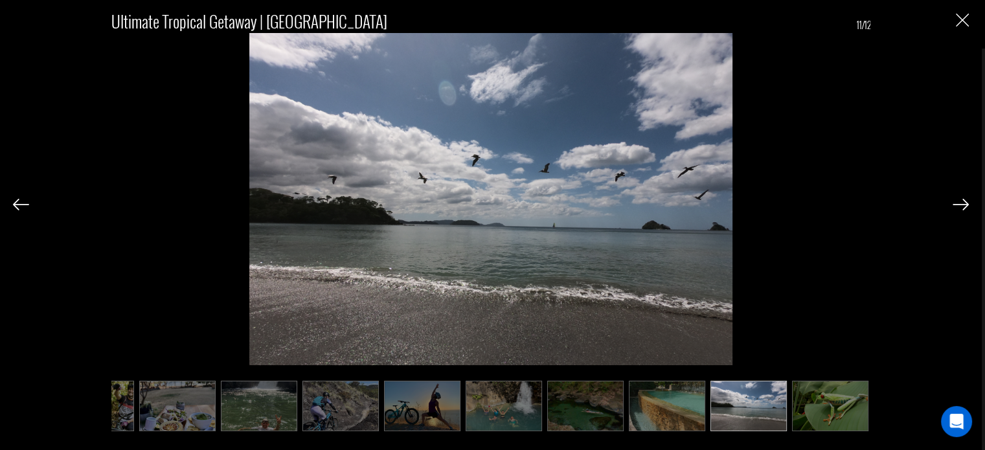
click at [780, 417] on img at bounding box center [749, 406] width 76 height 51
click at [809, 411] on img at bounding box center [830, 406] width 76 height 51
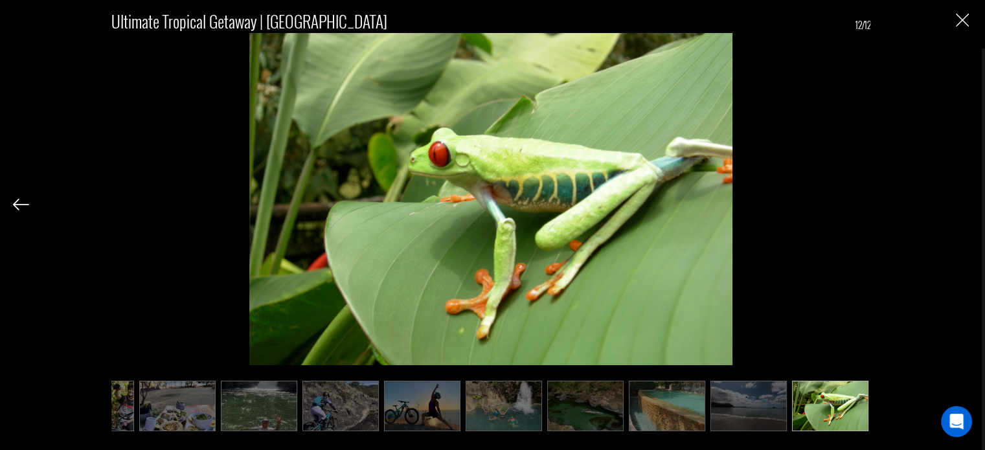
click at [964, 23] on img "Close" at bounding box center [962, 20] width 13 height 13
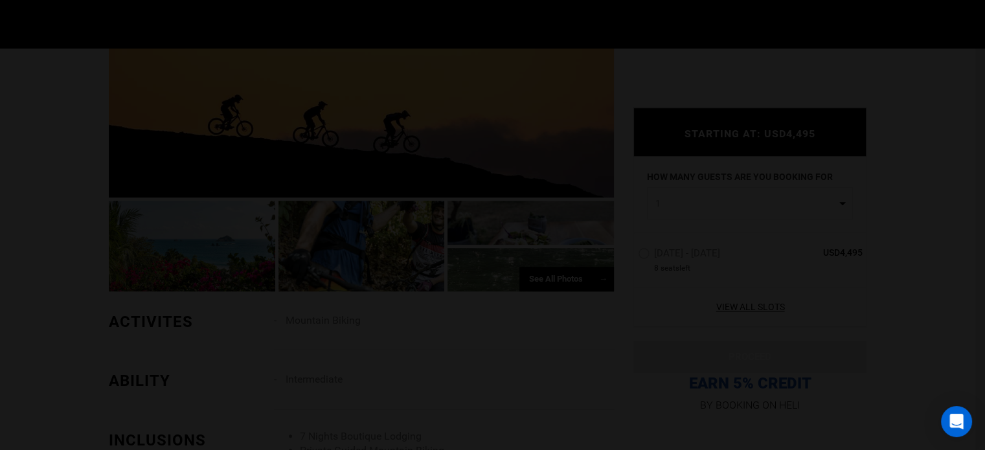
scroll to position [0, 0]
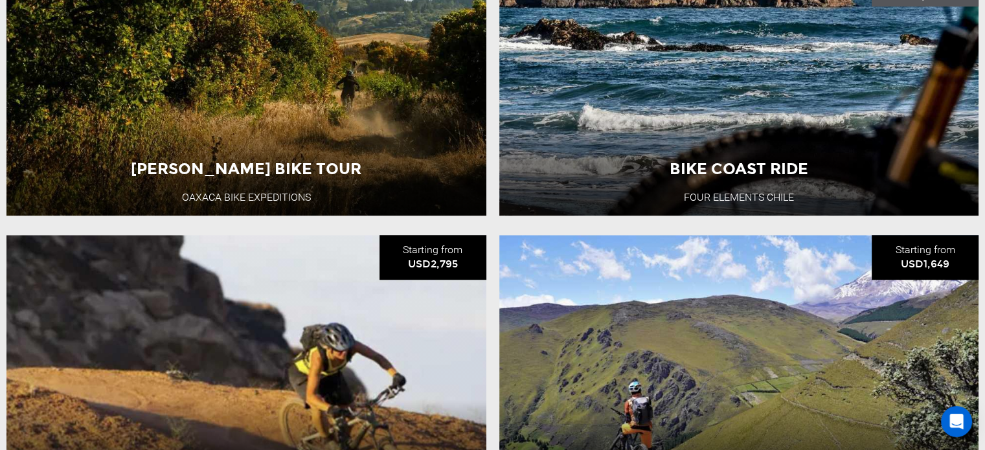
scroll to position [1057, 0]
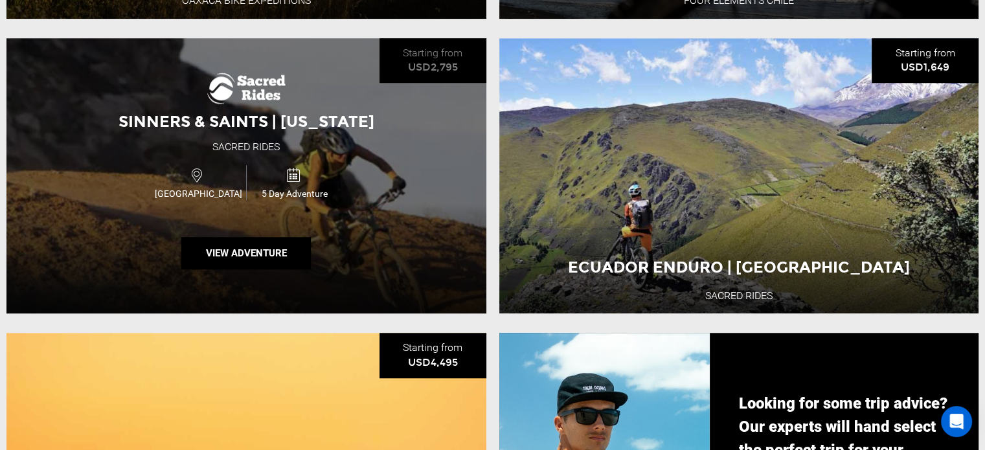
click at [277, 120] on span "Sinners & Saints | [US_STATE]" at bounding box center [247, 121] width 256 height 19
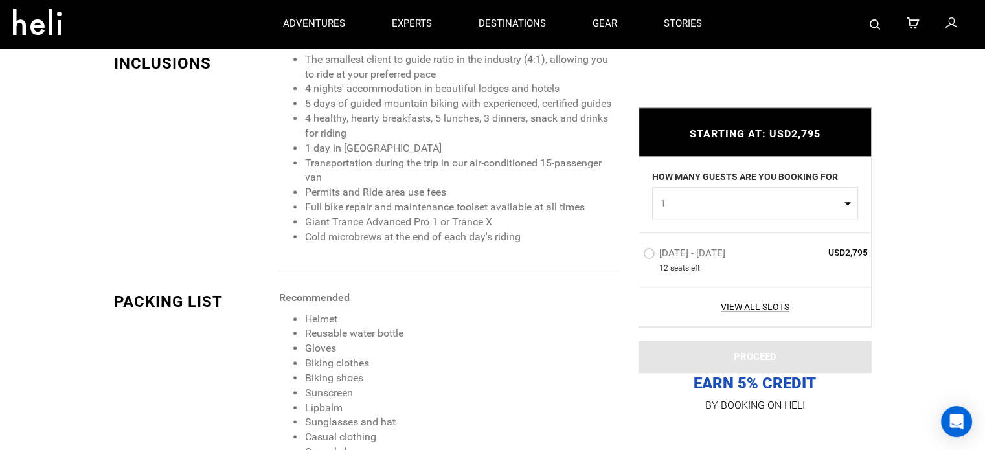
scroll to position [1224, 0]
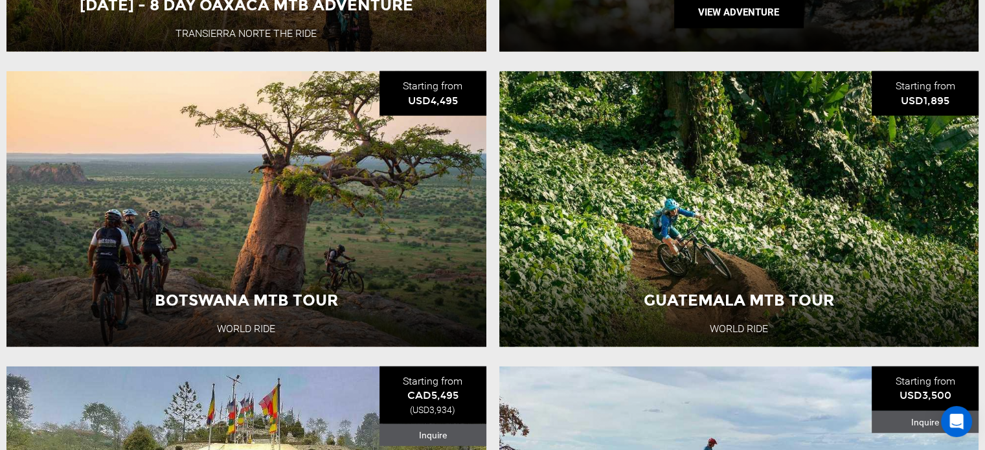
scroll to position [3091, 0]
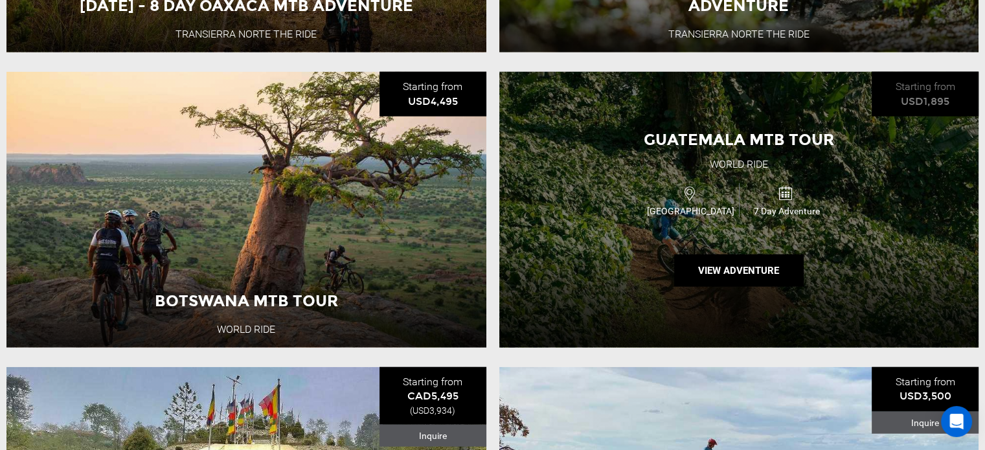
click at [630, 288] on div "Guatemala MTB Tour World Ride [GEOGRAPHIC_DATA] 7 Day Adventure View Adventure" at bounding box center [739, 210] width 480 height 276
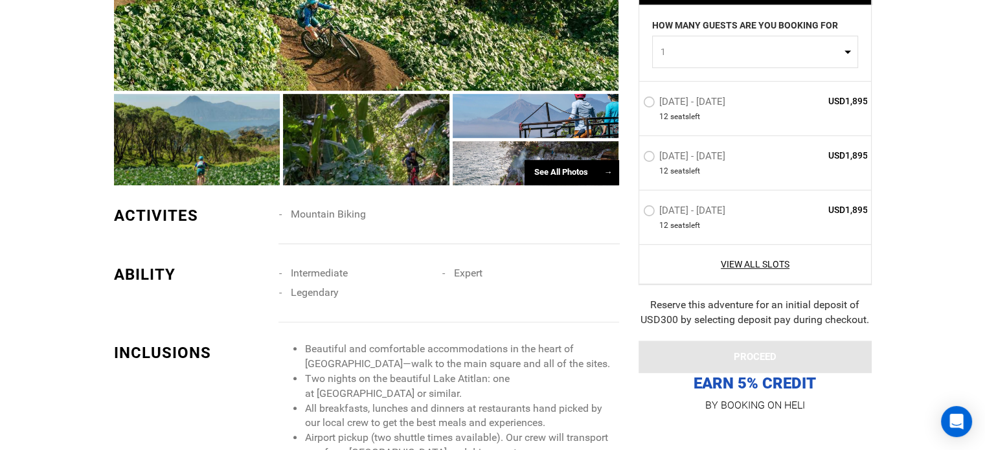
scroll to position [803, 0]
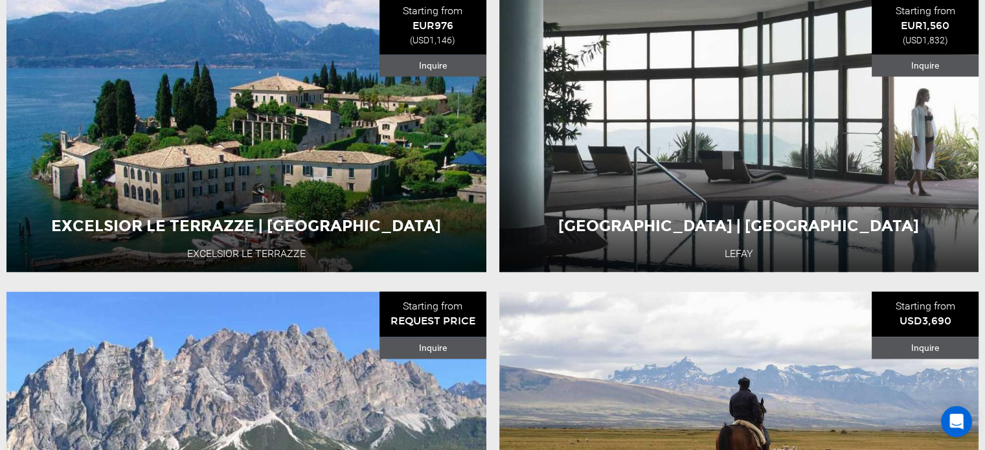
scroll to position [1860, 0]
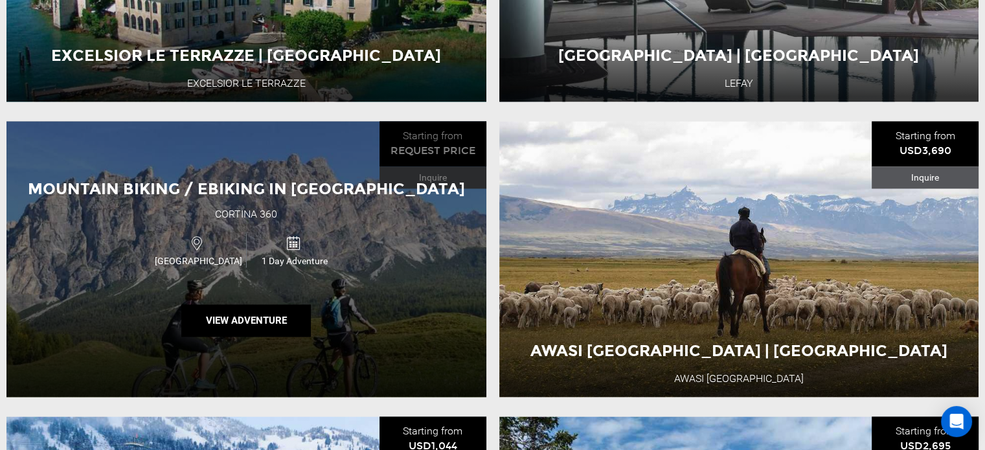
click at [350, 329] on div "Mountain Biking / Ebiking in [GEOGRAPHIC_DATA] 360 [GEOGRAPHIC_DATA] 1 Day Adve…" at bounding box center [246, 259] width 480 height 276
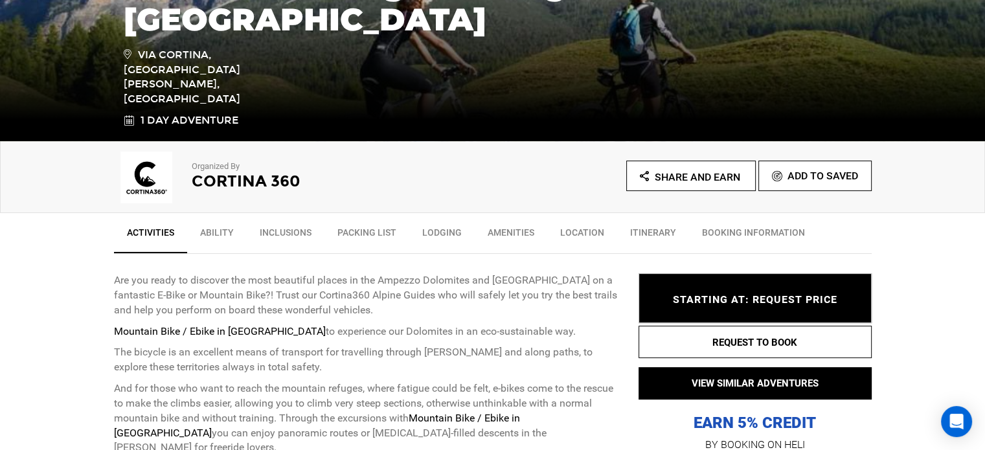
scroll to position [298, 0]
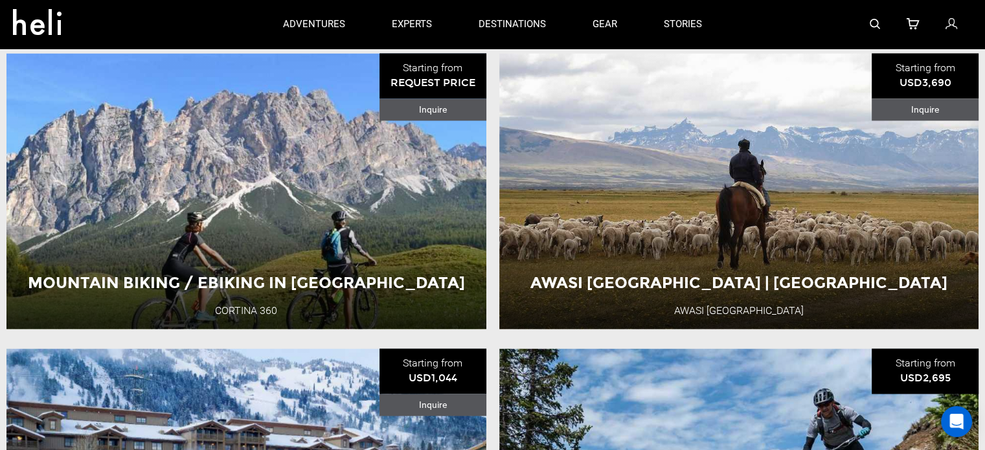
scroll to position [1927, 0]
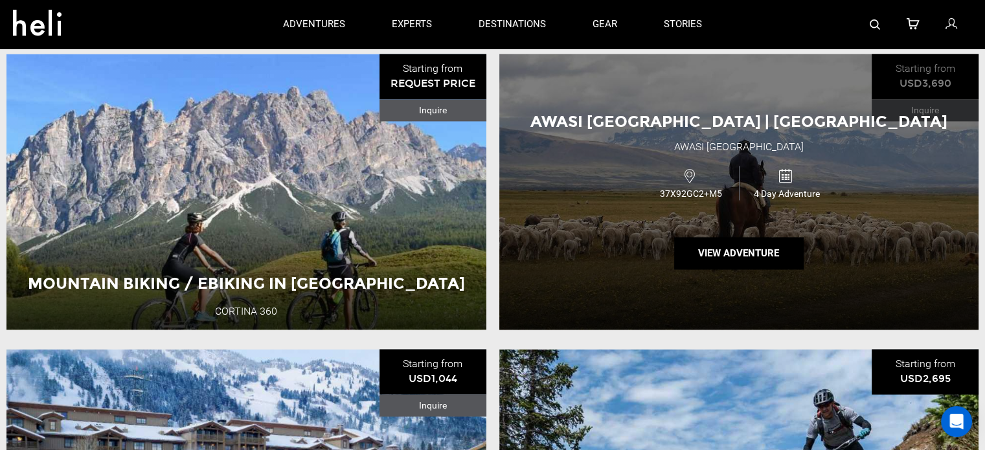
click at [623, 297] on div "Awasi [GEOGRAPHIC_DATA] | [GEOGRAPHIC_DATA] Awasi Patagonia 37X92GC2+M5 4 Day A…" at bounding box center [739, 192] width 480 height 276
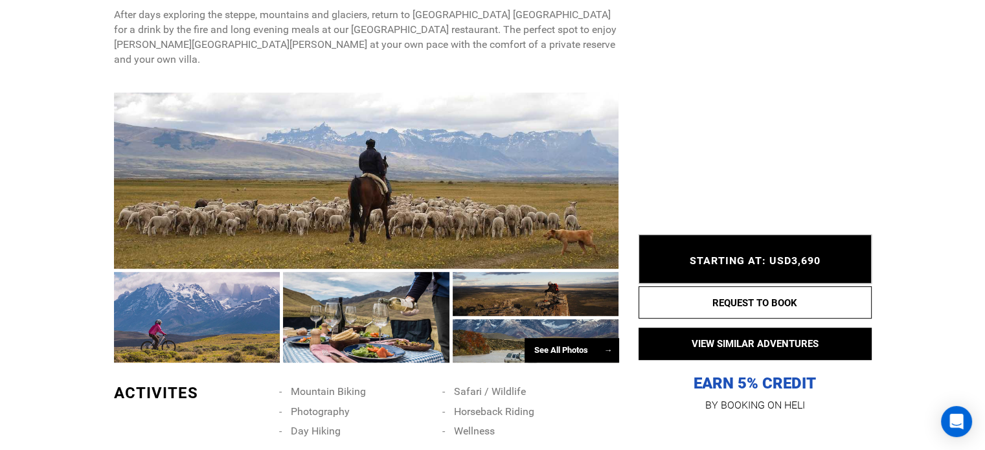
scroll to position [670, 0]
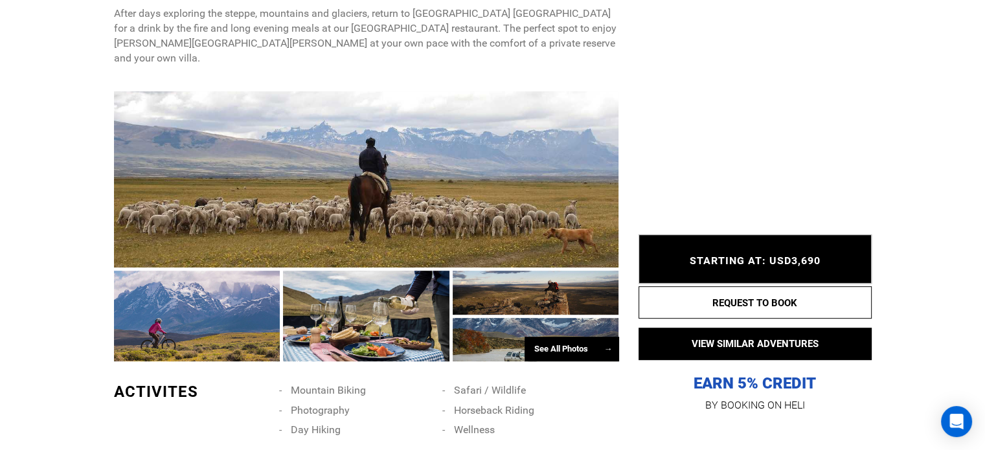
click at [231, 312] on div at bounding box center [197, 316] width 166 height 91
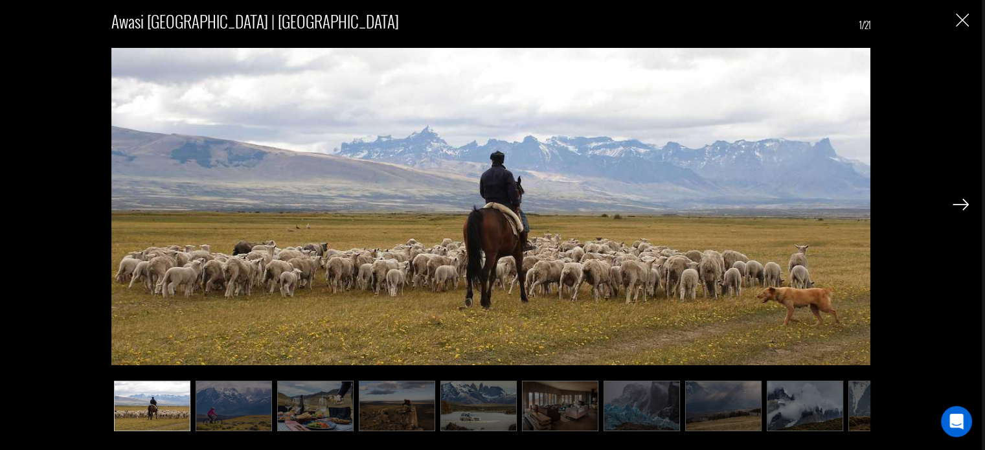
click at [224, 402] on img at bounding box center [234, 406] width 76 height 51
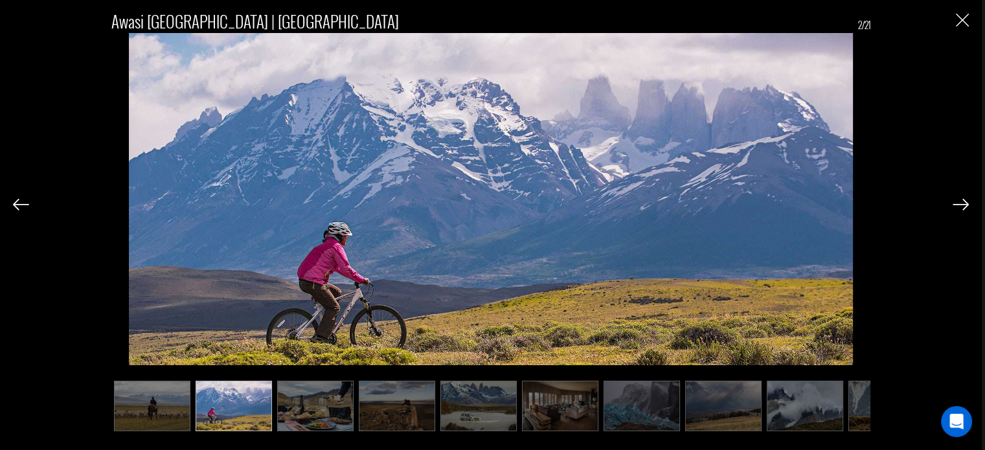
click at [296, 400] on img at bounding box center [315, 406] width 76 height 51
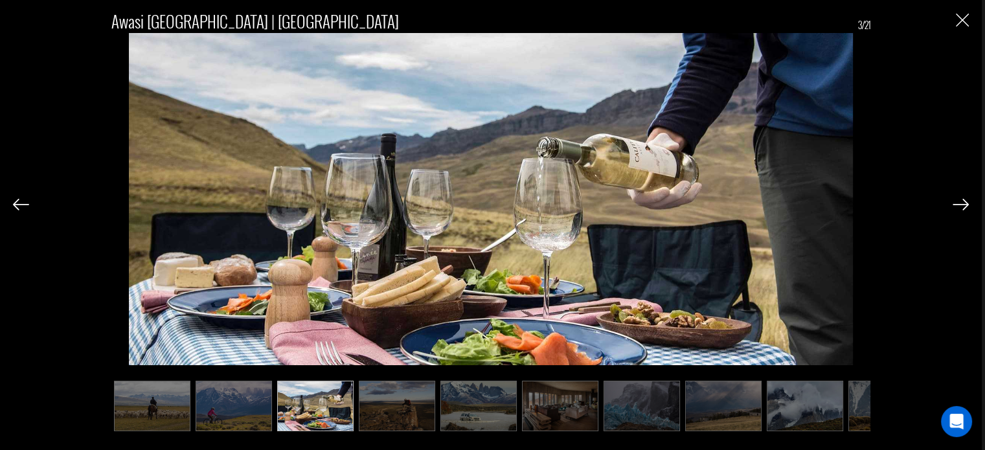
click at [407, 414] on img at bounding box center [397, 406] width 76 height 51
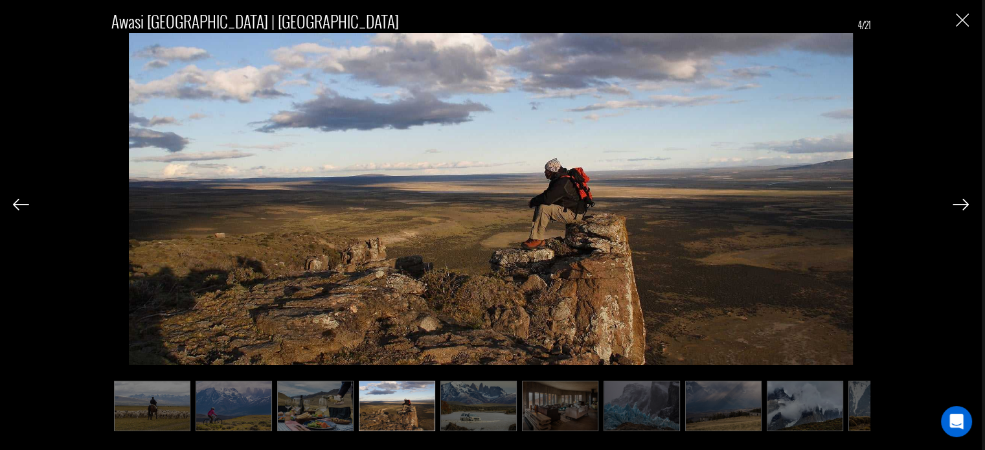
click at [437, 414] on ul at bounding box center [491, 406] width 760 height 51
click at [481, 406] on img at bounding box center [479, 406] width 76 height 51
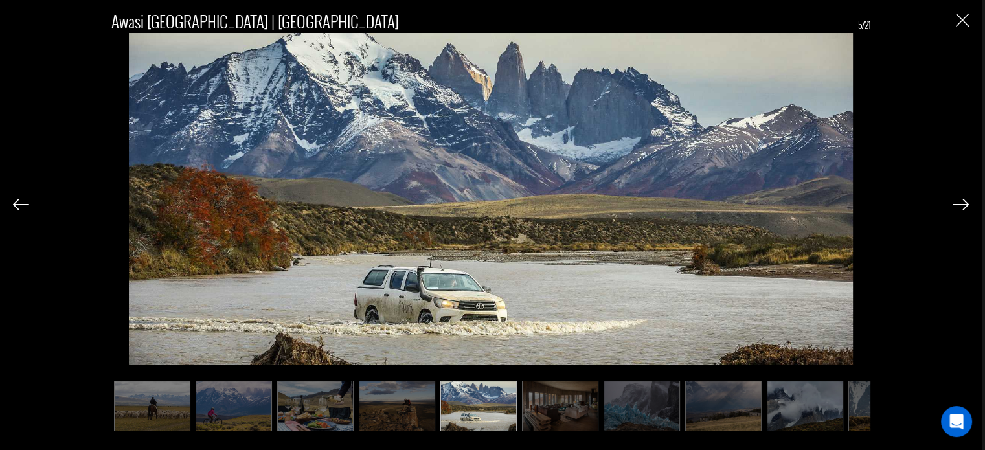
click at [553, 409] on img at bounding box center [560, 406] width 76 height 51
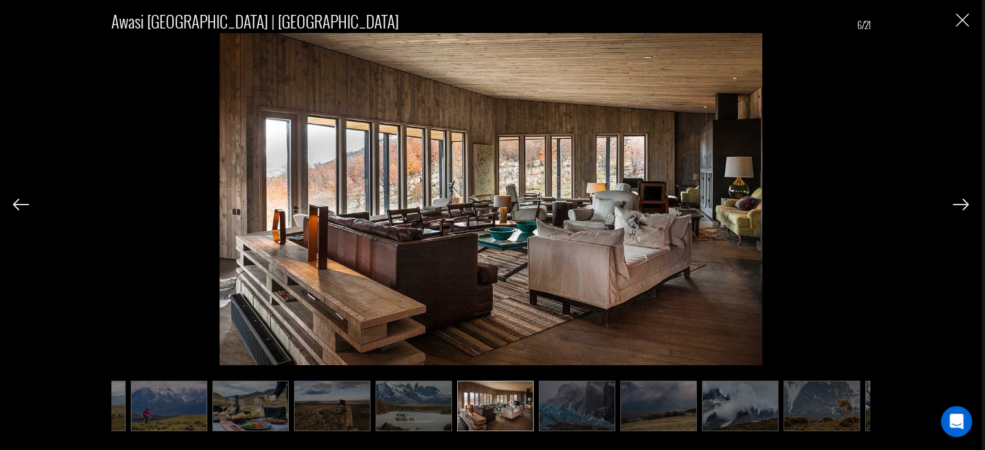
click at [588, 409] on img at bounding box center [577, 406] width 76 height 51
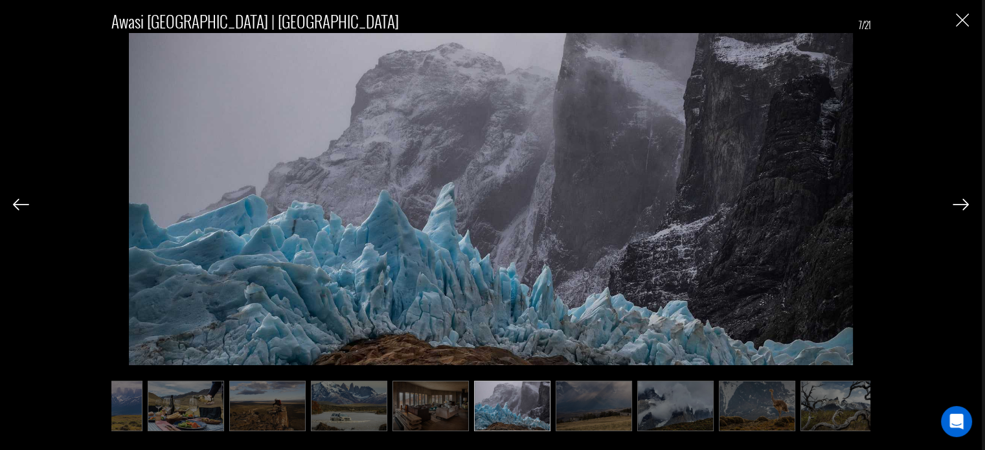
click at [599, 407] on img at bounding box center [594, 406] width 76 height 51
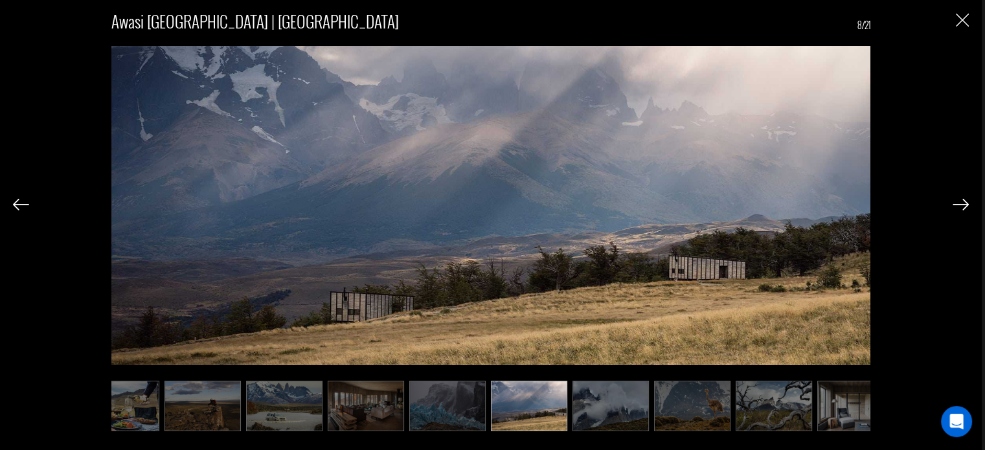
click at [611, 409] on img at bounding box center [611, 406] width 76 height 51
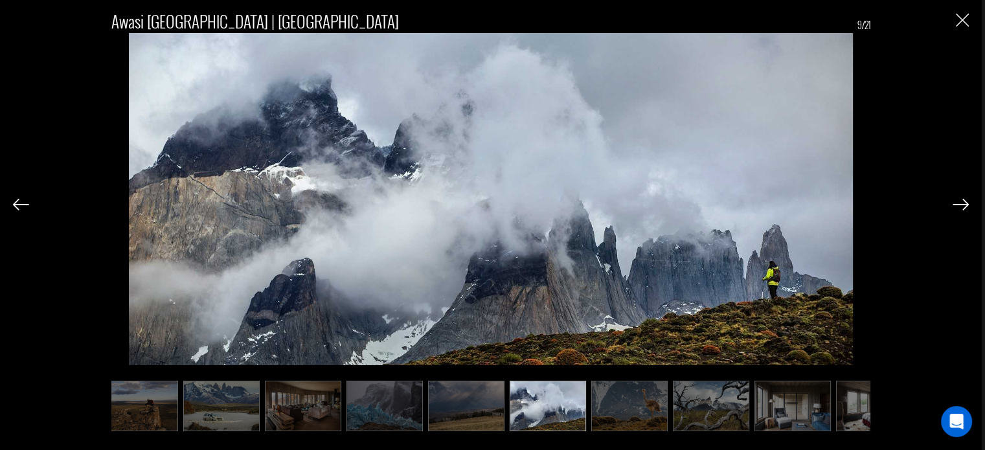
click at [624, 406] on img at bounding box center [629, 406] width 76 height 51
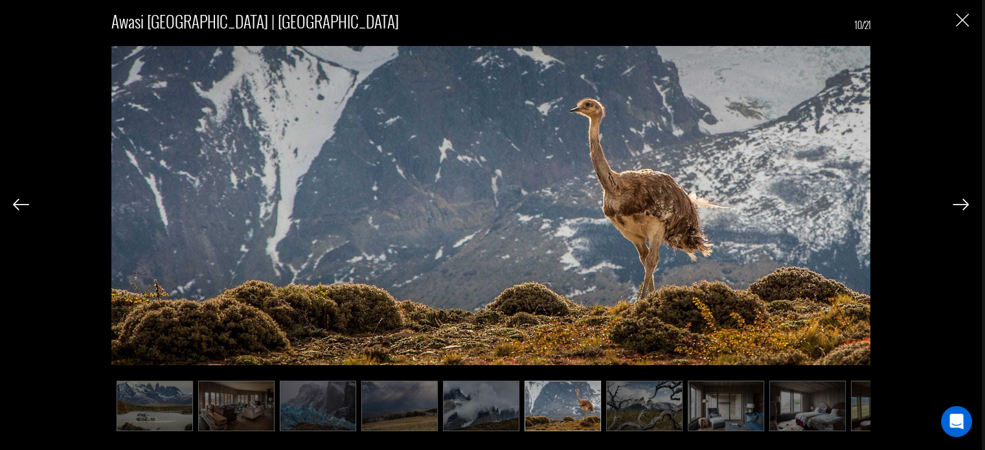
click at [644, 409] on img at bounding box center [644, 406] width 76 height 51
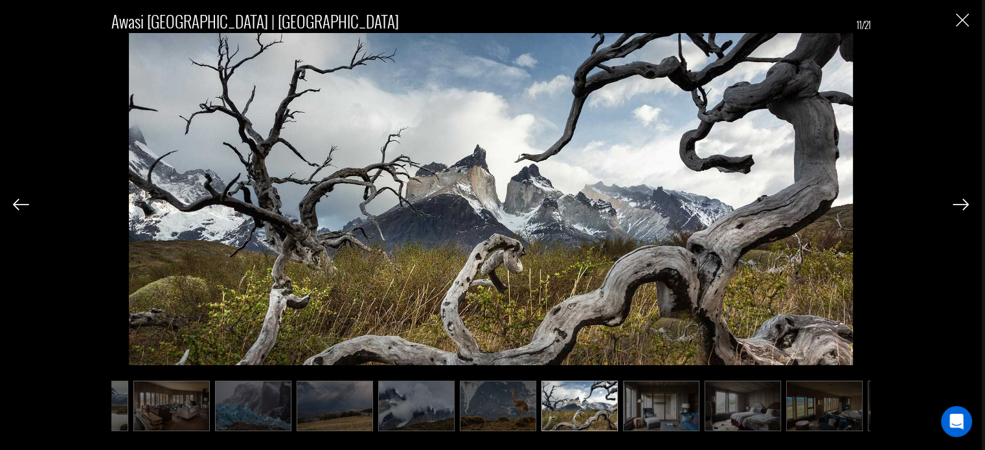
click at [658, 409] on img at bounding box center [661, 406] width 76 height 51
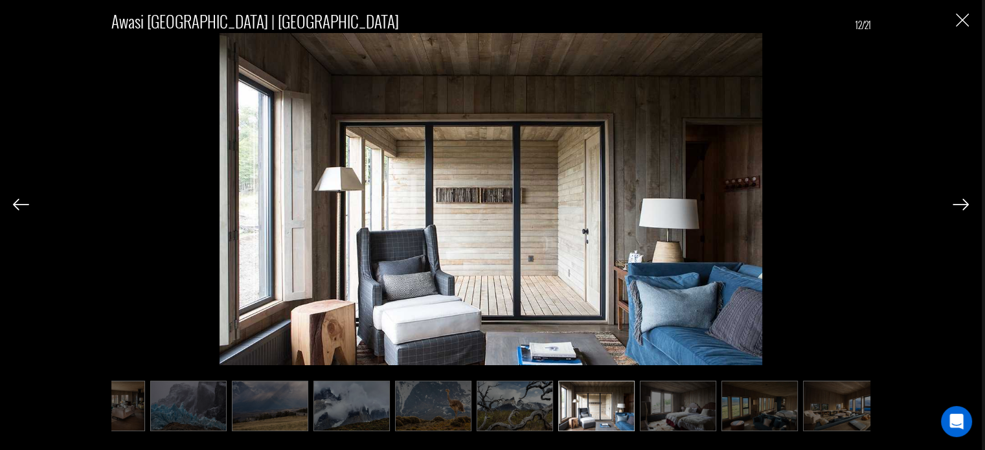
click at [666, 409] on img at bounding box center [678, 406] width 76 height 51
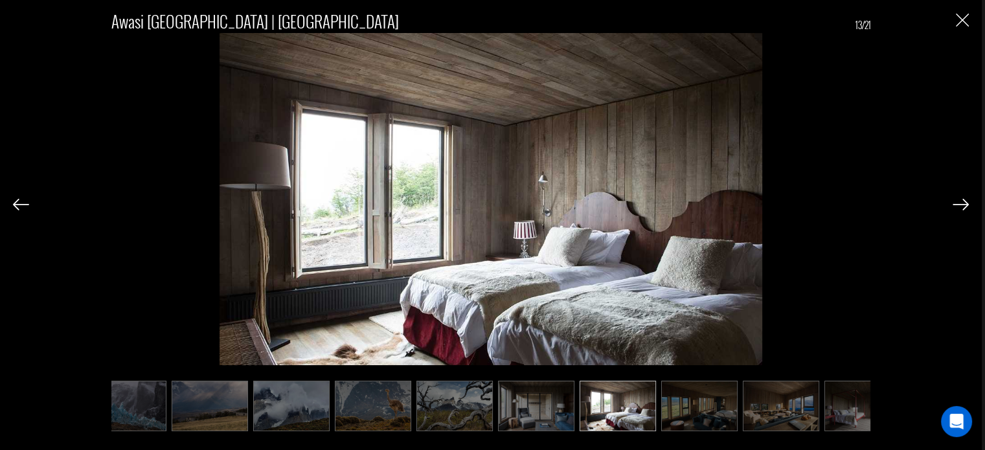
scroll to position [0, 518]
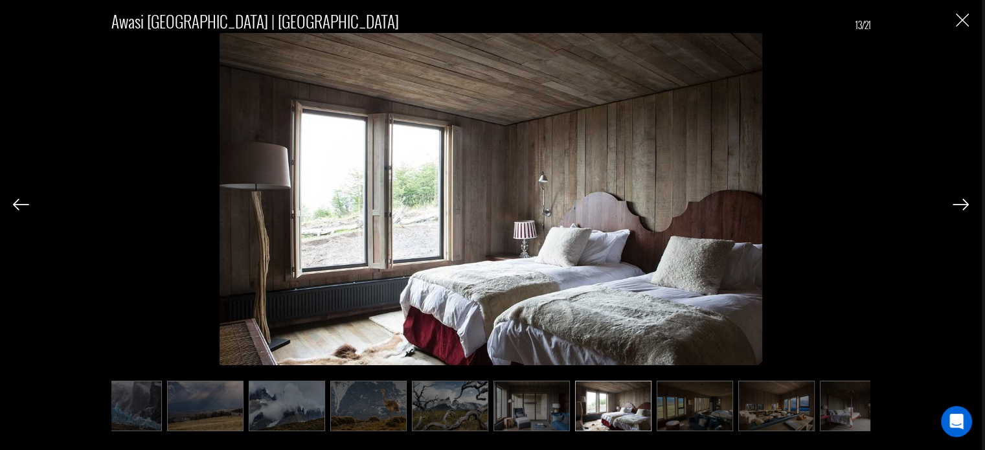
click at [965, 28] on div "Awasi [GEOGRAPHIC_DATA] | [GEOGRAPHIC_DATA] 13/21" at bounding box center [491, 214] width 956 height 428
click at [961, 22] on img "Close" at bounding box center [962, 20] width 13 height 13
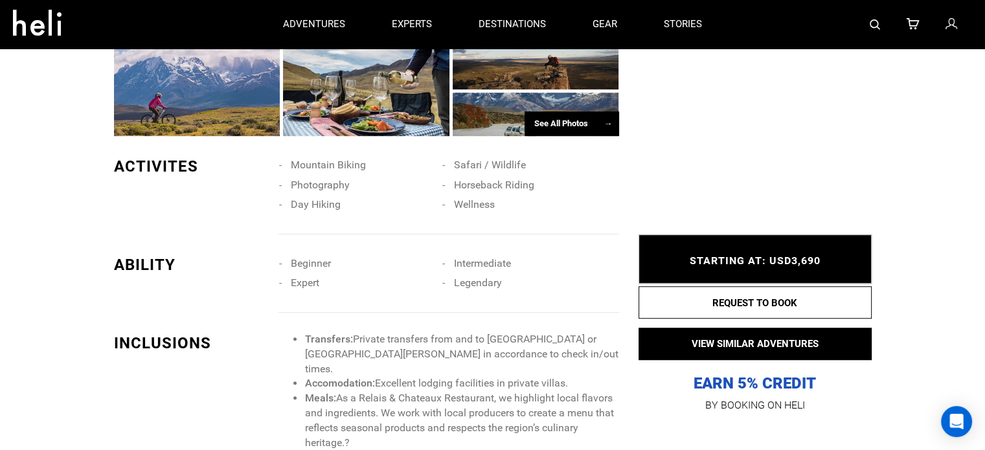
scroll to position [891, 0]
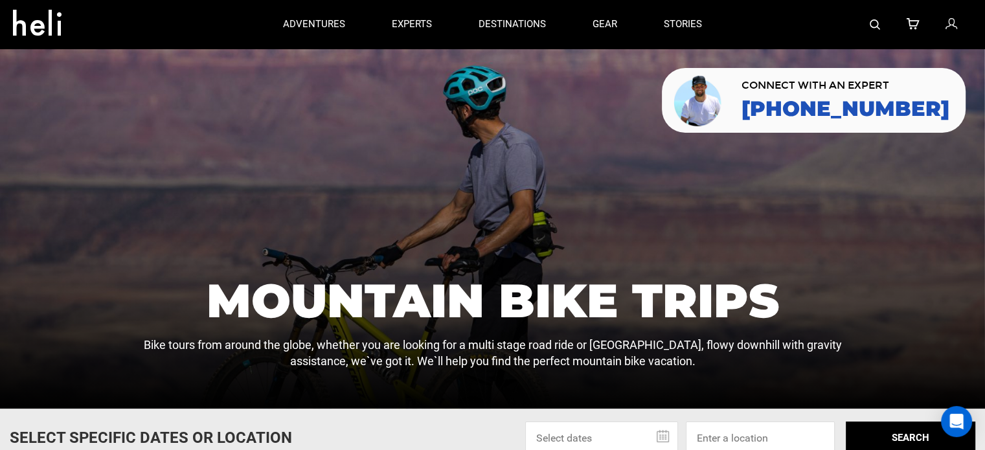
click at [884, 16] on div at bounding box center [849, 24] width 247 height 49
click at [874, 27] on img at bounding box center [875, 24] width 10 height 10
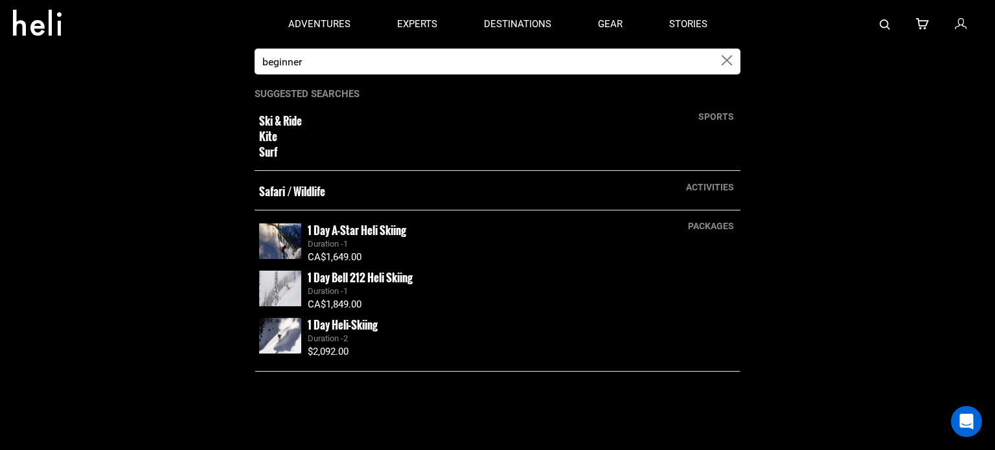
type input "beginner"
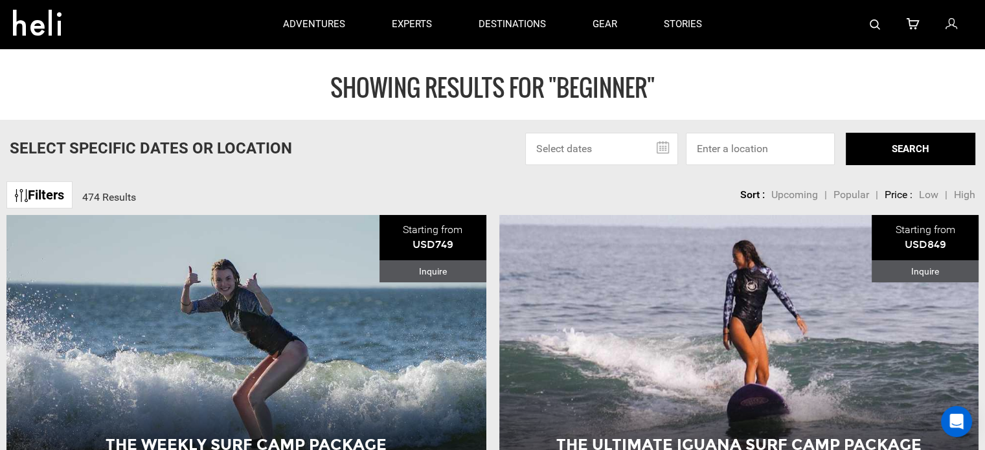
click at [878, 20] on img at bounding box center [875, 24] width 10 height 10
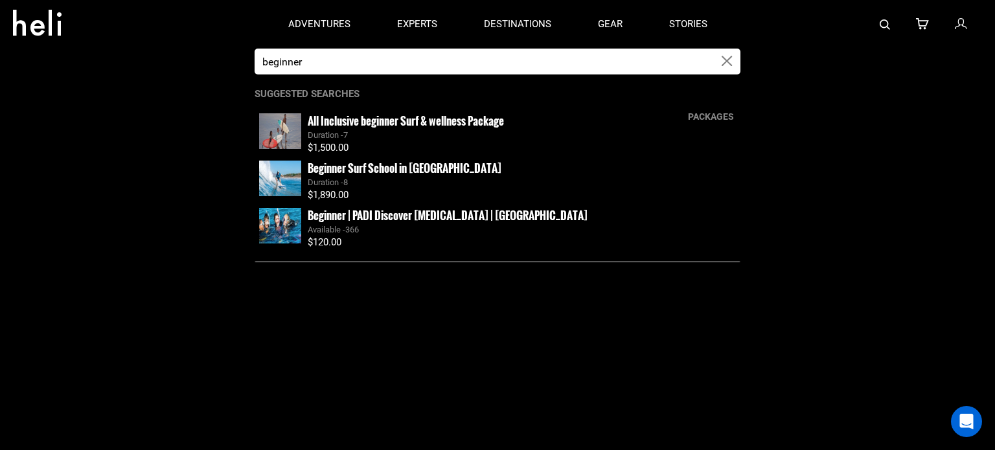
click at [617, 136] on div "Duration - 7" at bounding box center [522, 135] width 428 height 12
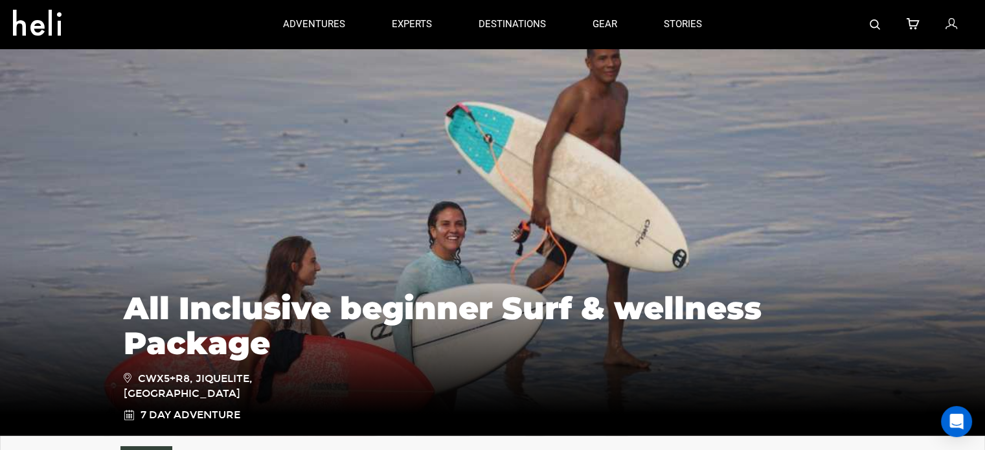
click at [878, 26] on img at bounding box center [875, 24] width 10 height 10
click at [876, 26] on img at bounding box center [875, 24] width 10 height 10
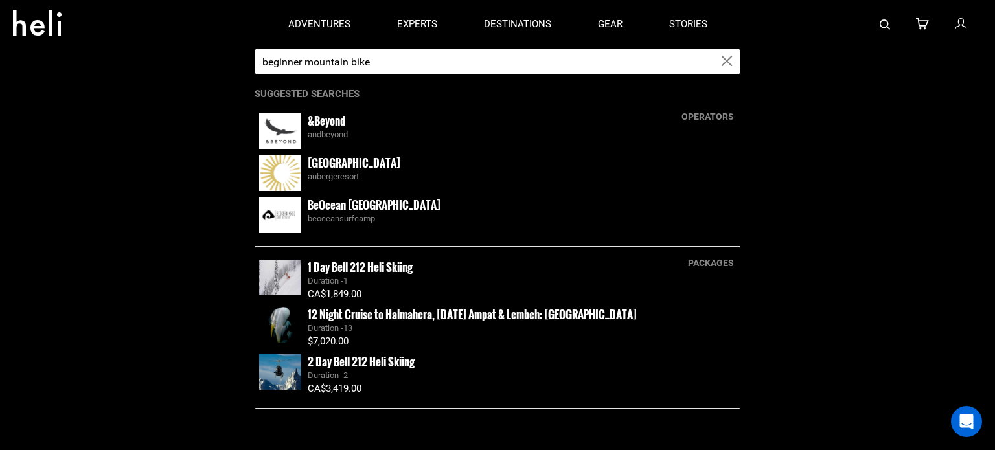
type input "beginner mountain bike"
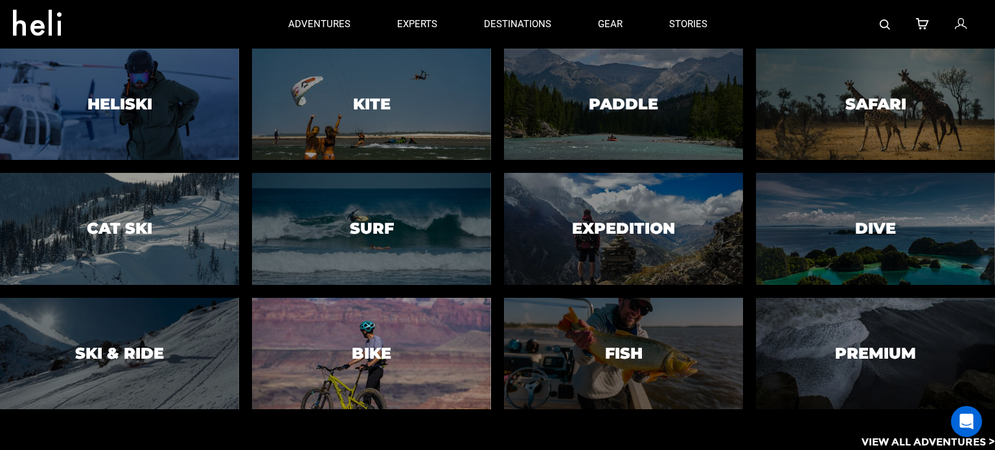
click at [428, 350] on div at bounding box center [371, 354] width 244 height 114
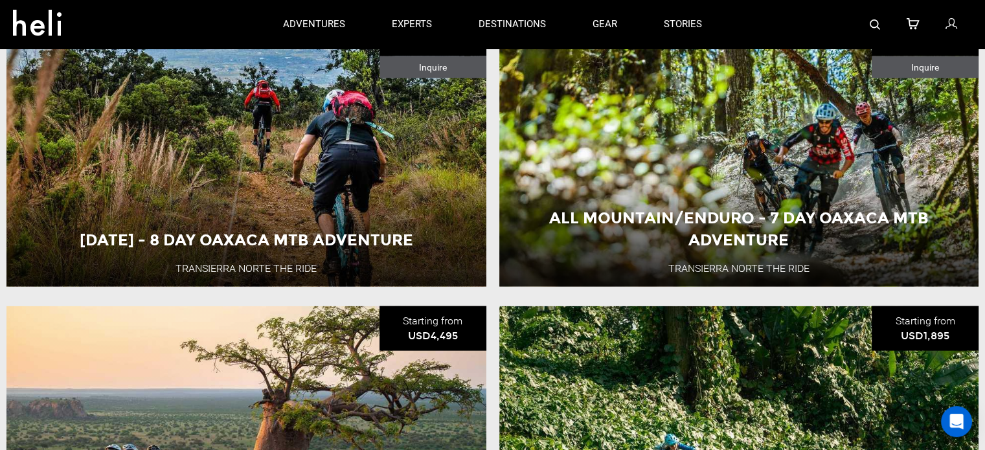
scroll to position [2856, 0]
